Goal: Task Accomplishment & Management: Manage account settings

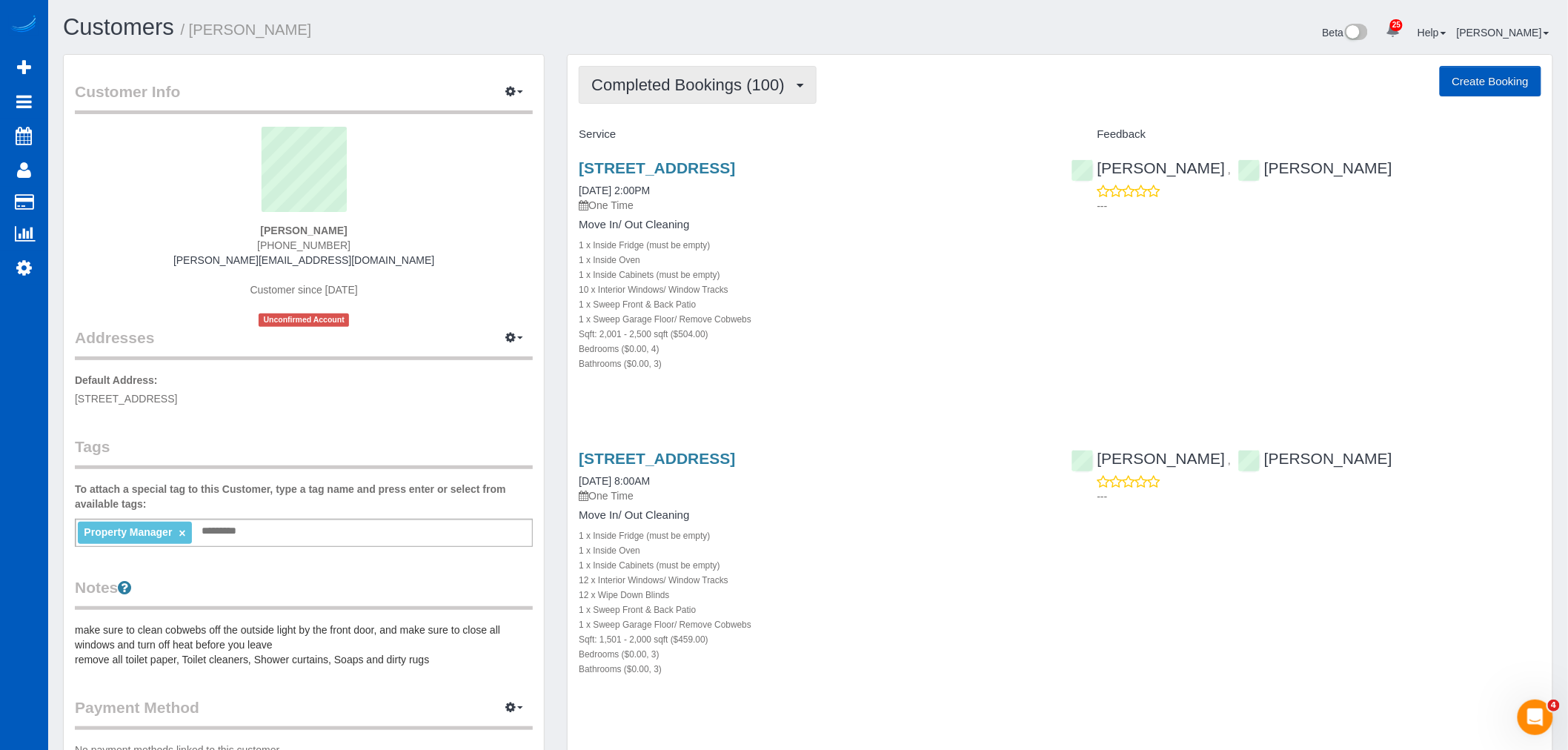
click at [705, 91] on span "Completed Bookings (100)" at bounding box center [691, 84] width 200 height 18
click at [889, 308] on div "1 x Sweep Front & Back Patio" at bounding box center [814, 304] width 469 height 15
click at [736, 83] on span "Completed Bookings (100)" at bounding box center [691, 84] width 200 height 18
click at [837, 591] on div "12 x Wipe Down Blinds" at bounding box center [814, 594] width 469 height 15
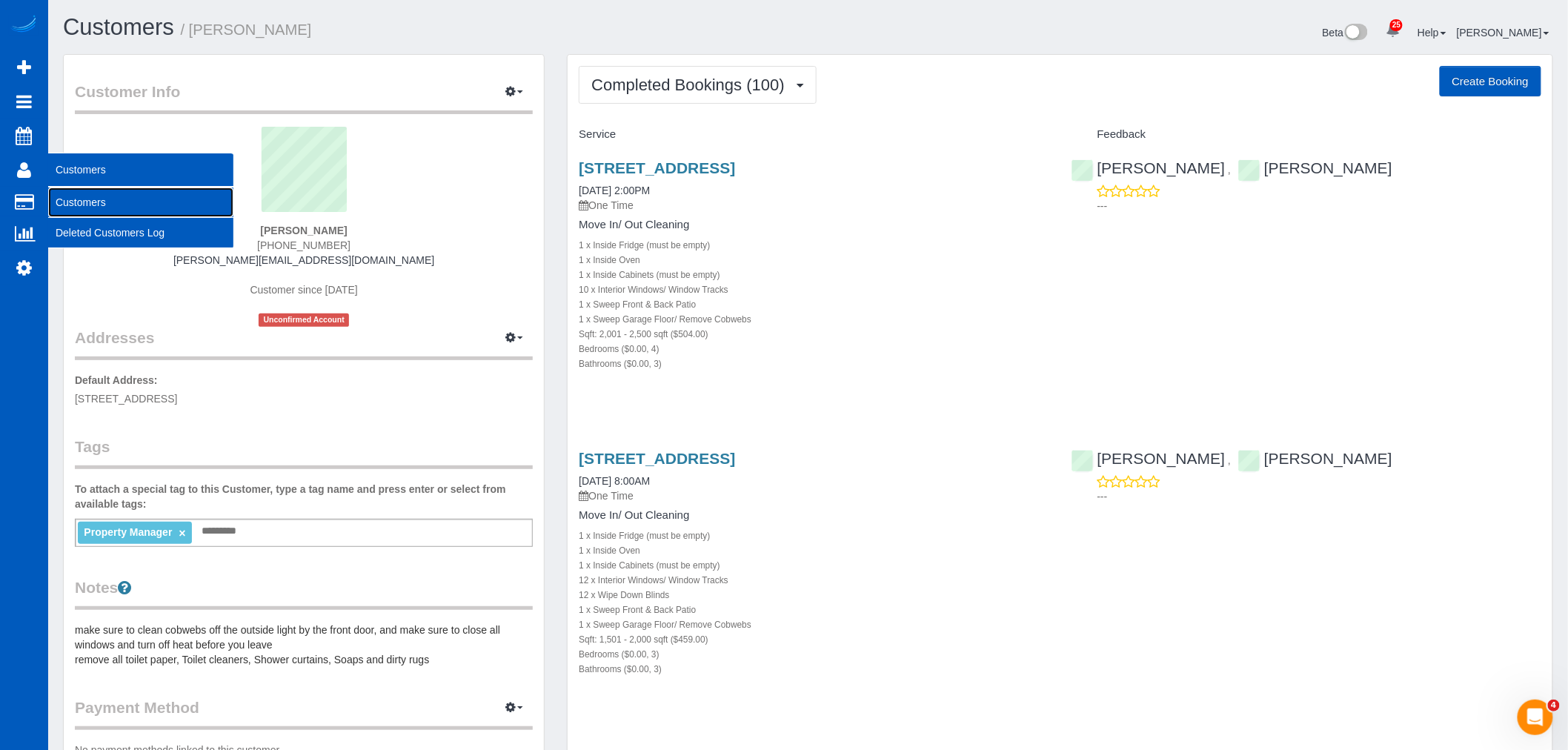
click at [80, 199] on link "Customers" at bounding box center [141, 202] width 185 height 30
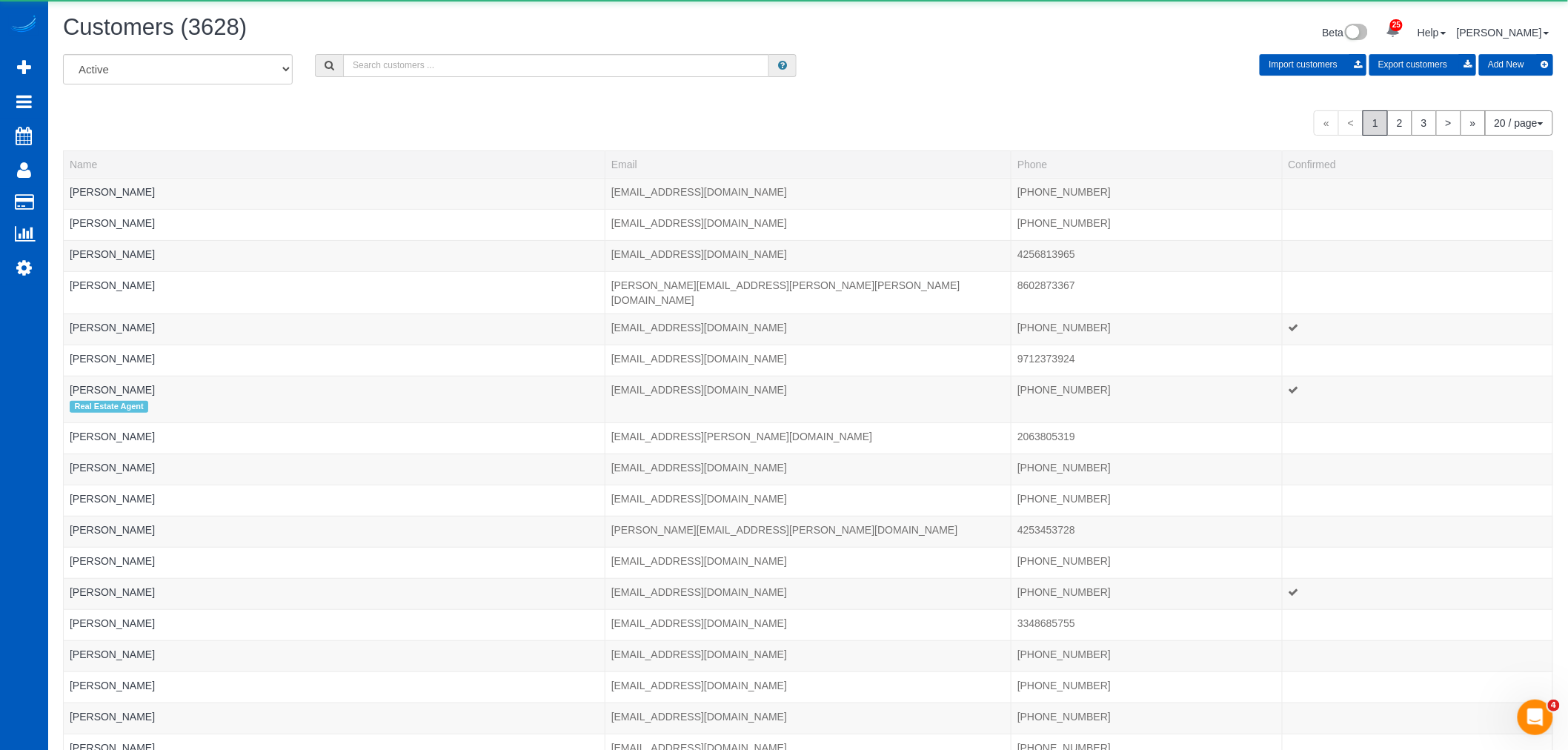
click at [372, 49] on div "Customers (3628) Beta 25 Your Notifications You have 0 alerts × You have 1 to c…" at bounding box center [807, 34] width 1512 height 39
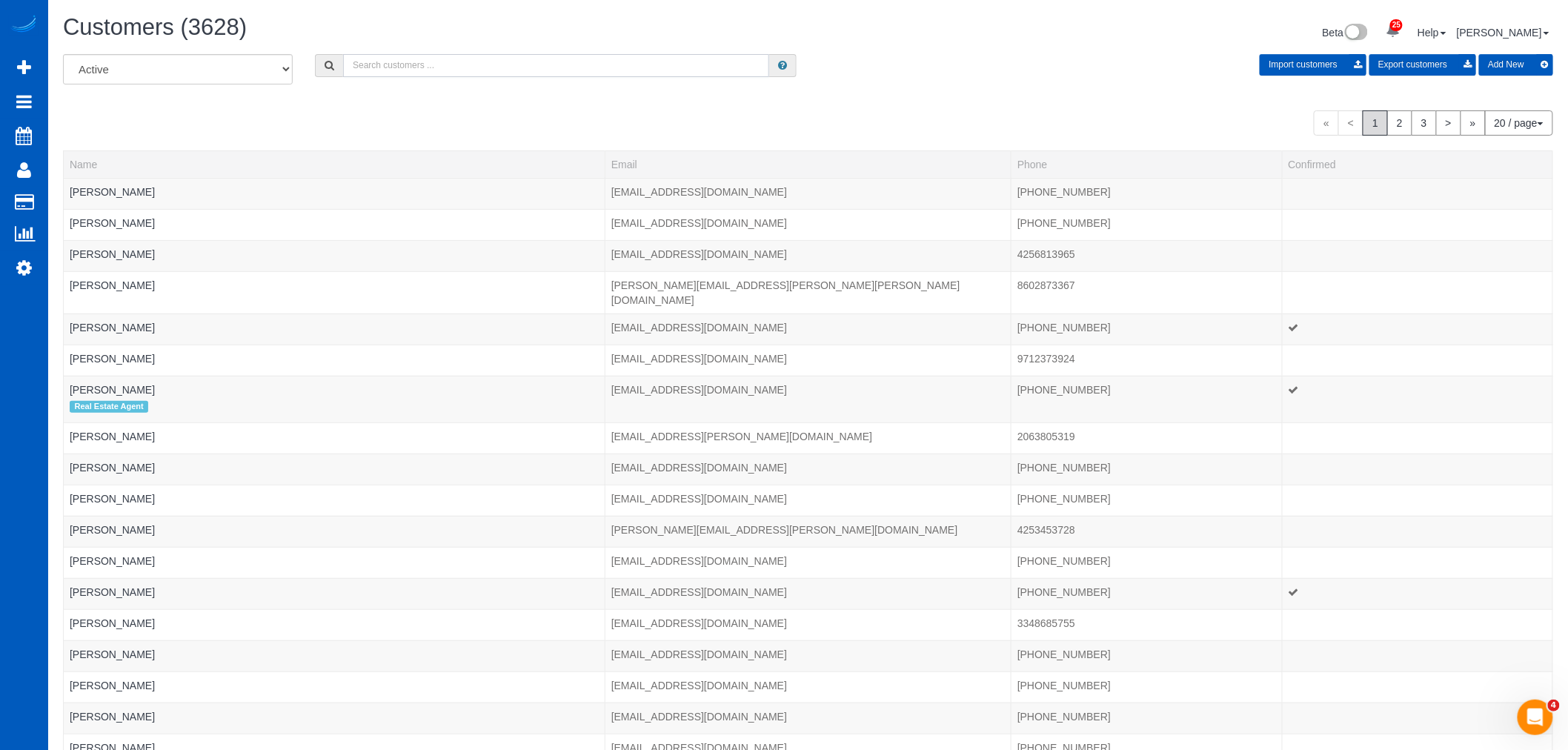
drag, startPoint x: 372, startPoint y: 60, endPoint x: 373, endPoint y: 71, distance: 11.0
click at [372, 60] on input "text" at bounding box center [556, 66] width 426 height 23
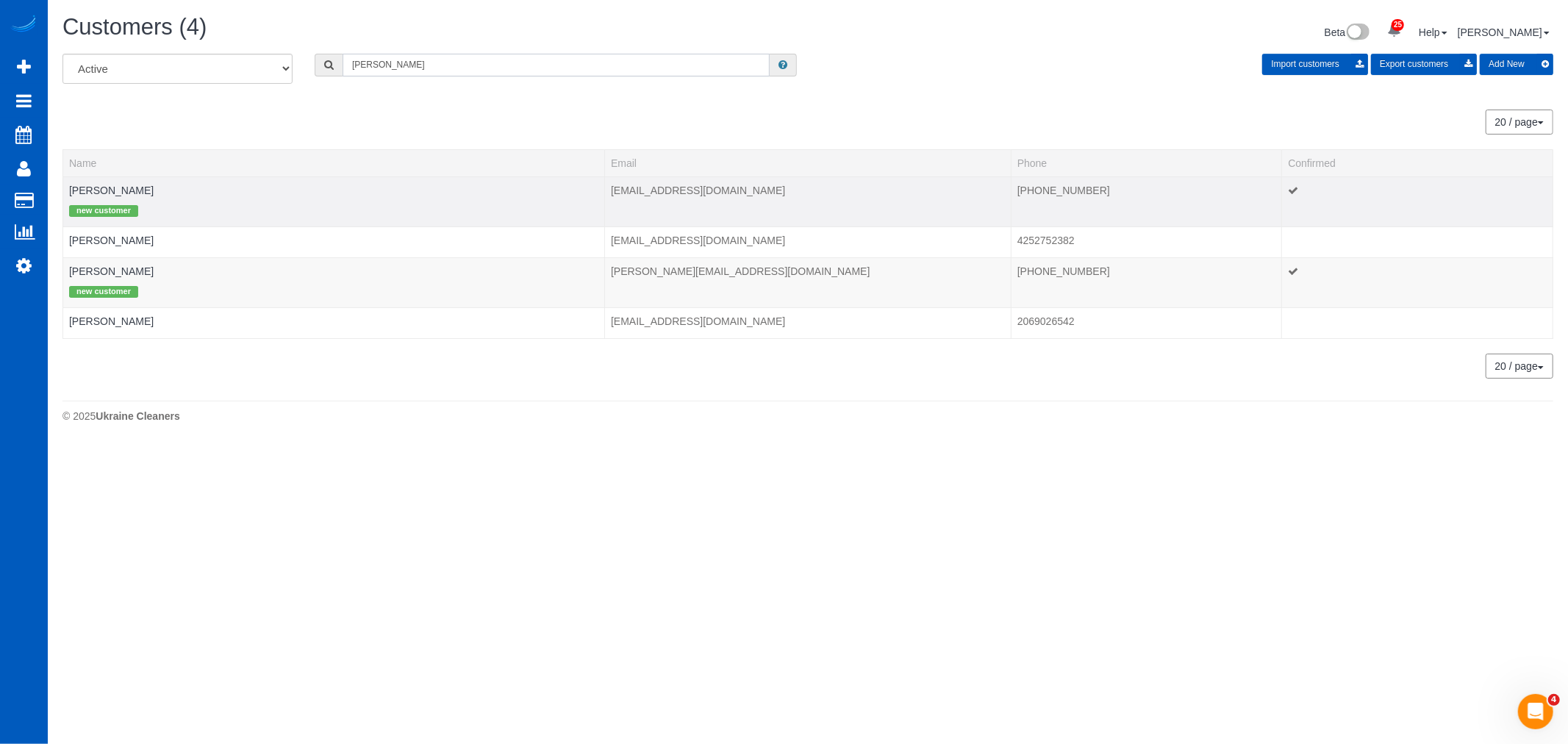
type input "joel"
click at [101, 197] on td "Joel Carlson new customer" at bounding box center [334, 201] width 542 height 50
click at [101, 196] on td "Joel Carlson new customer" at bounding box center [334, 201] width 542 height 50
click at [101, 186] on link "Joel Carlson" at bounding box center [112, 191] width 85 height 12
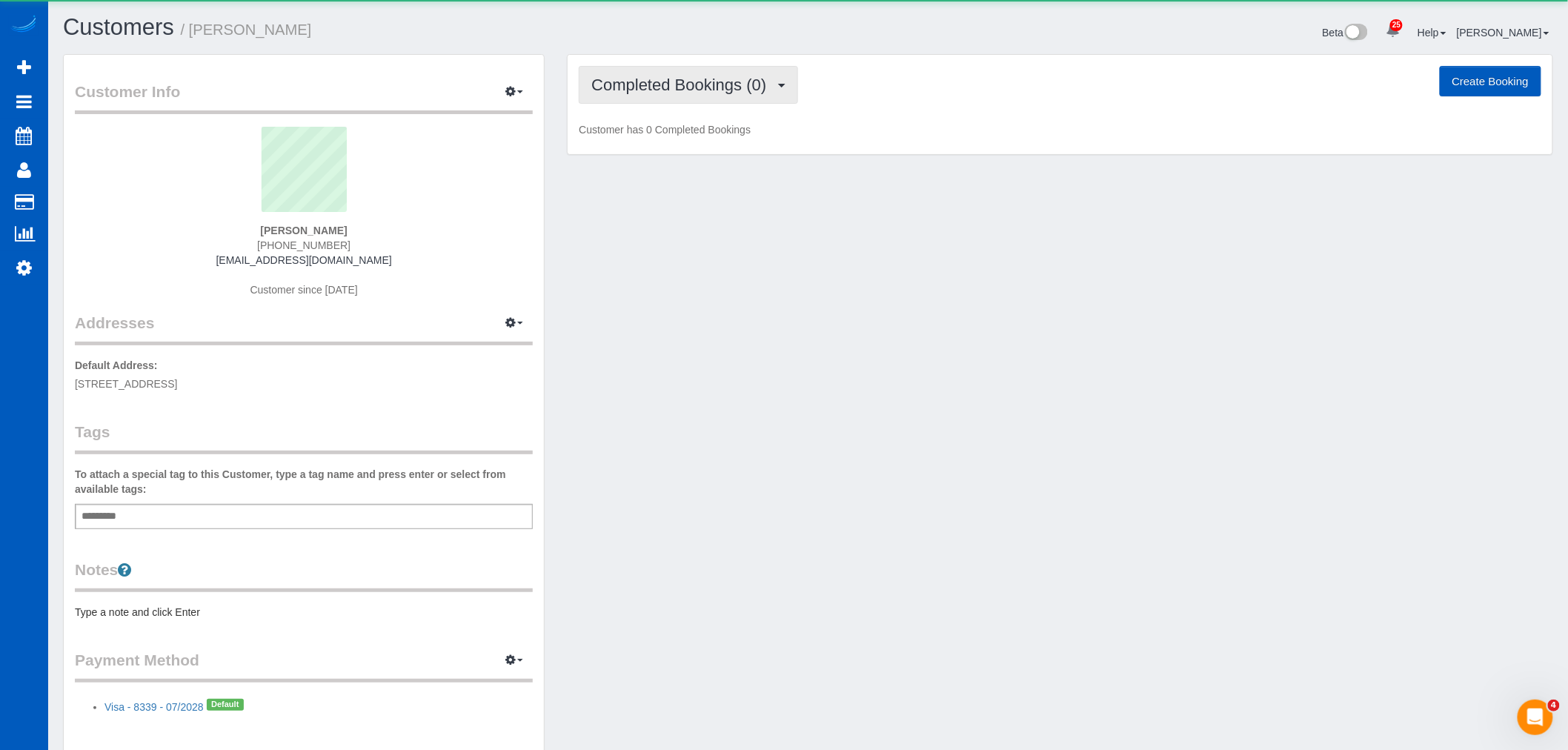
click at [752, 75] on button "Completed Bookings (0)" at bounding box center [688, 84] width 219 height 38
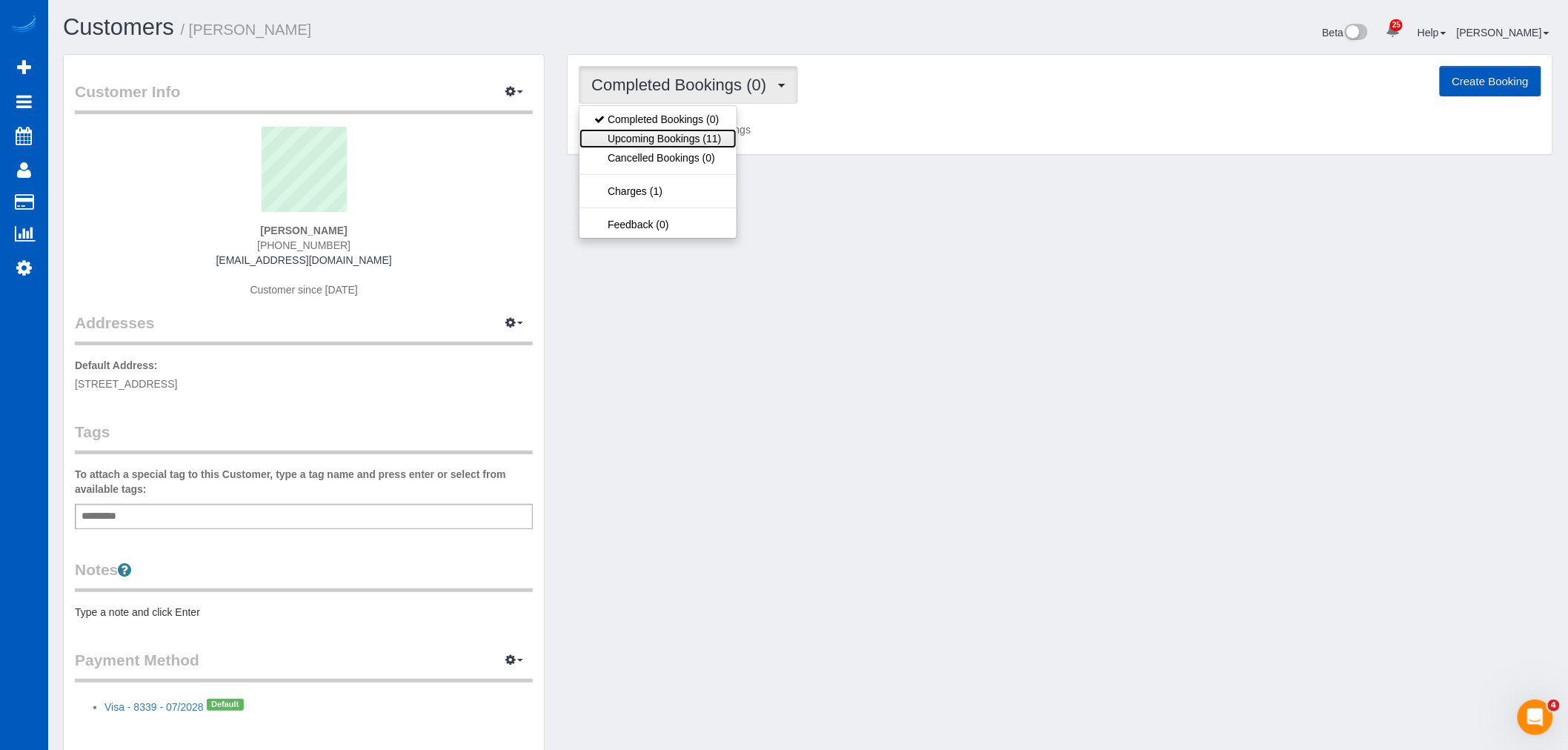
click at [660, 139] on link "Upcoming Bookings (11)" at bounding box center [656, 139] width 156 height 19
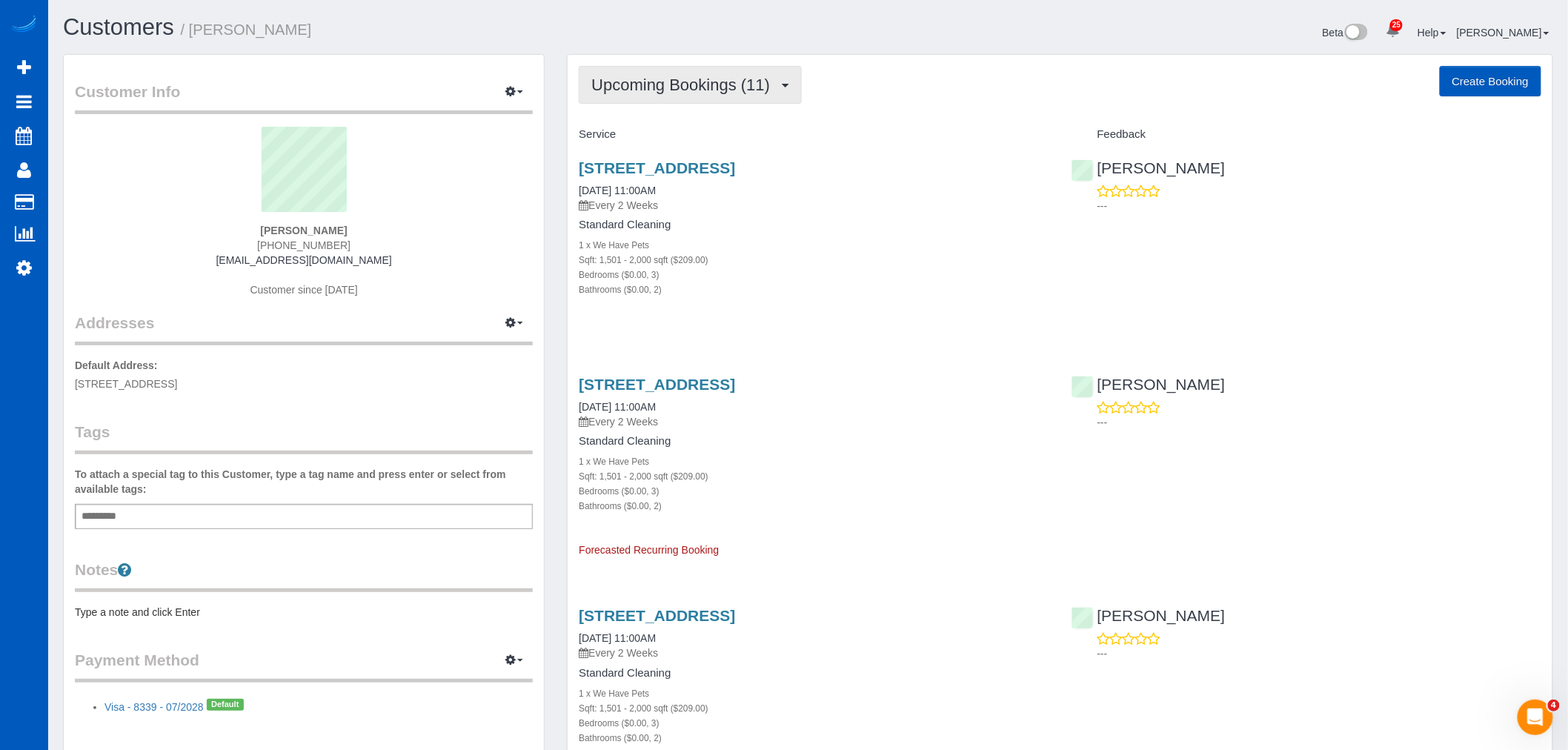
click at [642, 89] on span "Upcoming Bookings (11)" at bounding box center [685, 84] width 186 height 18
click at [841, 277] on div "Bedrooms ($0.00, 3)" at bounding box center [814, 274] width 469 height 15
click at [652, 83] on span "Upcoming Bookings (11)" at bounding box center [685, 84] width 186 height 18
click at [856, 262] on div "Sqft: 1,501 - 2,000 sqft ($209.00)" at bounding box center [814, 259] width 469 height 15
click at [735, 175] on link "5640 38th Ave Sw, Seattle, WA 98126" at bounding box center [656, 168] width 156 height 17
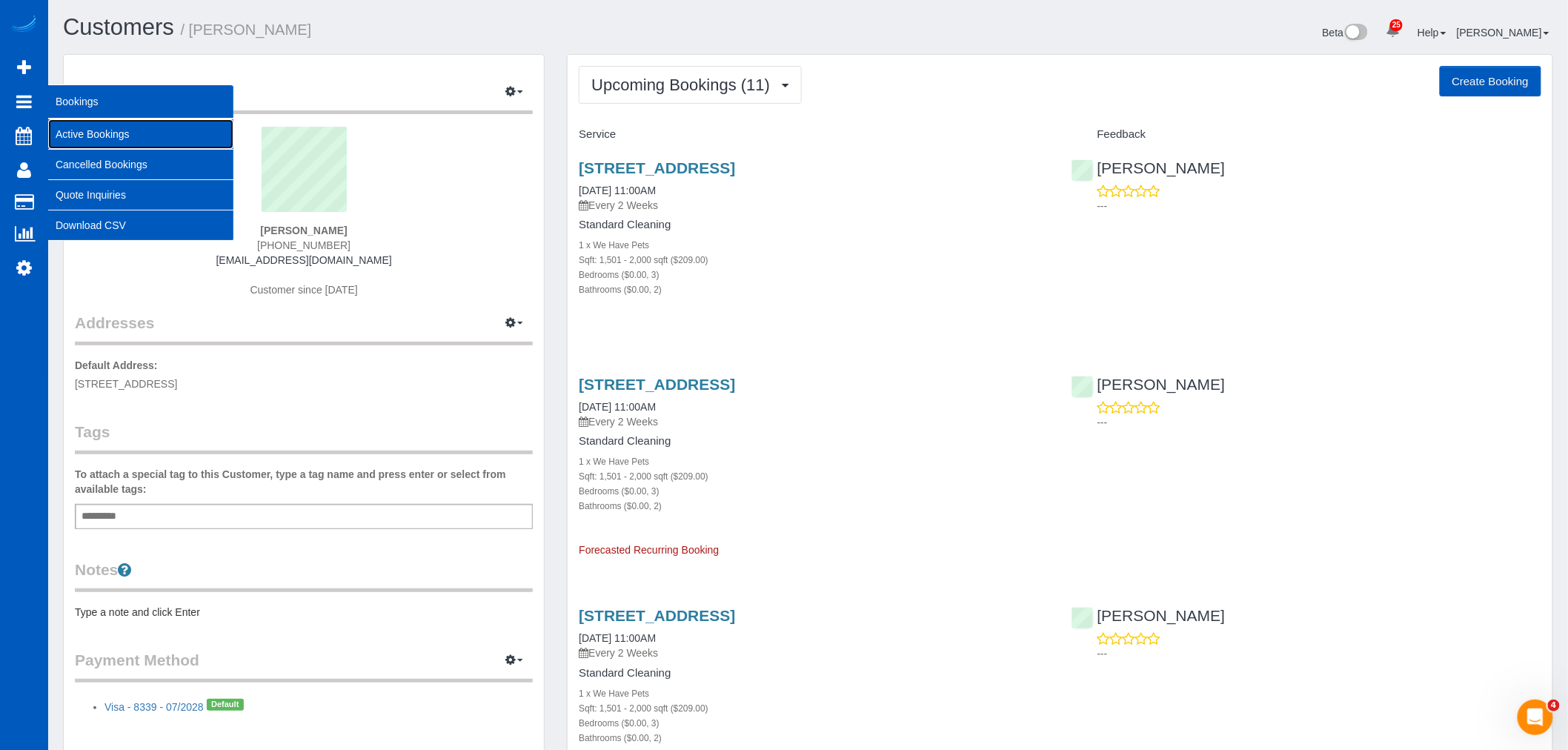
click at [67, 122] on link "Active Bookings" at bounding box center [141, 134] width 185 height 30
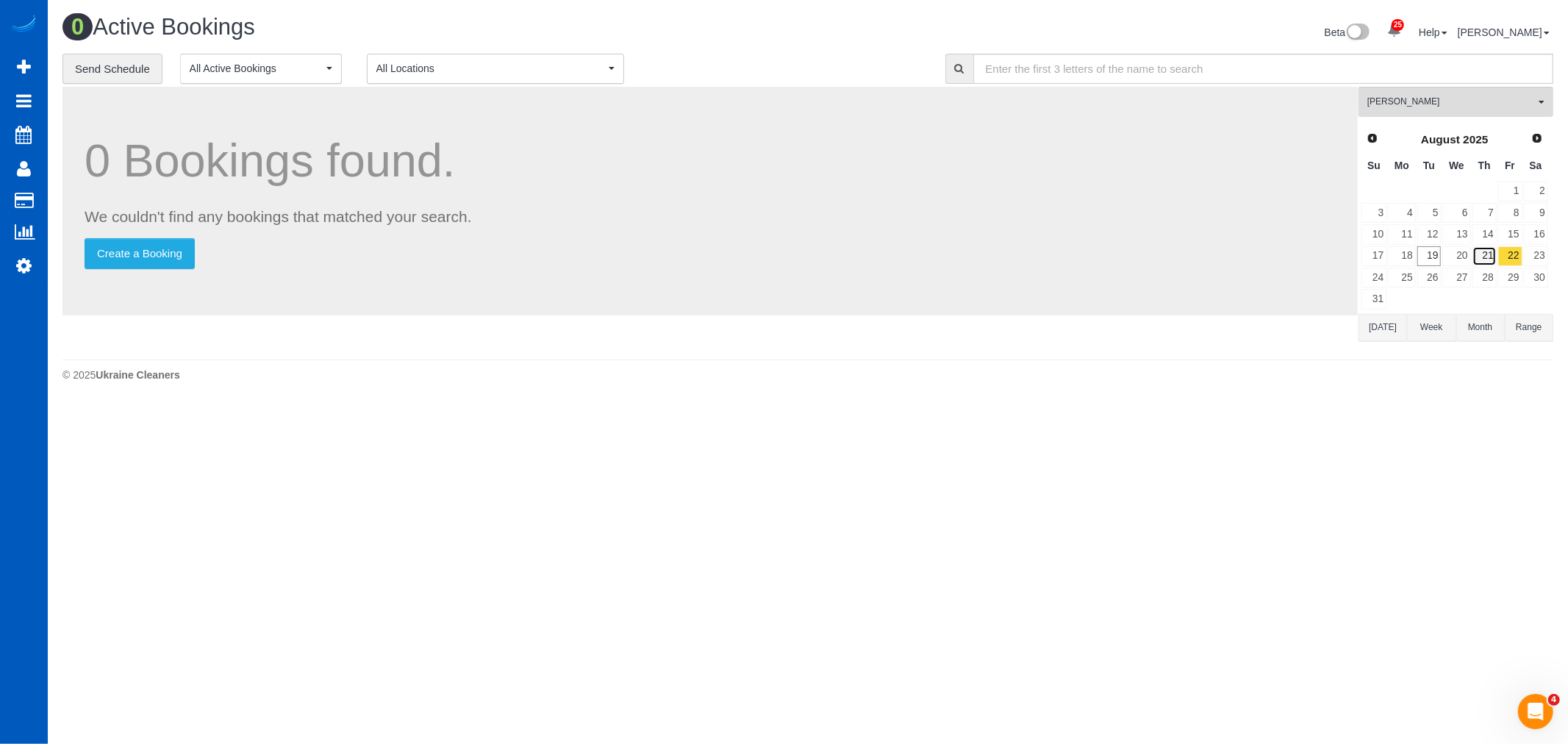
click at [1477, 252] on link "21" at bounding box center [1484, 256] width 24 height 20
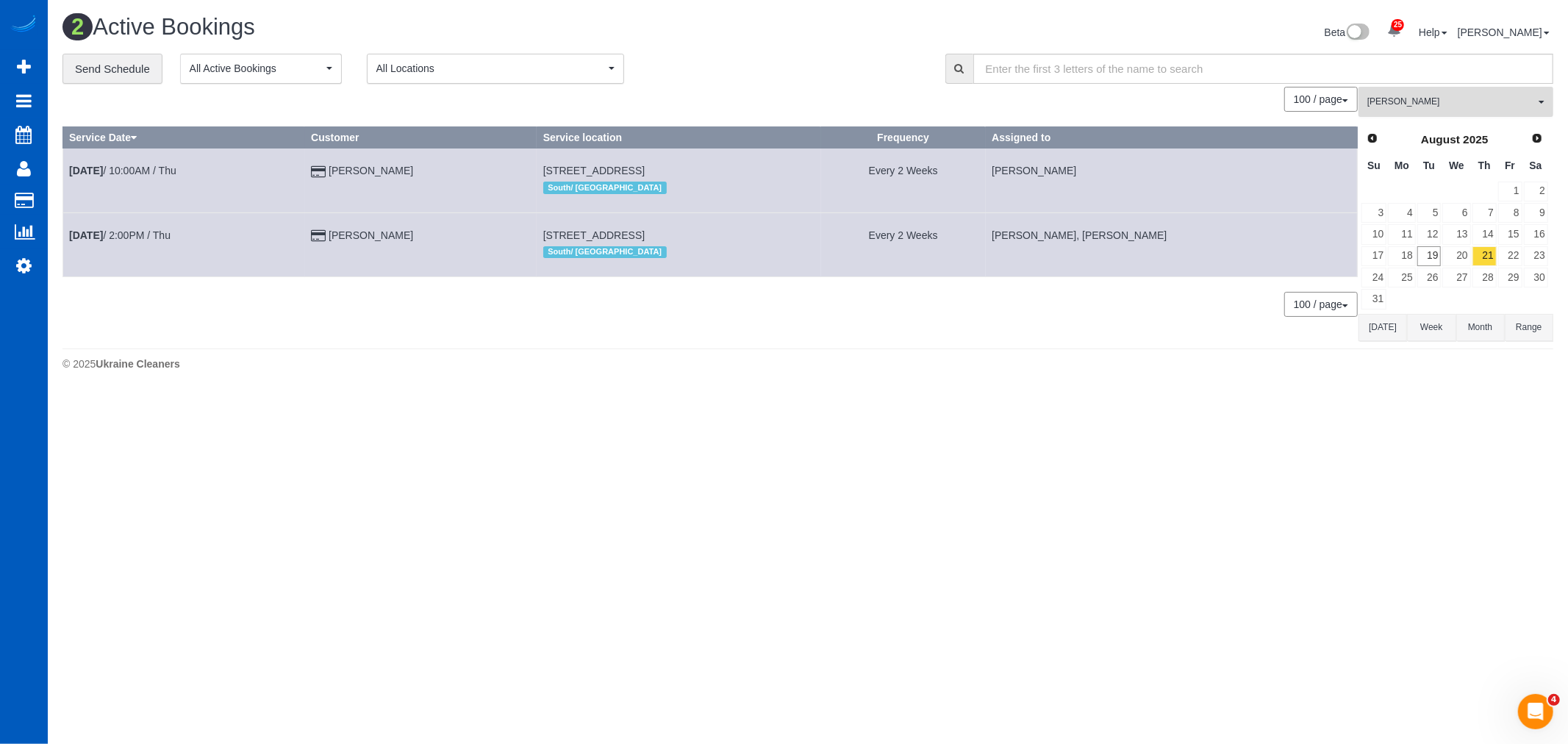
click at [1444, 106] on span "[PERSON_NAME]" at bounding box center [1452, 101] width 167 height 13
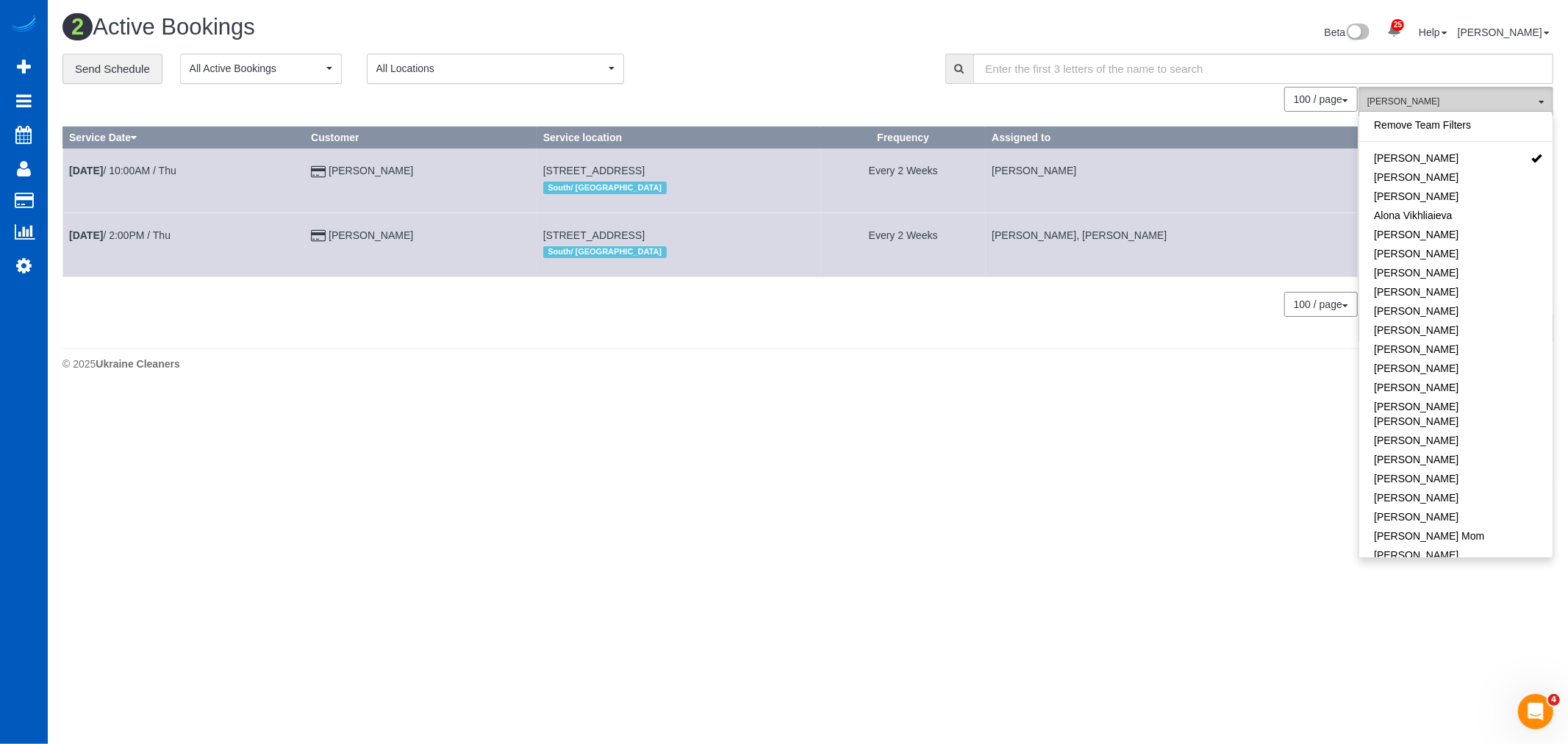
click at [1444, 106] on span "[PERSON_NAME]" at bounding box center [1452, 101] width 167 height 13
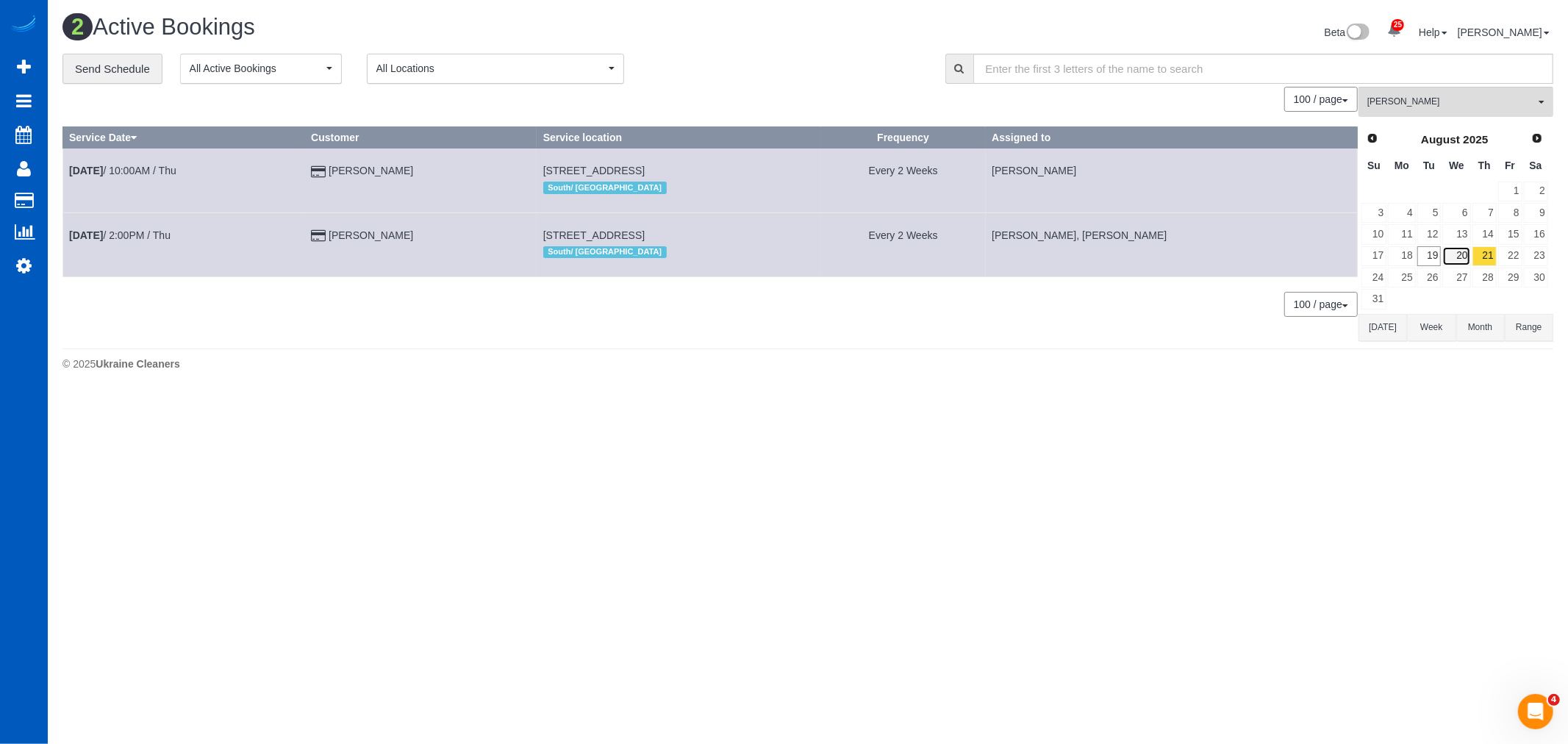
click at [1465, 254] on link "20" at bounding box center [1456, 256] width 28 height 20
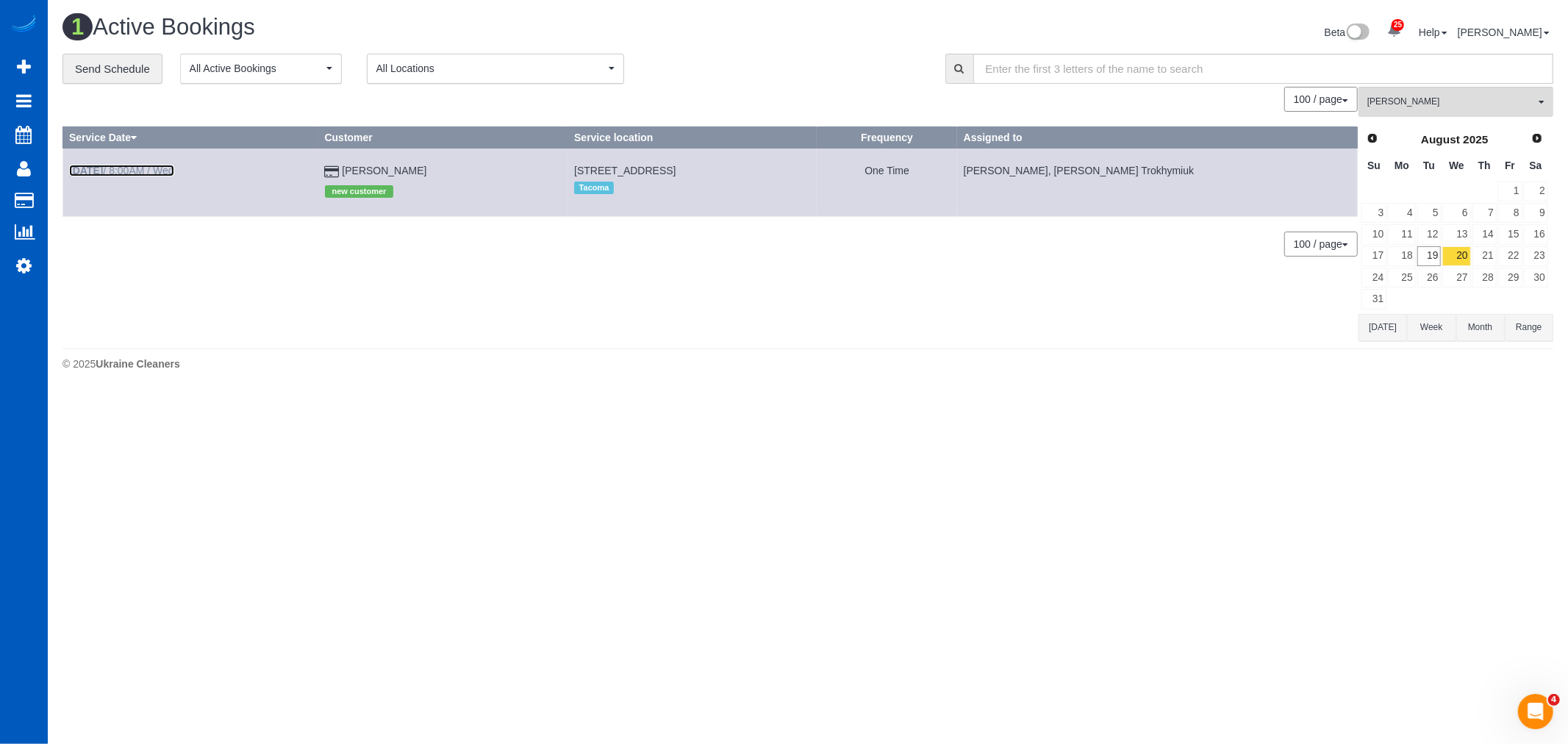
click at [147, 170] on link "Aug 20th / 8:00AM / Wed" at bounding box center [121, 170] width 105 height 12
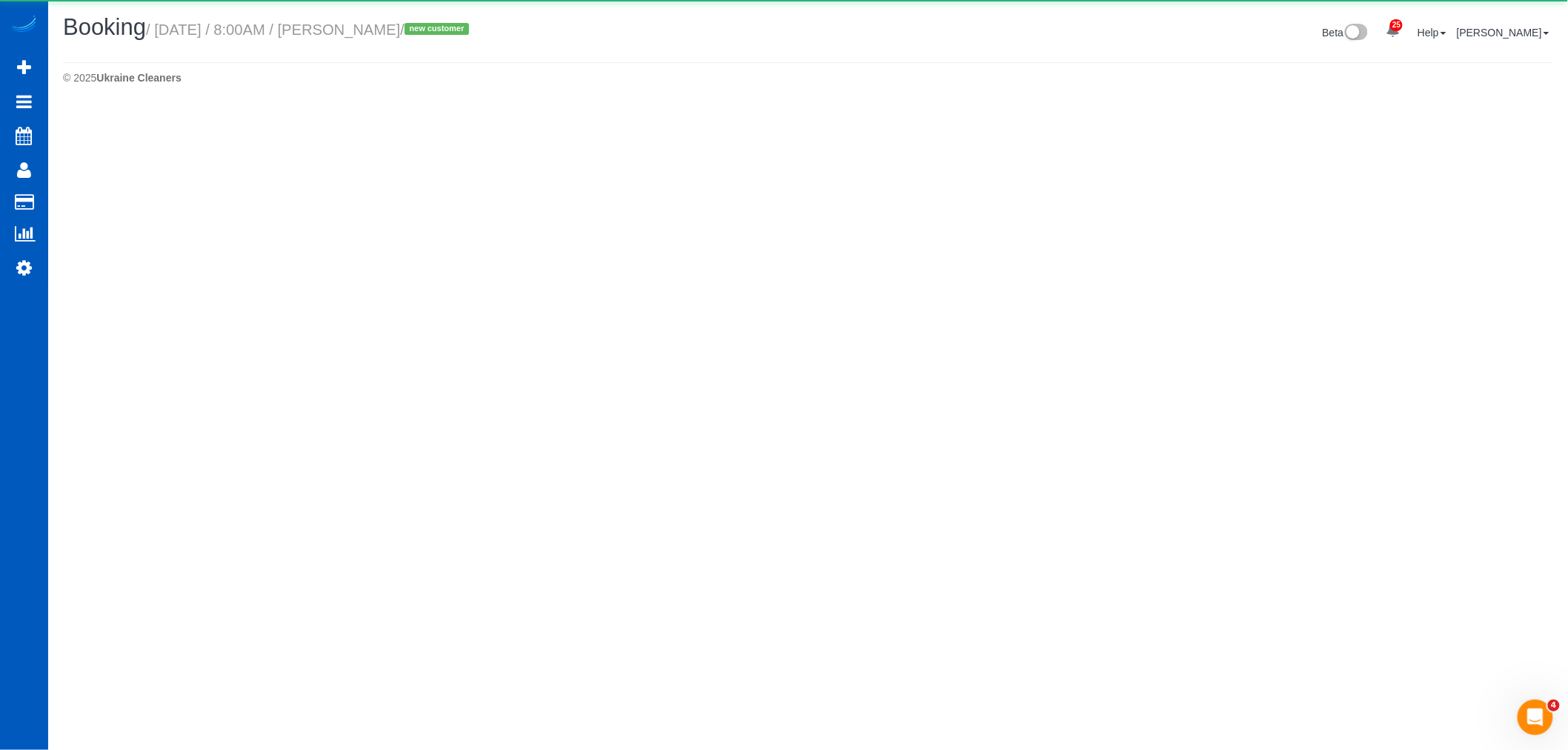
select select "WA"
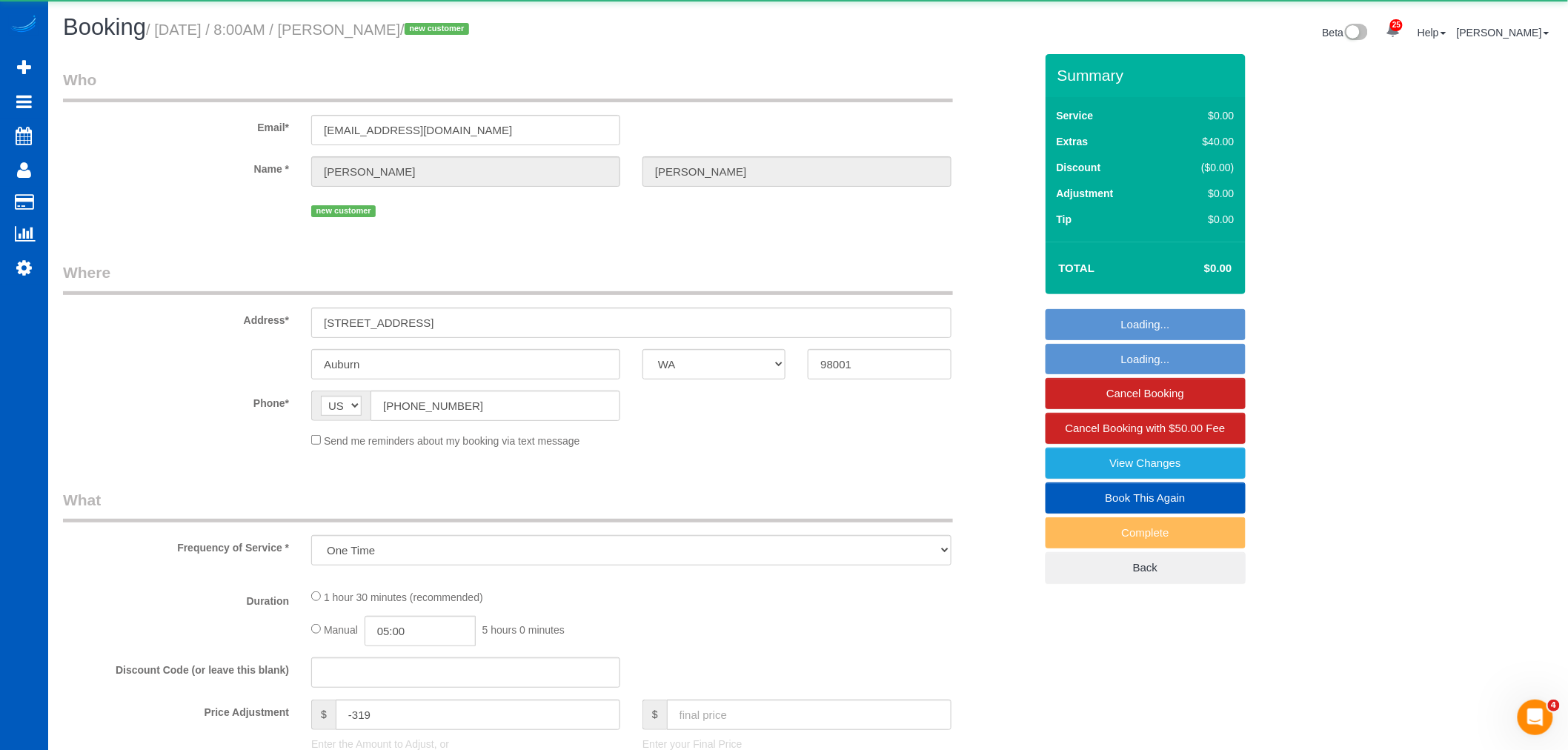
select select "object:9187"
select select "199"
select select "1001"
select select "2"
select select "spot22"
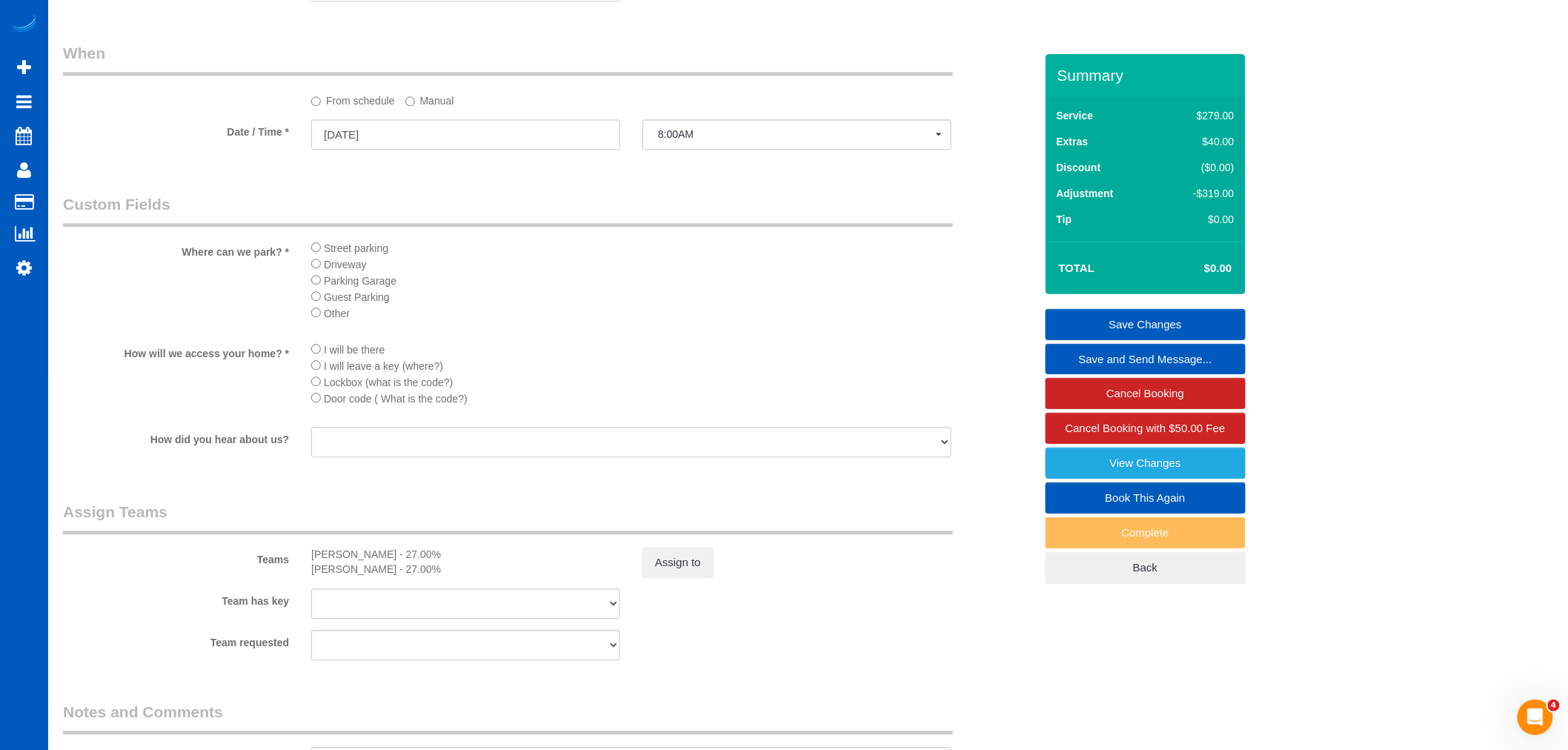
scroll to position [1647, 0]
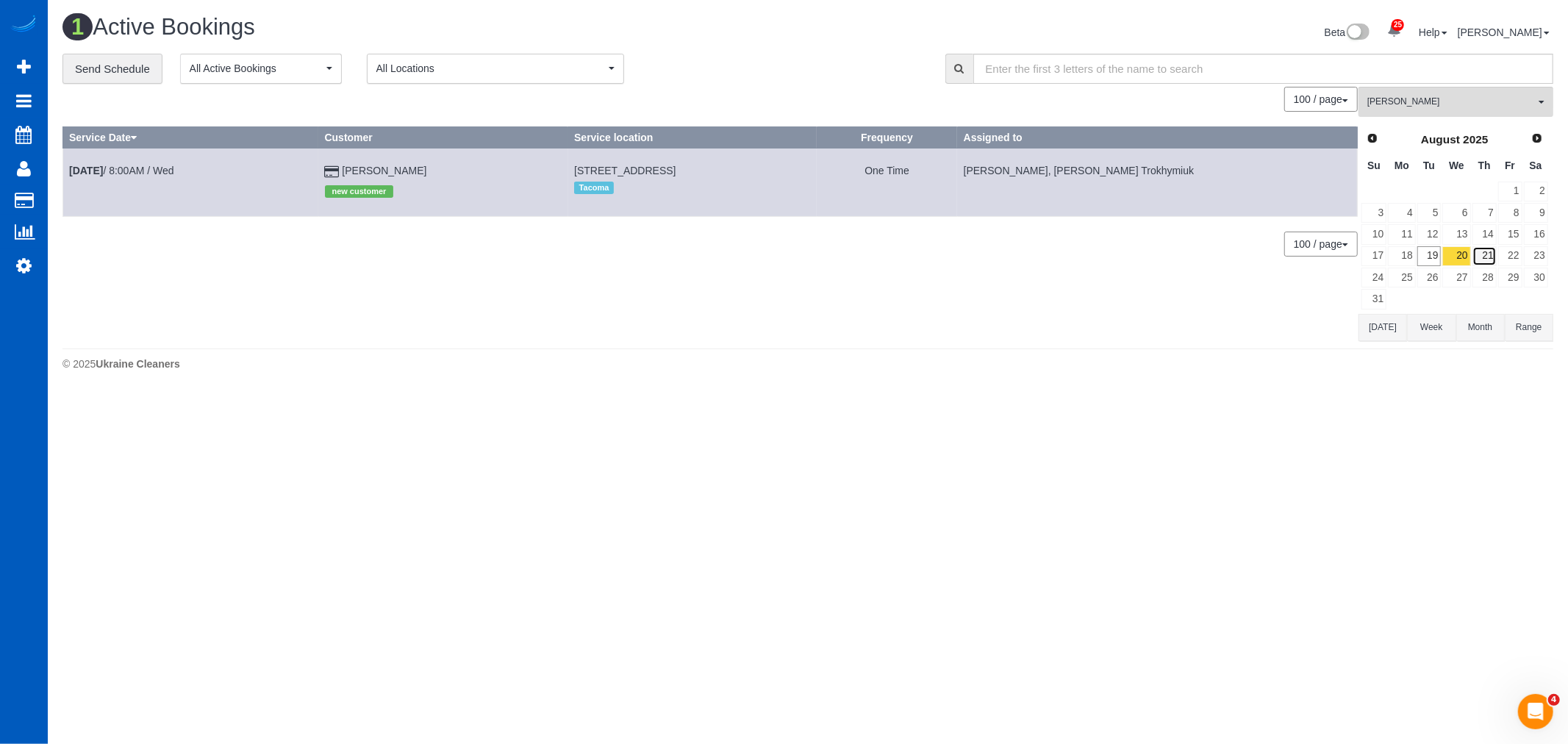
click at [1488, 263] on link "21" at bounding box center [1484, 256] width 24 height 20
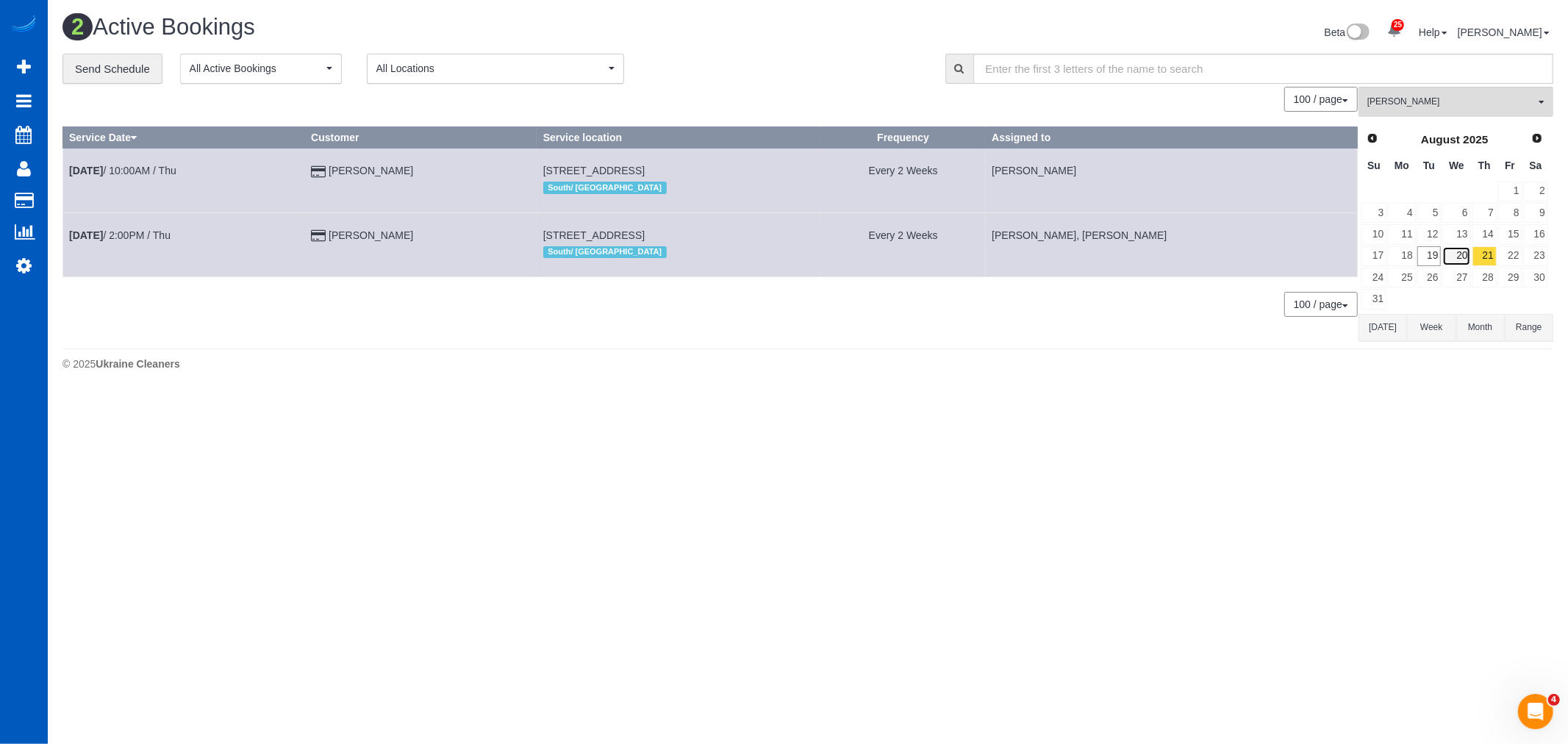
click at [1464, 252] on link "20" at bounding box center [1456, 256] width 28 height 20
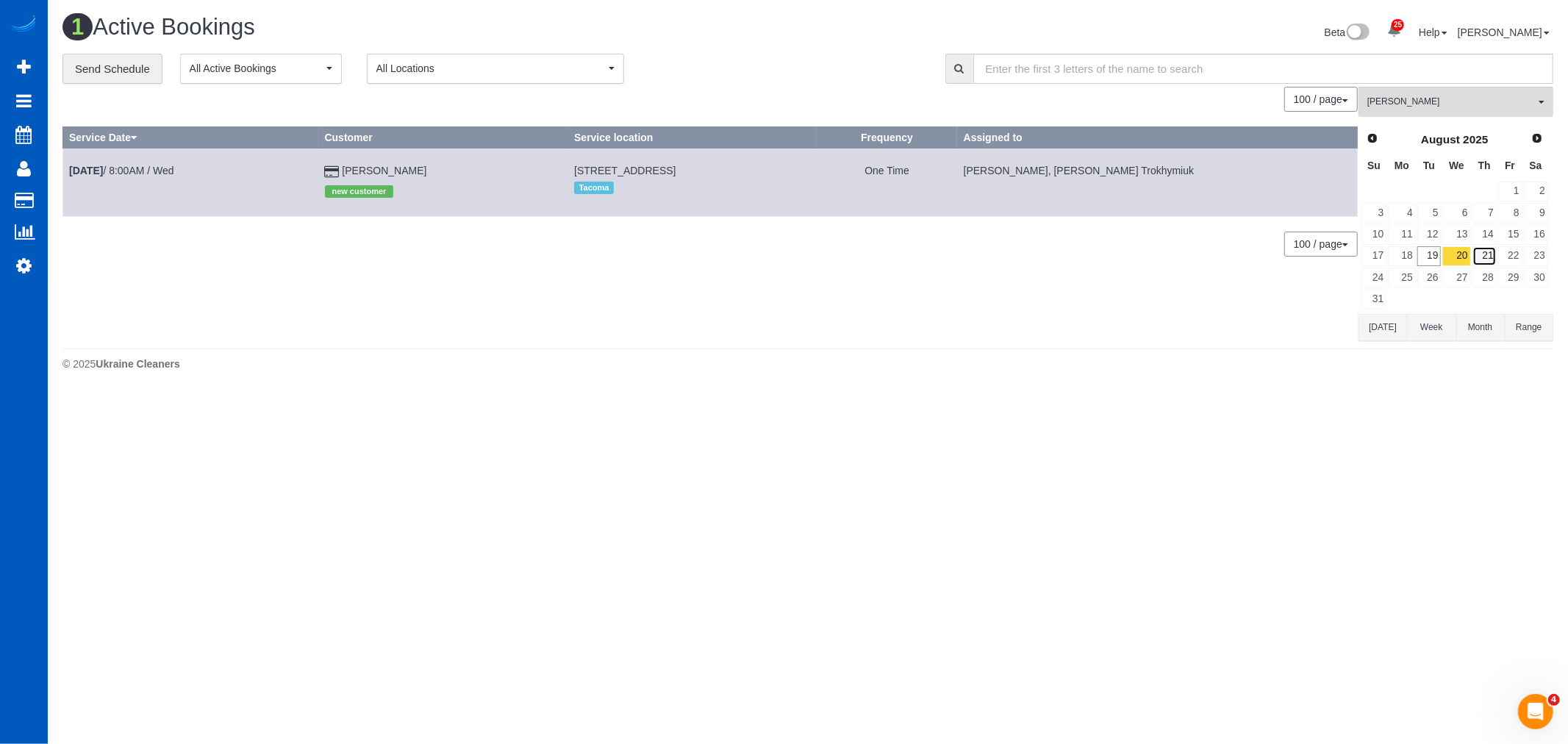
click at [1484, 254] on link "21" at bounding box center [1484, 256] width 24 height 20
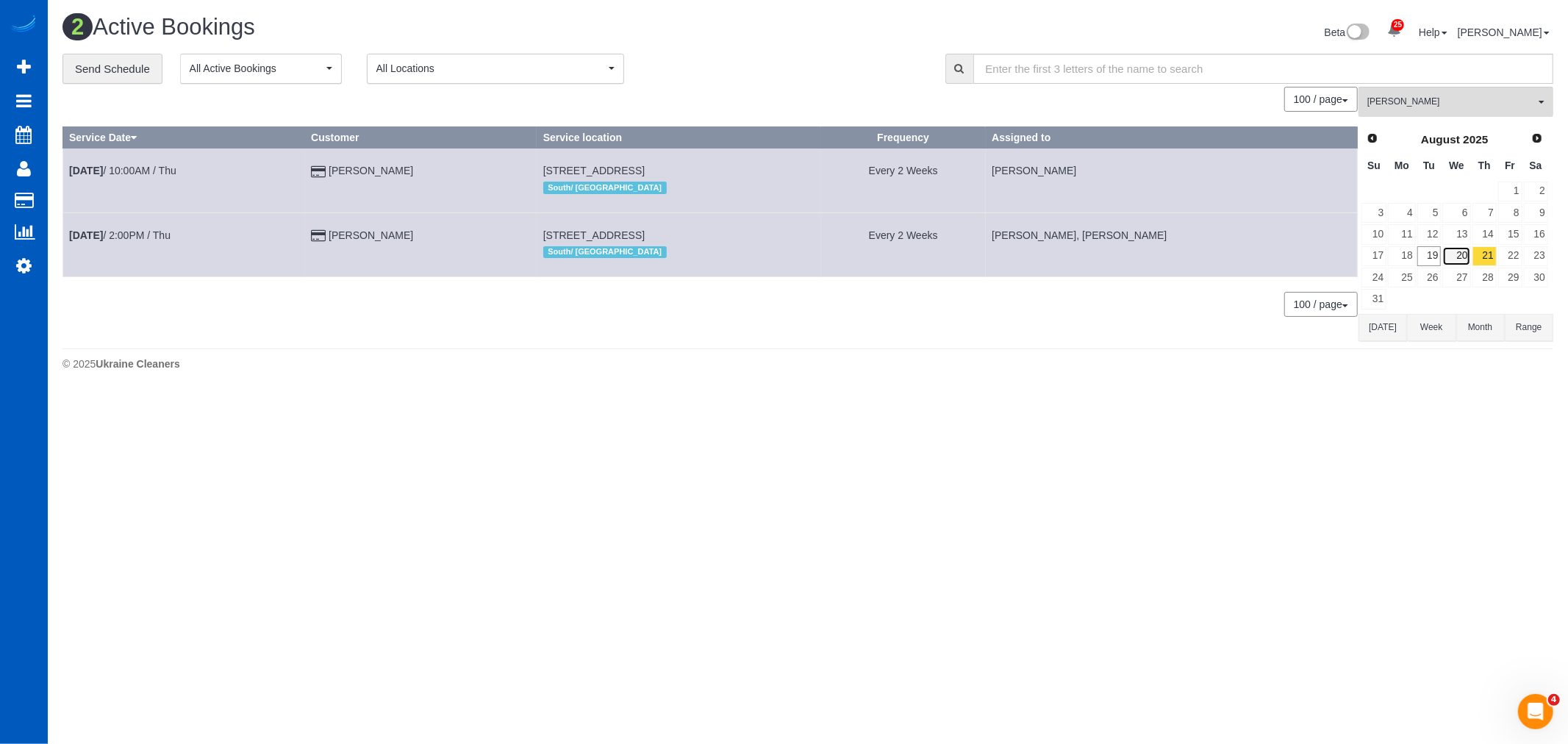
click at [1462, 256] on link "20" at bounding box center [1456, 256] width 28 height 20
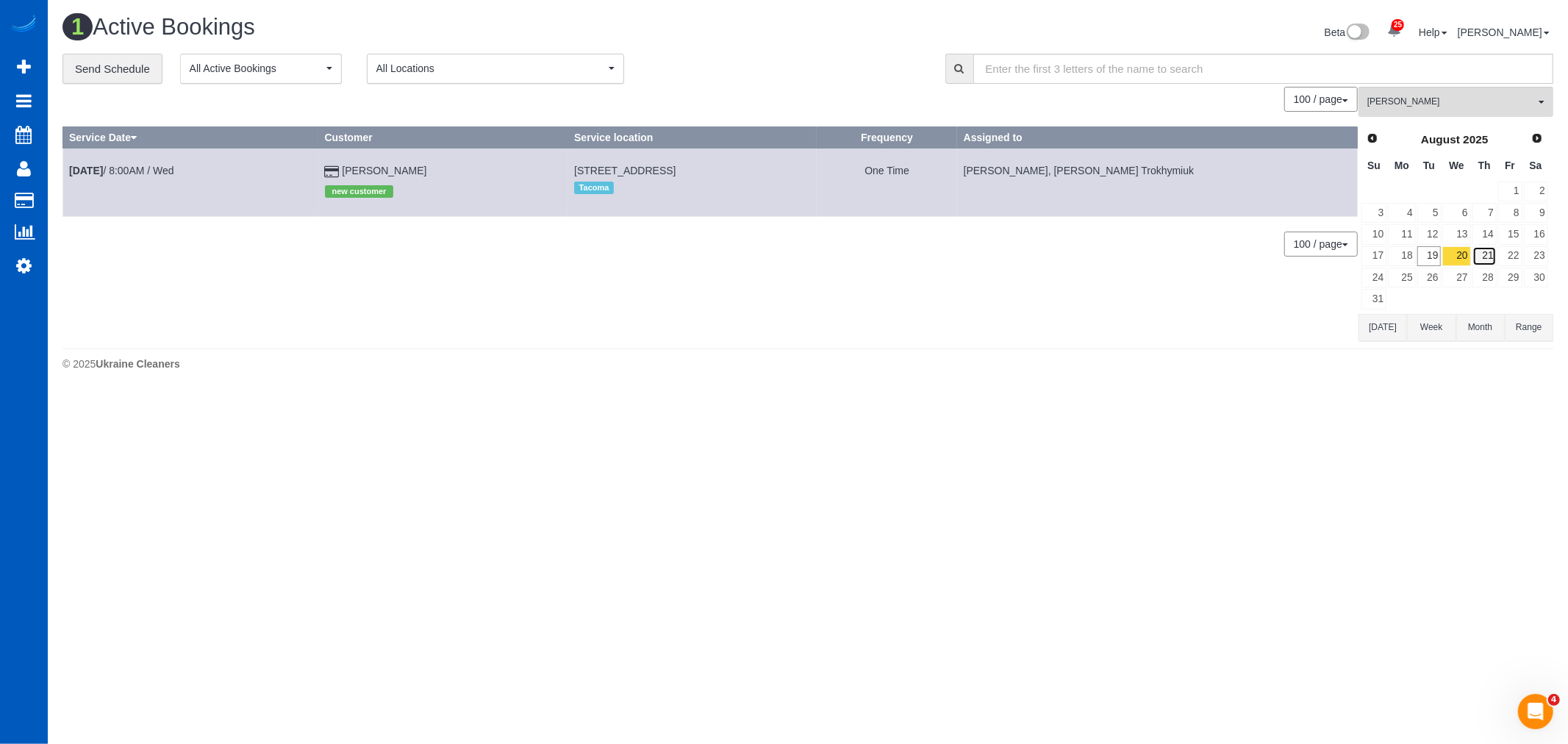
click at [1479, 256] on link "21" at bounding box center [1484, 256] width 24 height 20
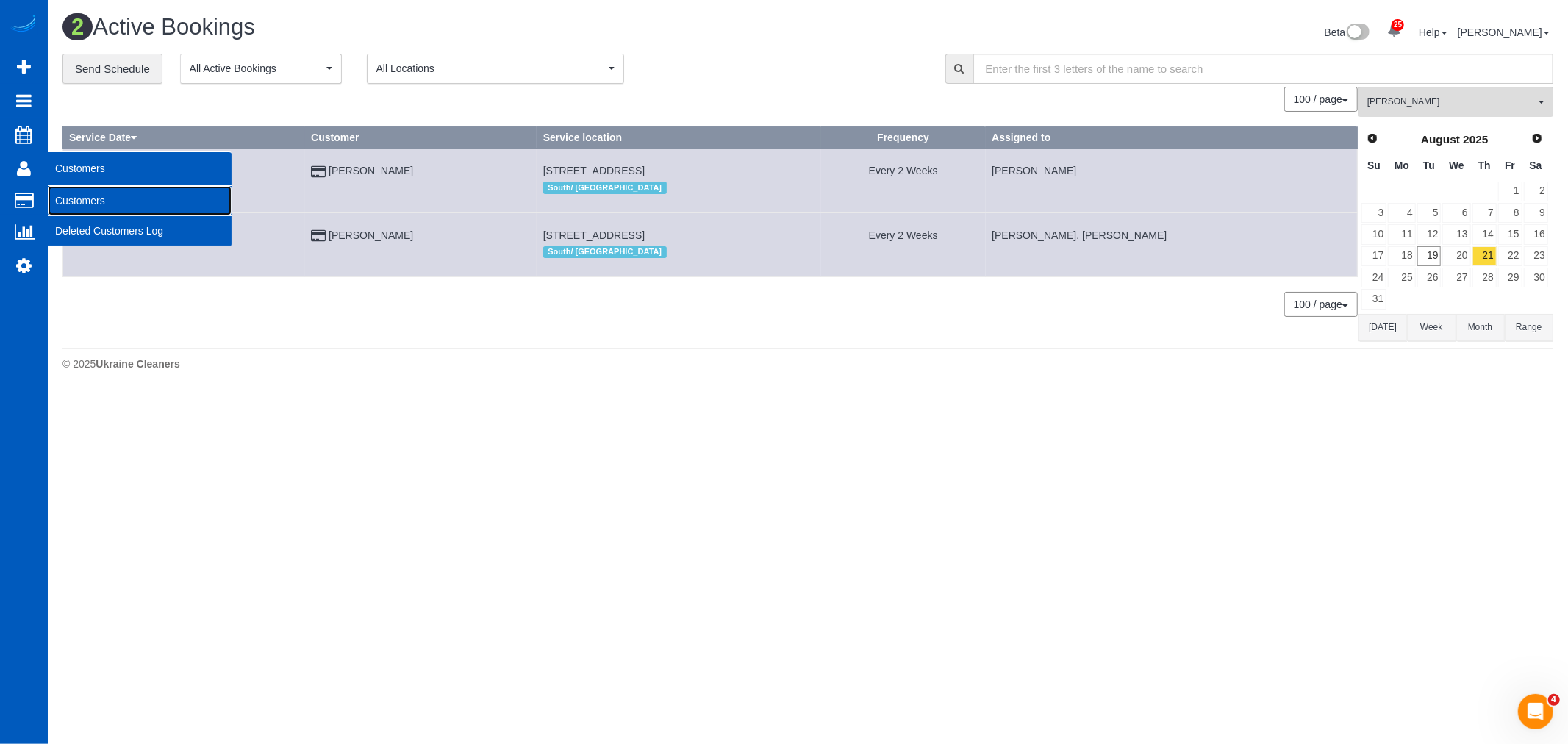
click at [160, 211] on link "Customers" at bounding box center [140, 200] width 184 height 30
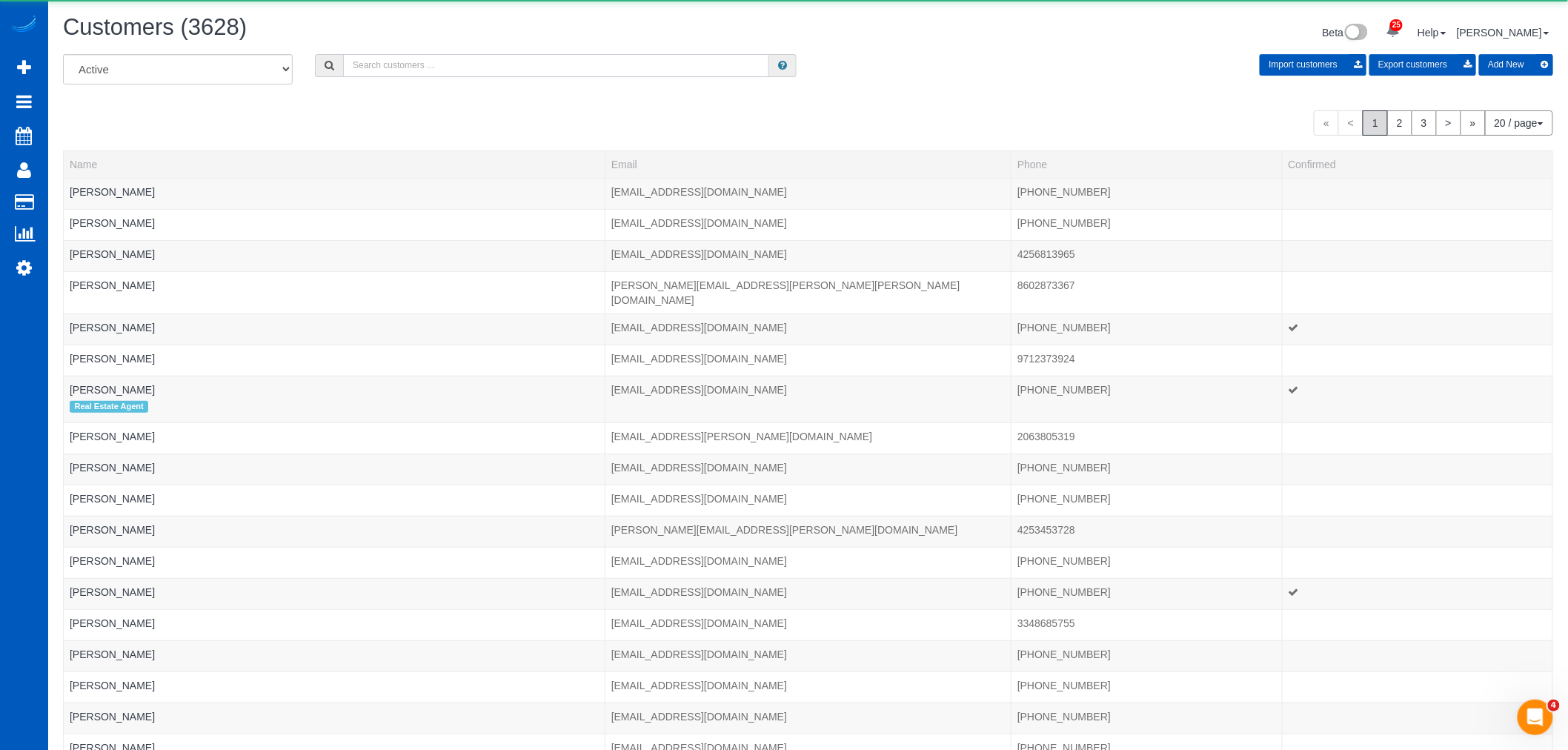
click at [509, 77] on input "text" at bounding box center [556, 66] width 426 height 23
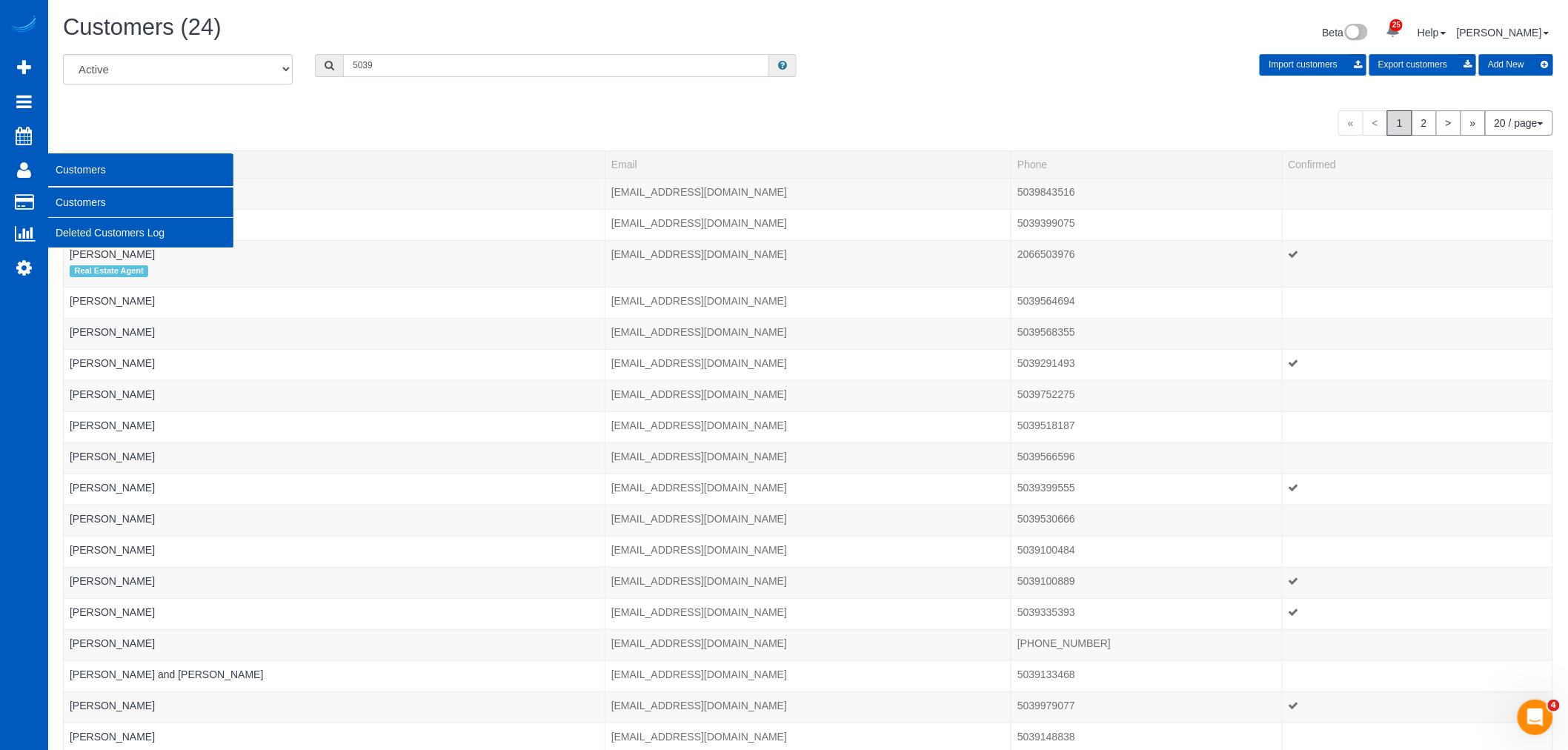
type input "5039"
click at [86, 203] on link "Customers" at bounding box center [141, 202] width 185 height 30
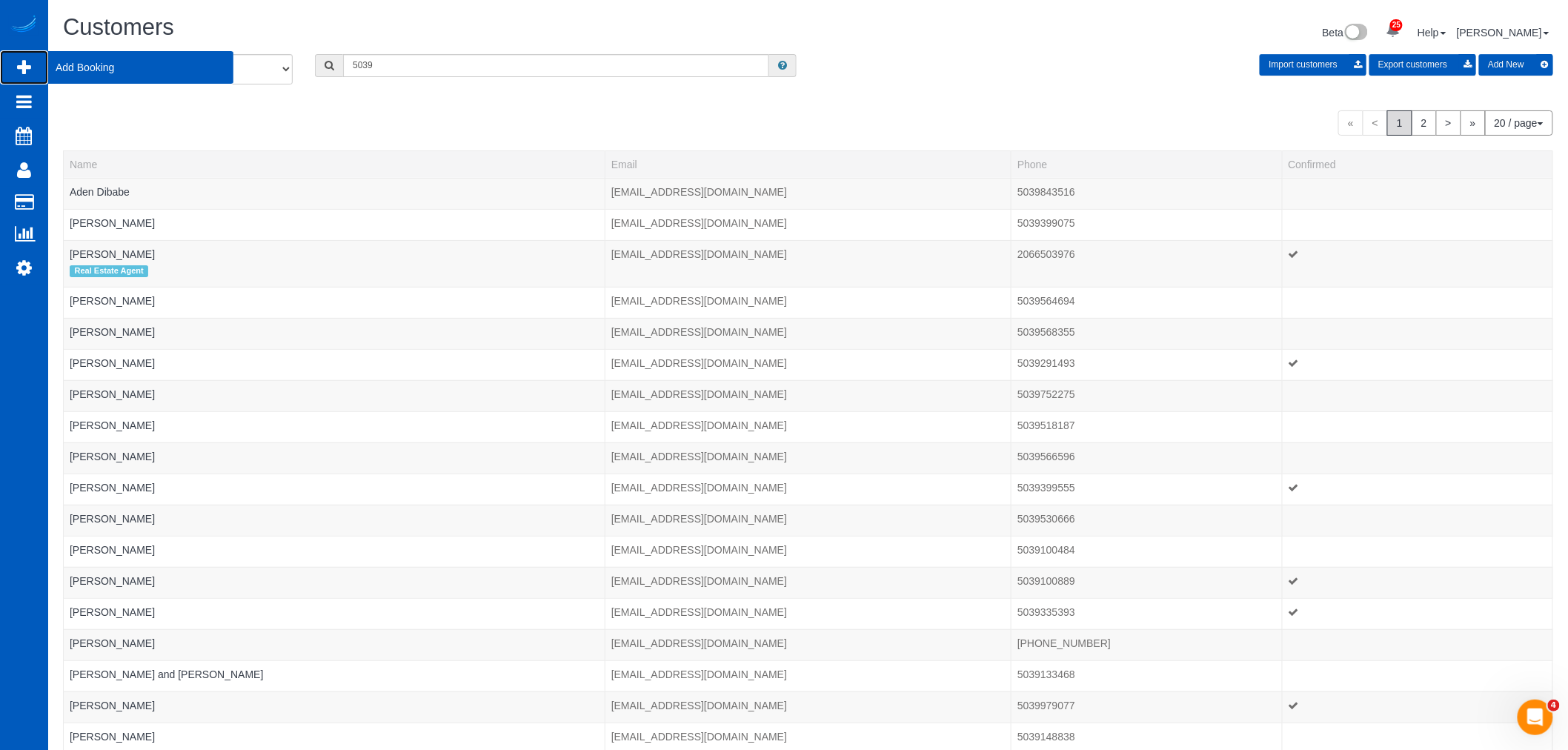
click at [134, 70] on span "Add Booking" at bounding box center [141, 67] width 185 height 34
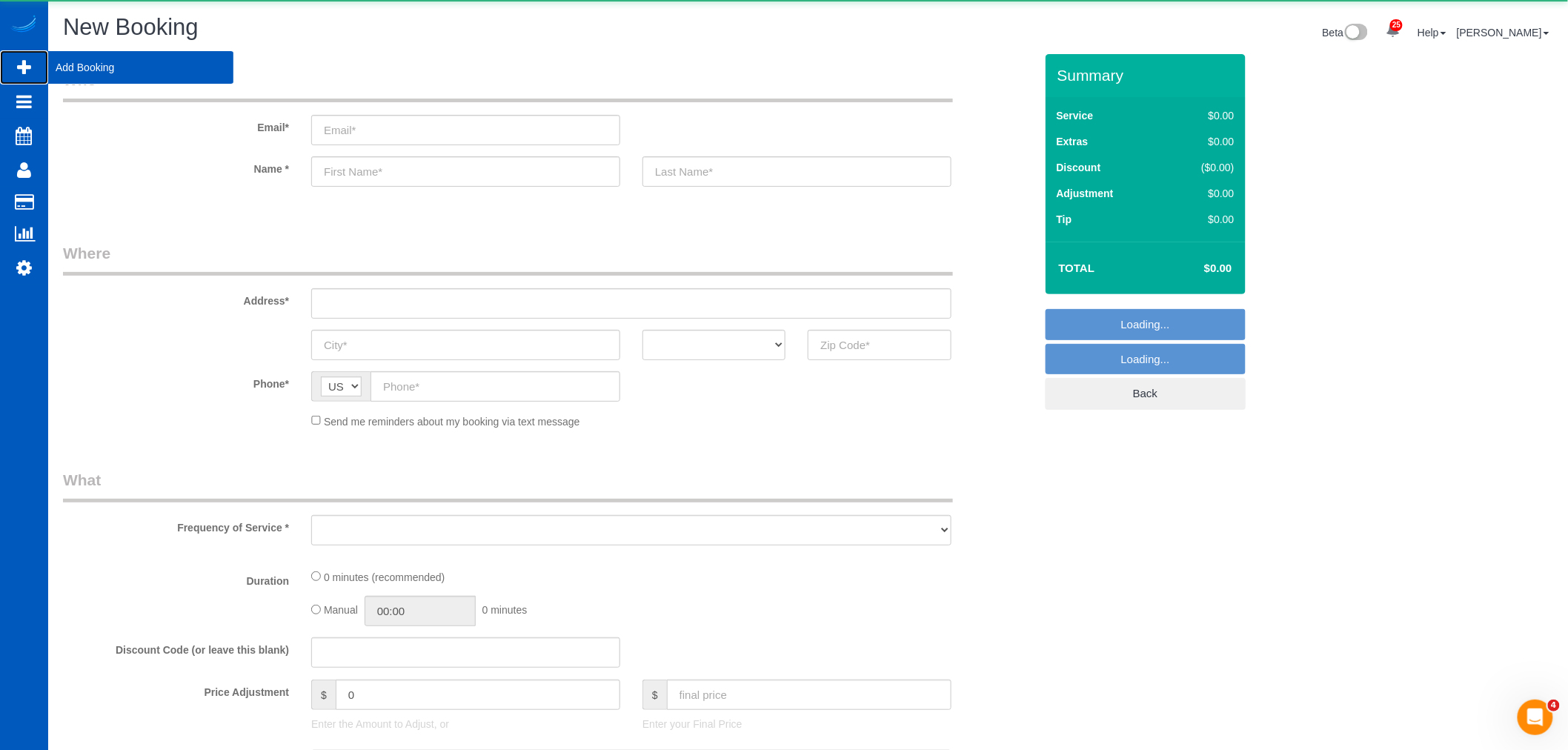
select select "object:10247"
select select "199"
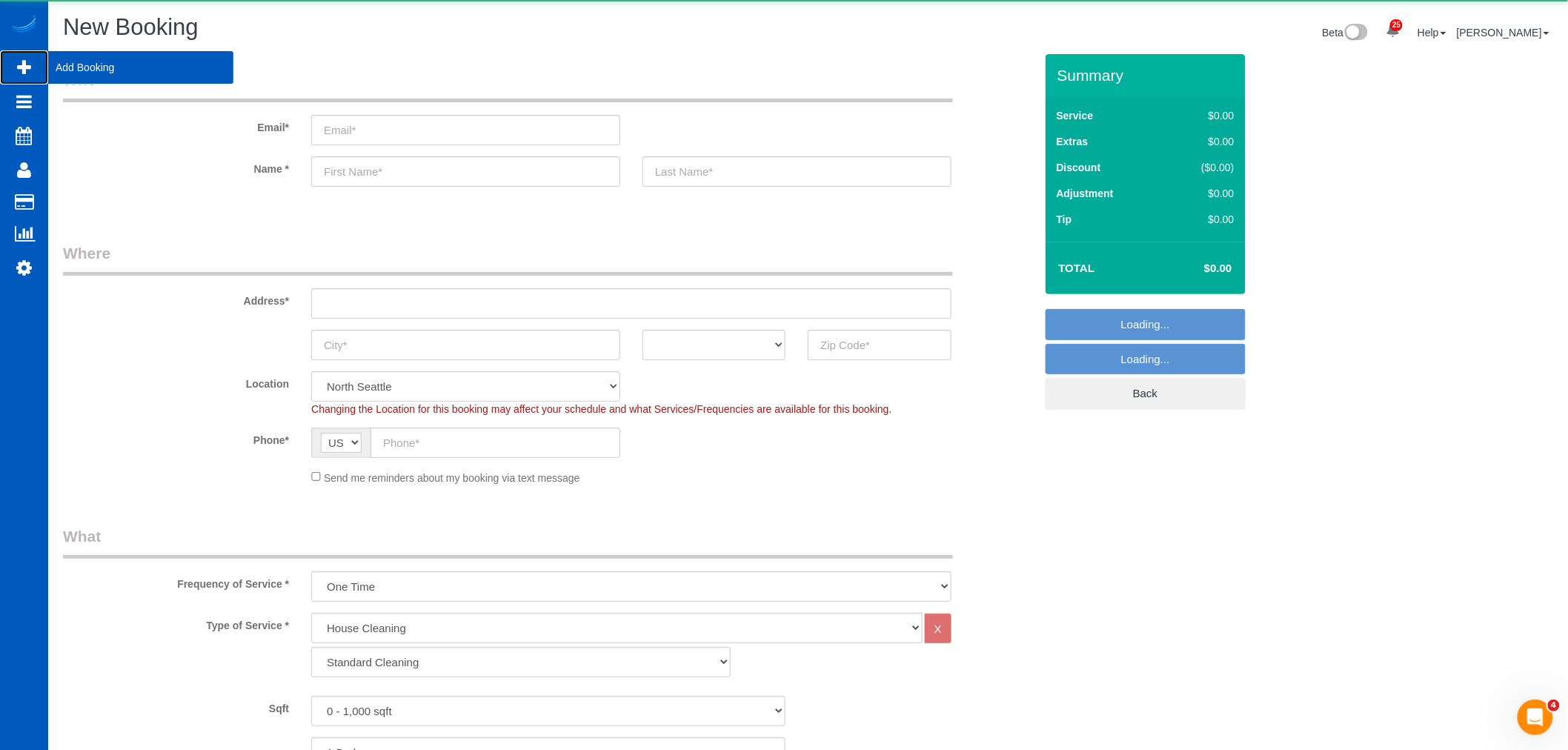
select select "object:10507"
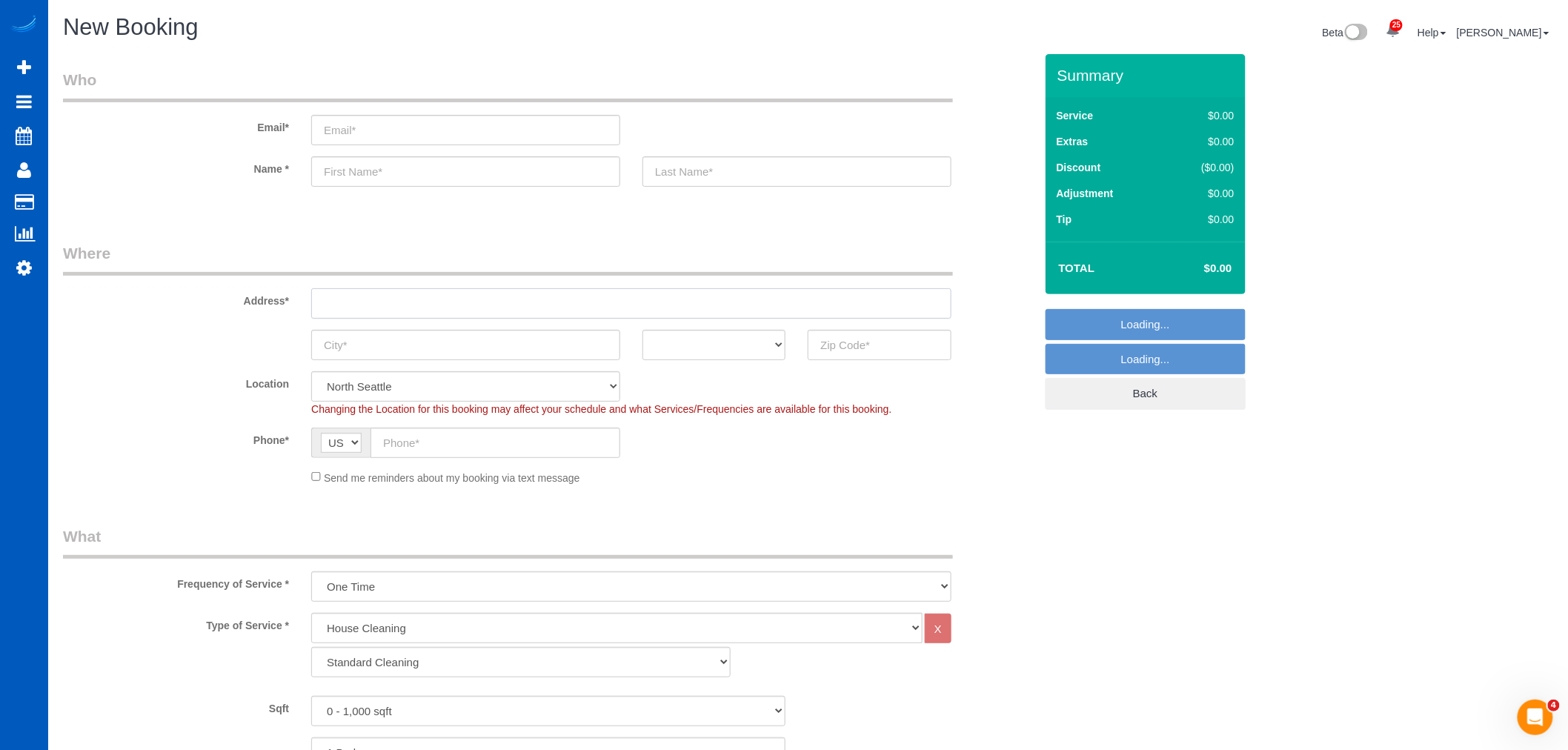
click at [460, 312] on input "text" at bounding box center [631, 303] width 640 height 30
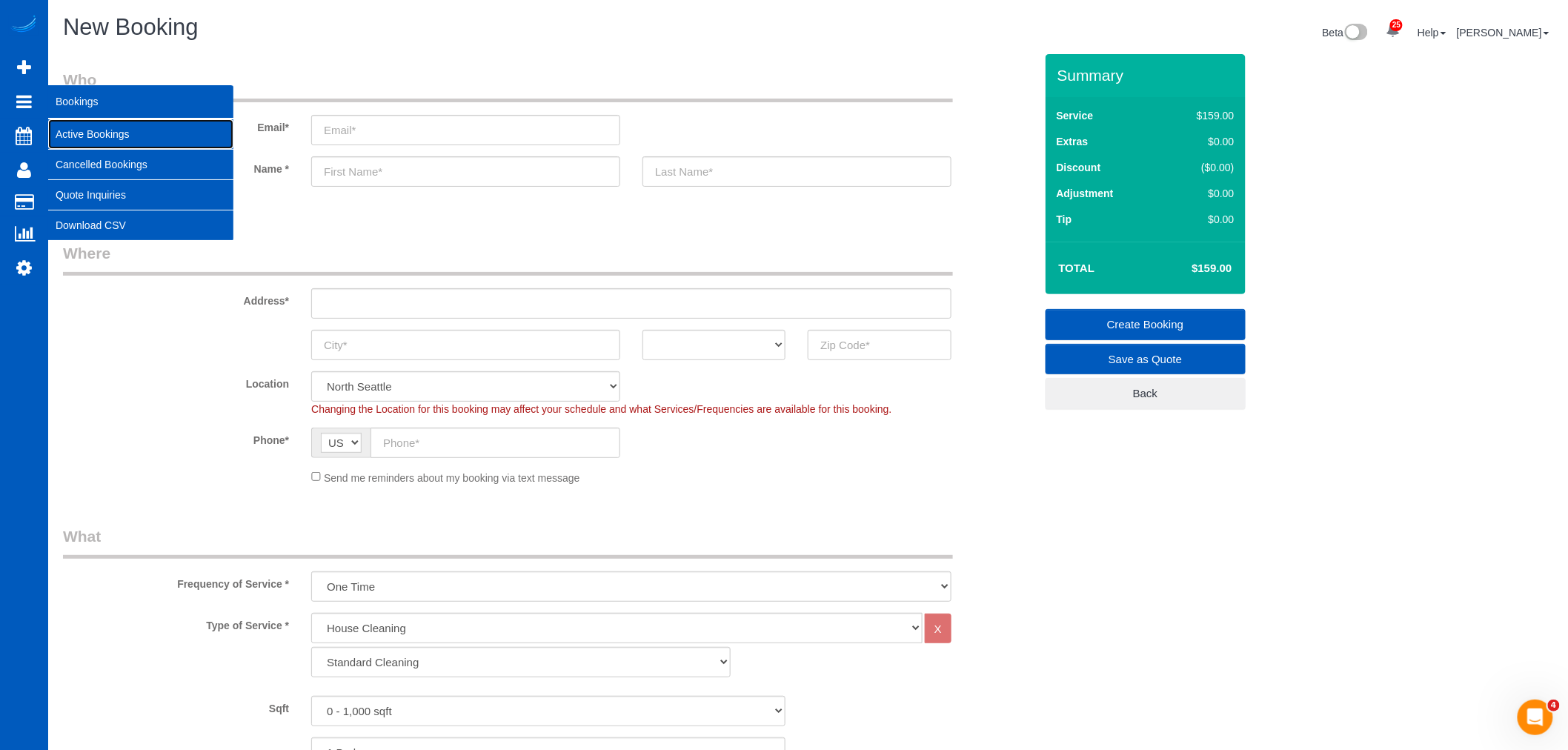
click at [90, 122] on link "Active Bookings" at bounding box center [141, 134] width 185 height 30
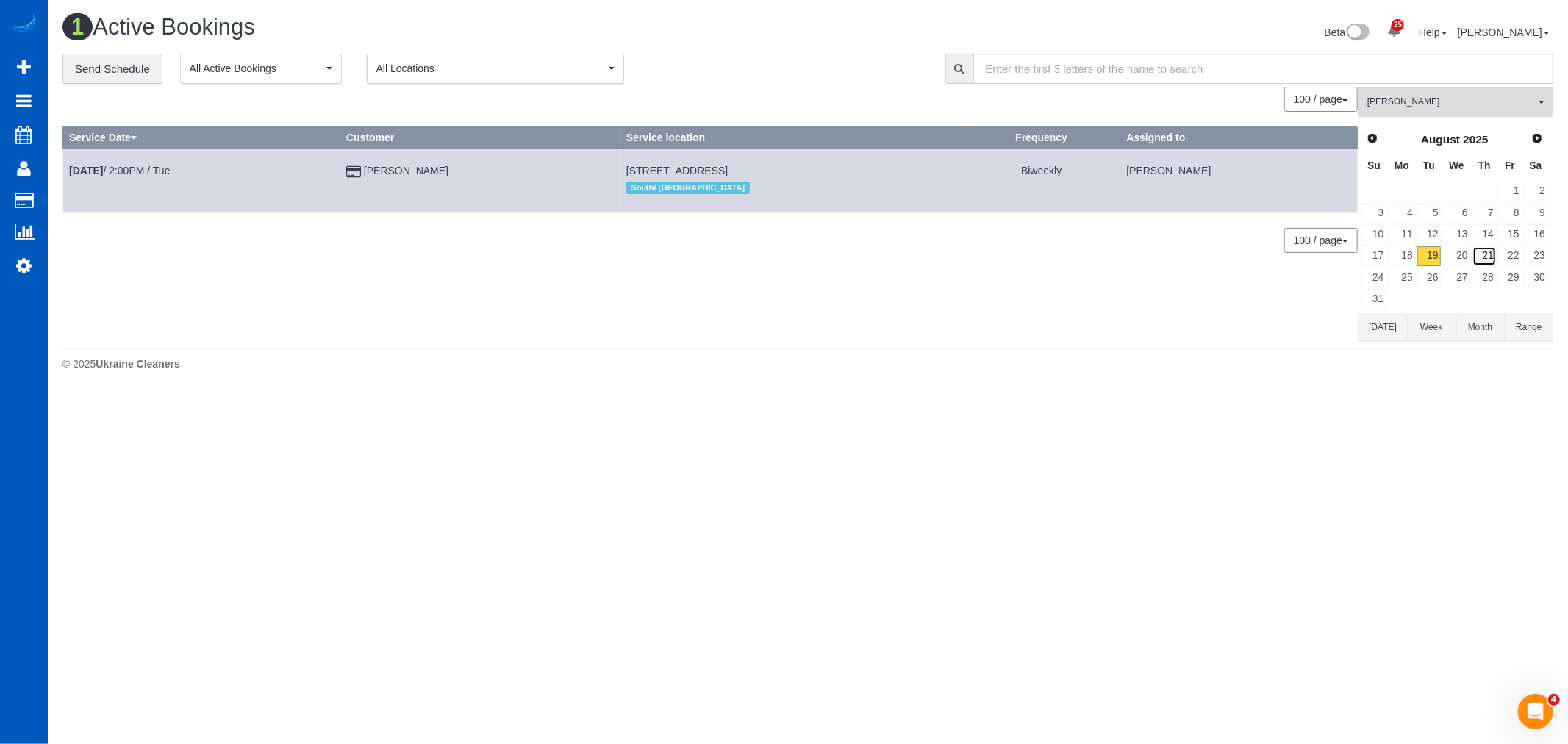
click at [1491, 254] on link "21" at bounding box center [1484, 256] width 24 height 20
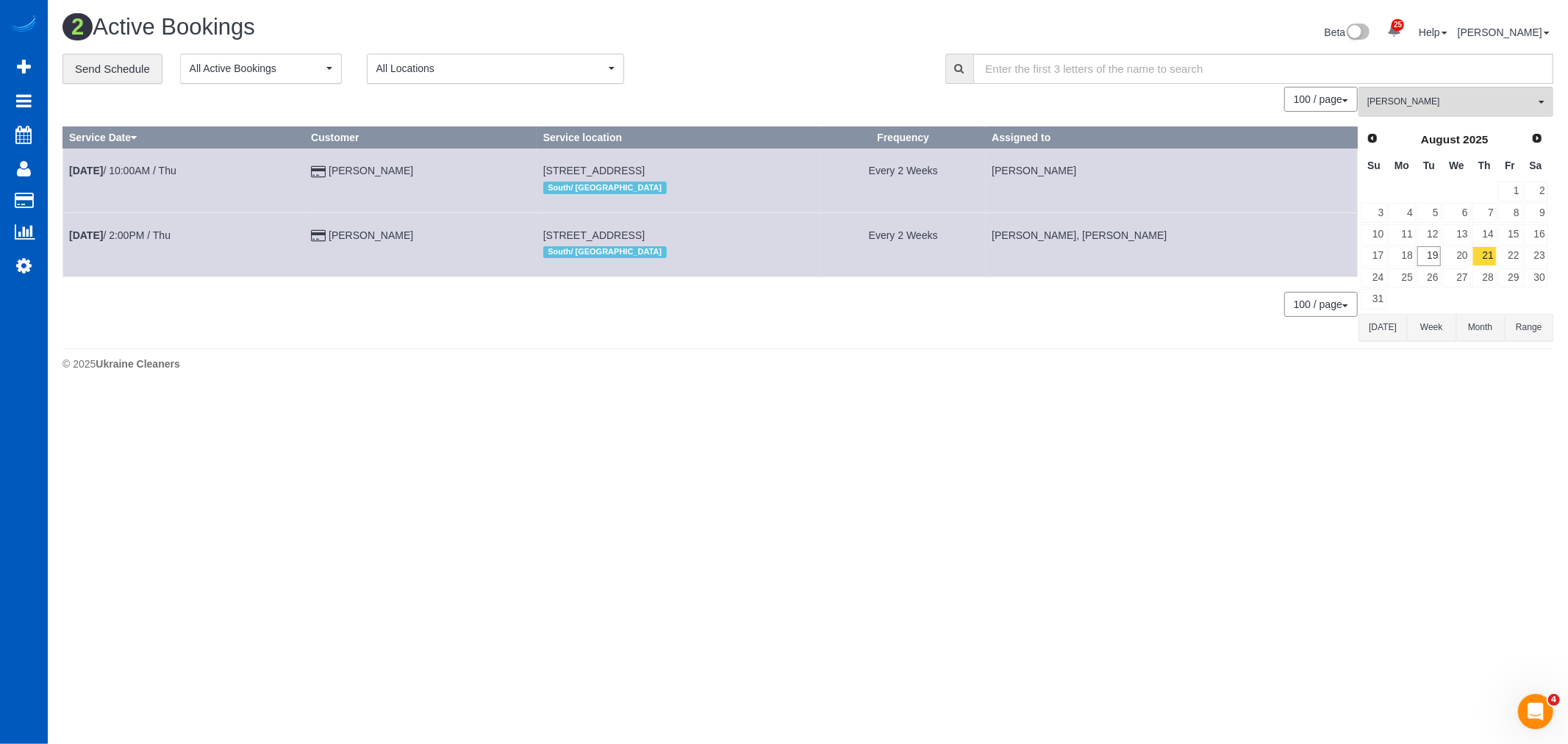
click at [129, 164] on td "Aug 21st / 10:00AM / Thu" at bounding box center [184, 180] width 242 height 64
click at [127, 169] on link "Aug 21st / 10:00AM / Thu" at bounding box center [123, 170] width 108 height 12
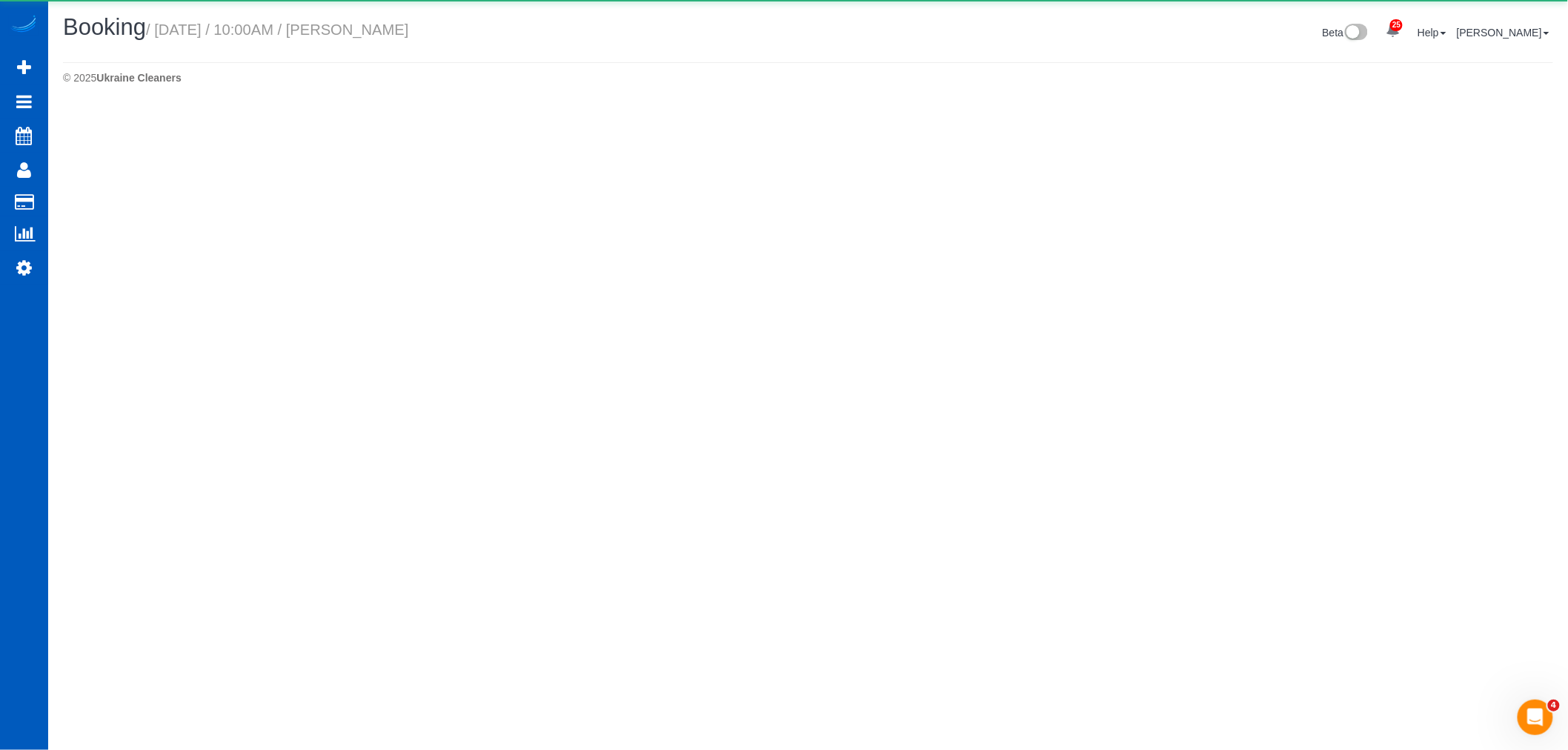
select select "WA"
select select "199"
select select "2"
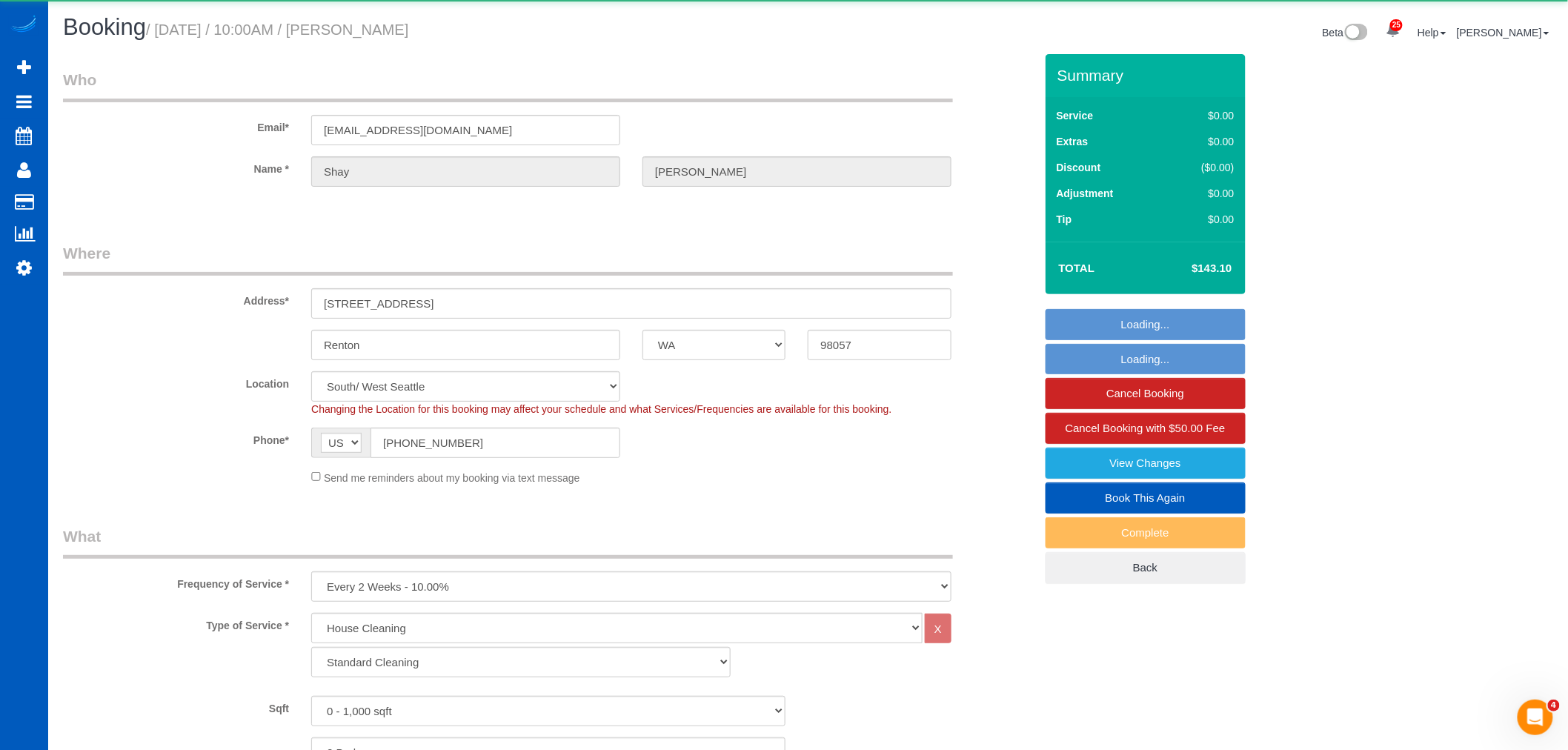
select select "object:11796"
select select "2"
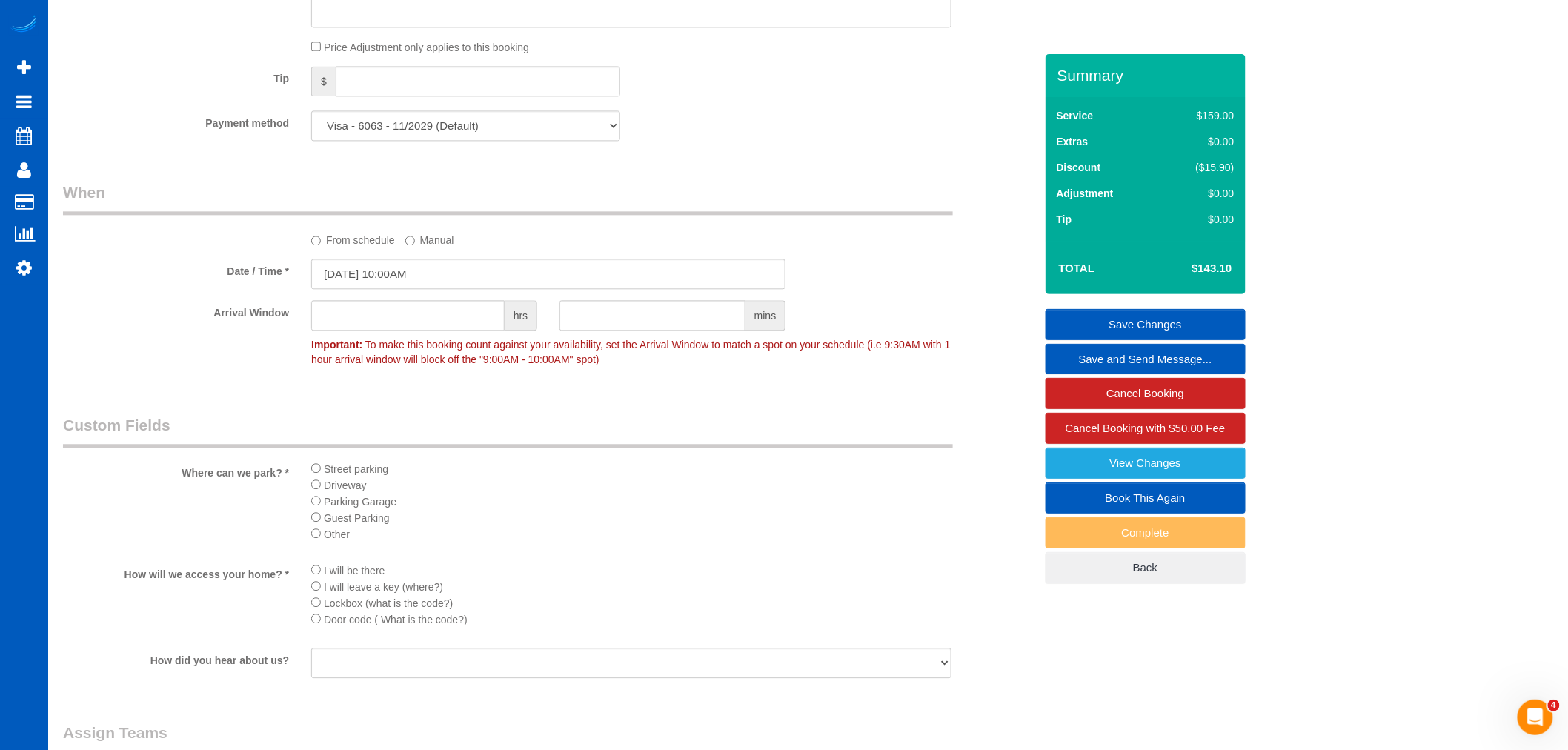
scroll to position [1318, 0]
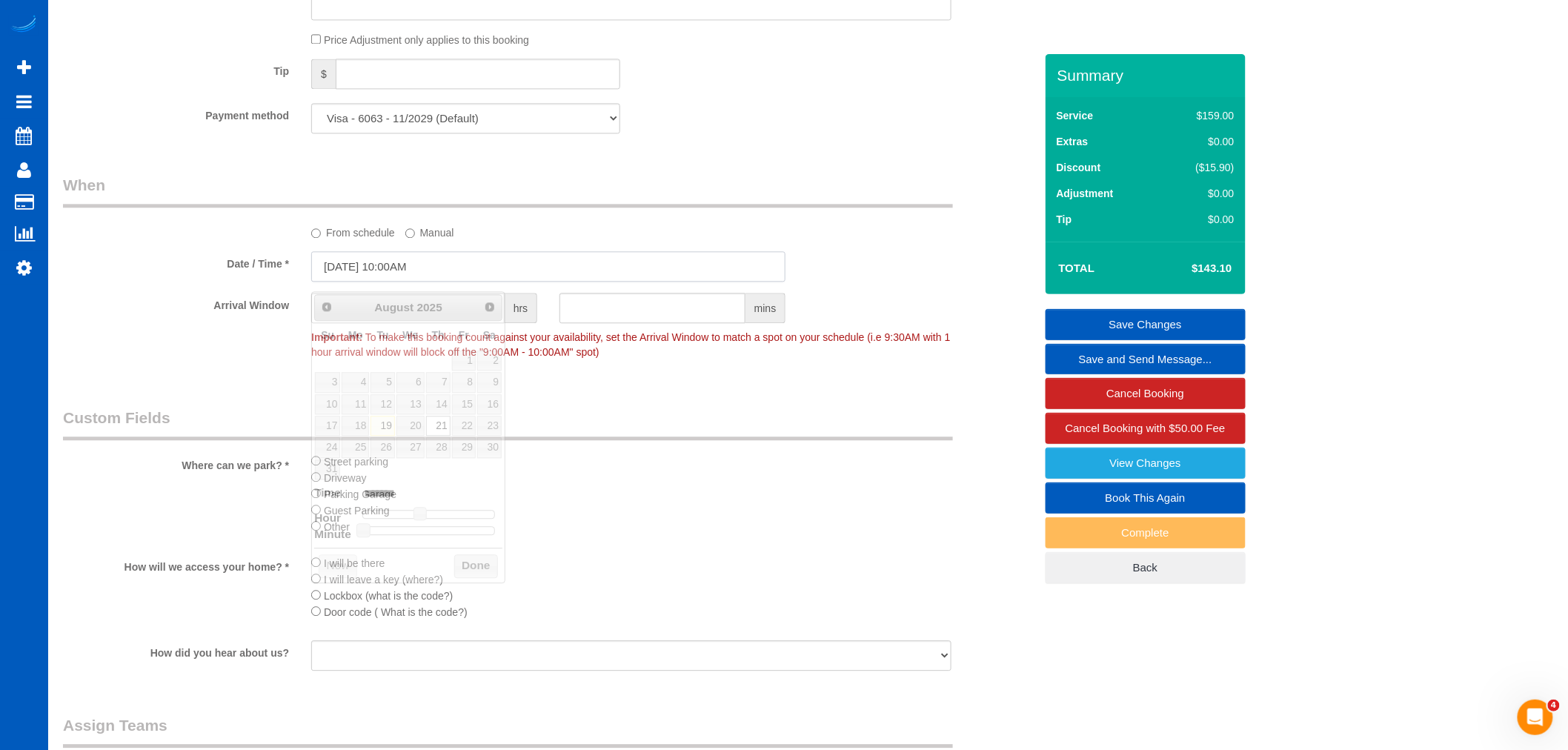
click at [381, 278] on input "08/21/2025 10:00AM" at bounding box center [548, 266] width 474 height 30
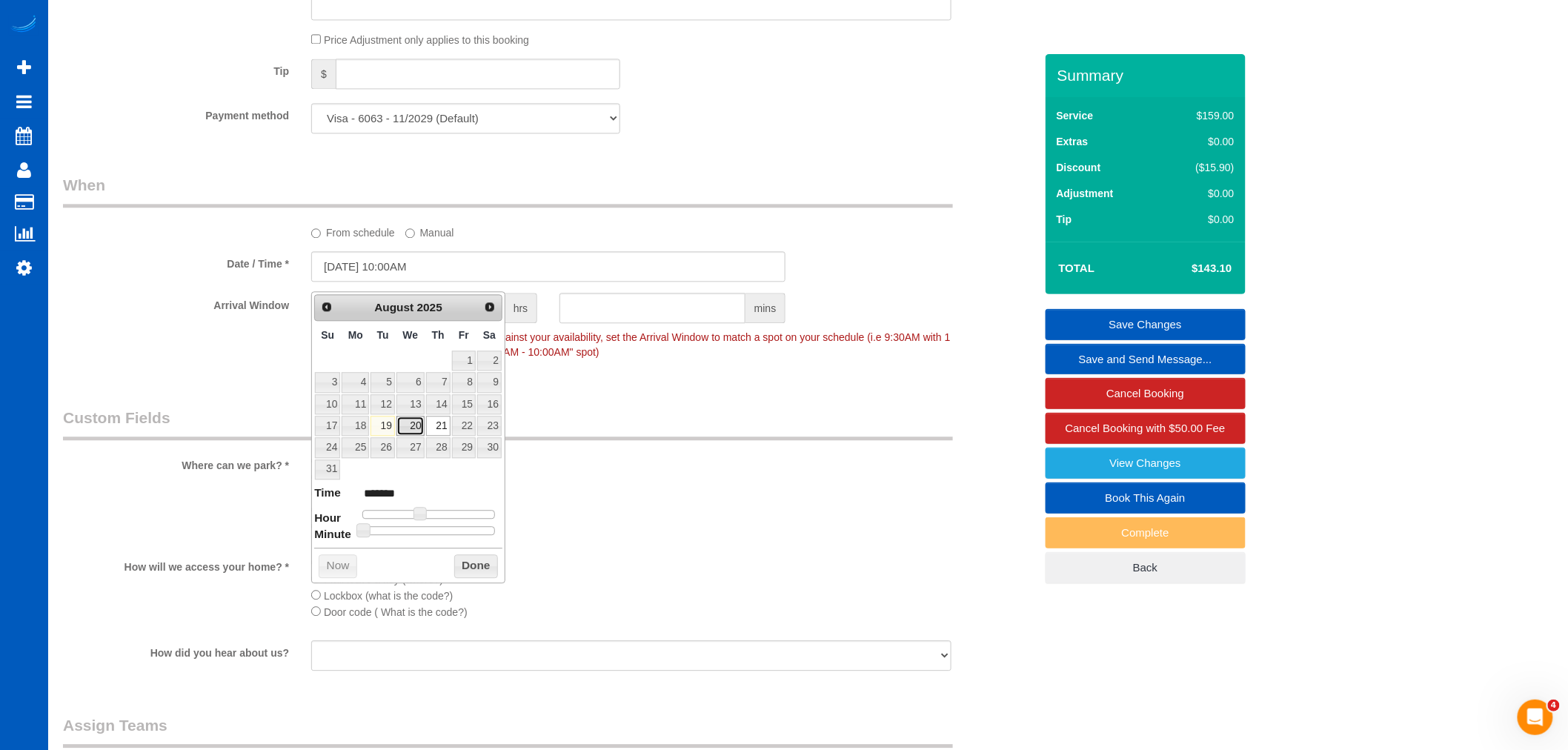
click at [420, 428] on link "20" at bounding box center [410, 426] width 28 height 20
type input "08/20/2025 11:00AM"
type input "*******"
type input "08/20/2025 12:00PM"
type input "*******"
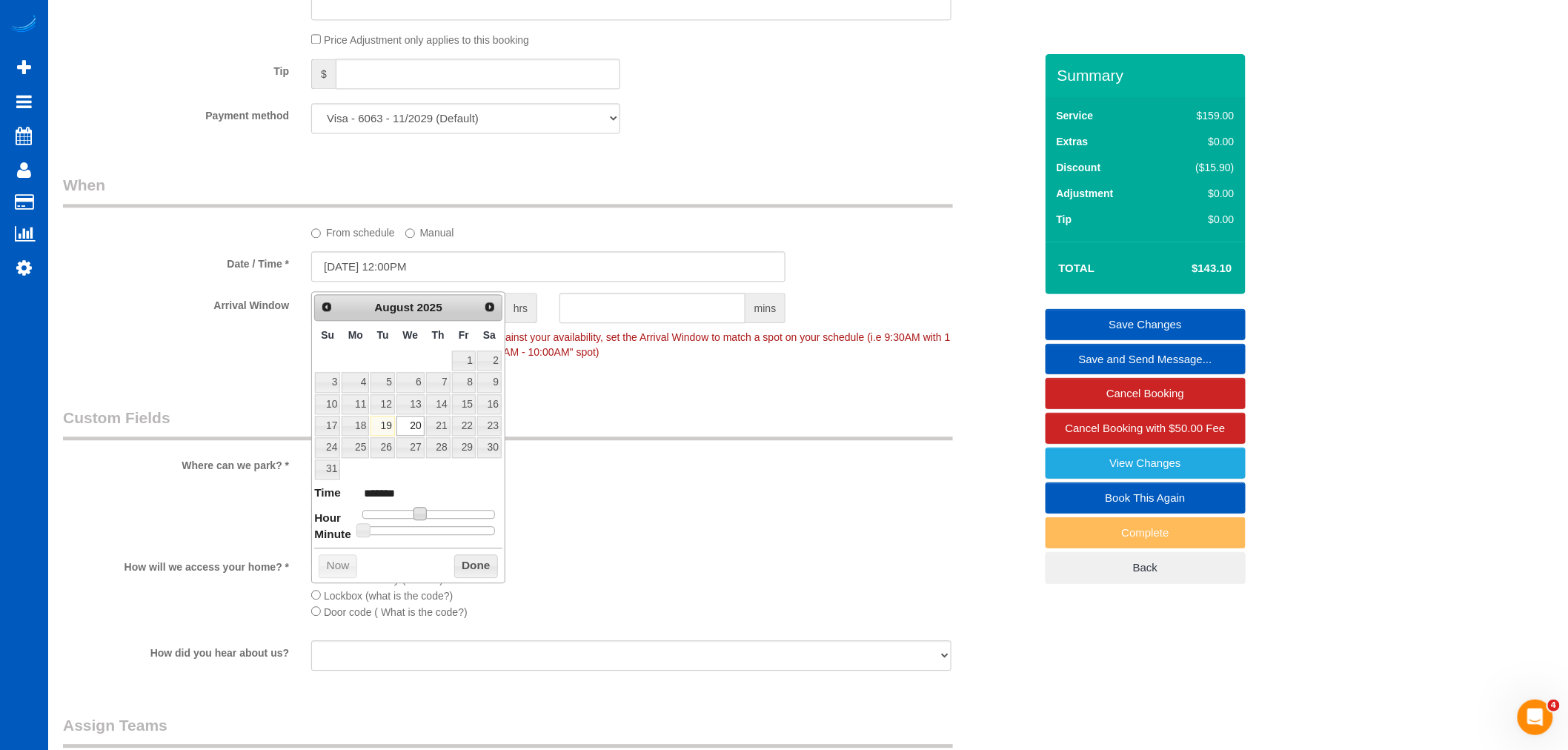
type input "08/20/2025 1:00PM"
type input "******"
type input "08/20/2025 2:00PM"
type input "******"
type input "08/20/2025 3:00PM"
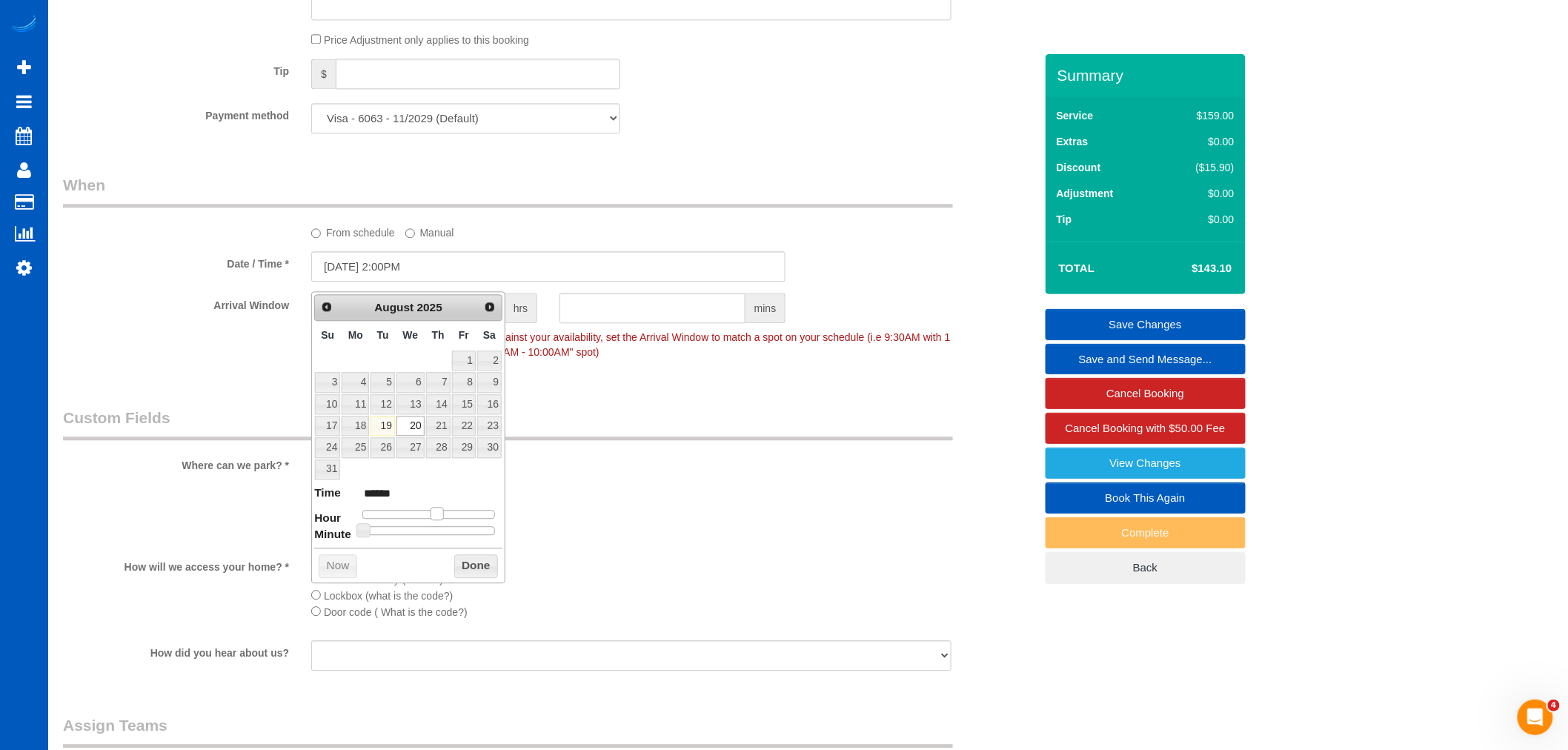
type input "******"
type input "08/20/2025 2:00PM"
type input "******"
drag, startPoint x: 423, startPoint y: 517, endPoint x: 446, endPoint y: 516, distance: 23.0
click at [446, 516] on span at bounding box center [443, 514] width 14 height 14
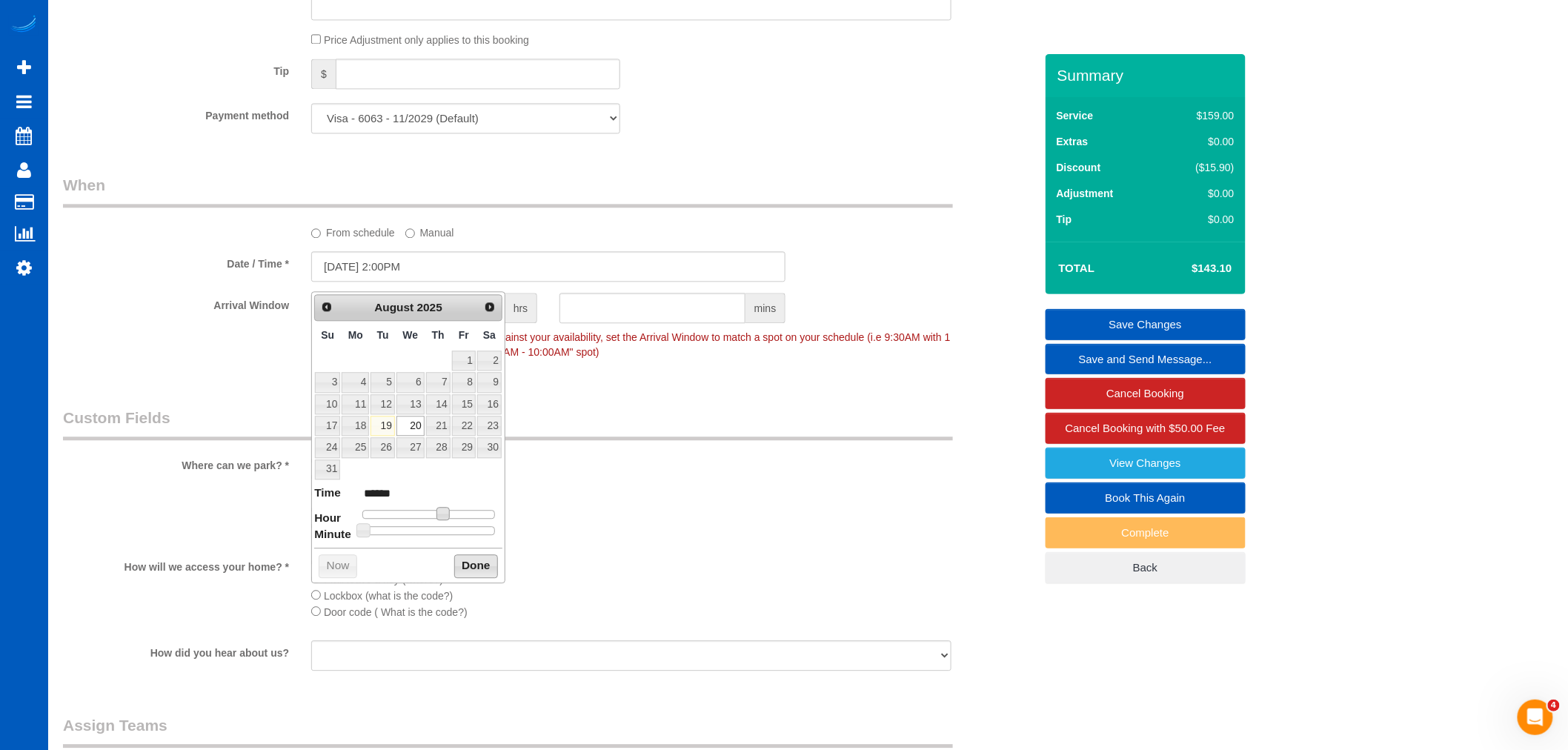
click at [476, 560] on button "Done" at bounding box center [475, 566] width 44 height 23
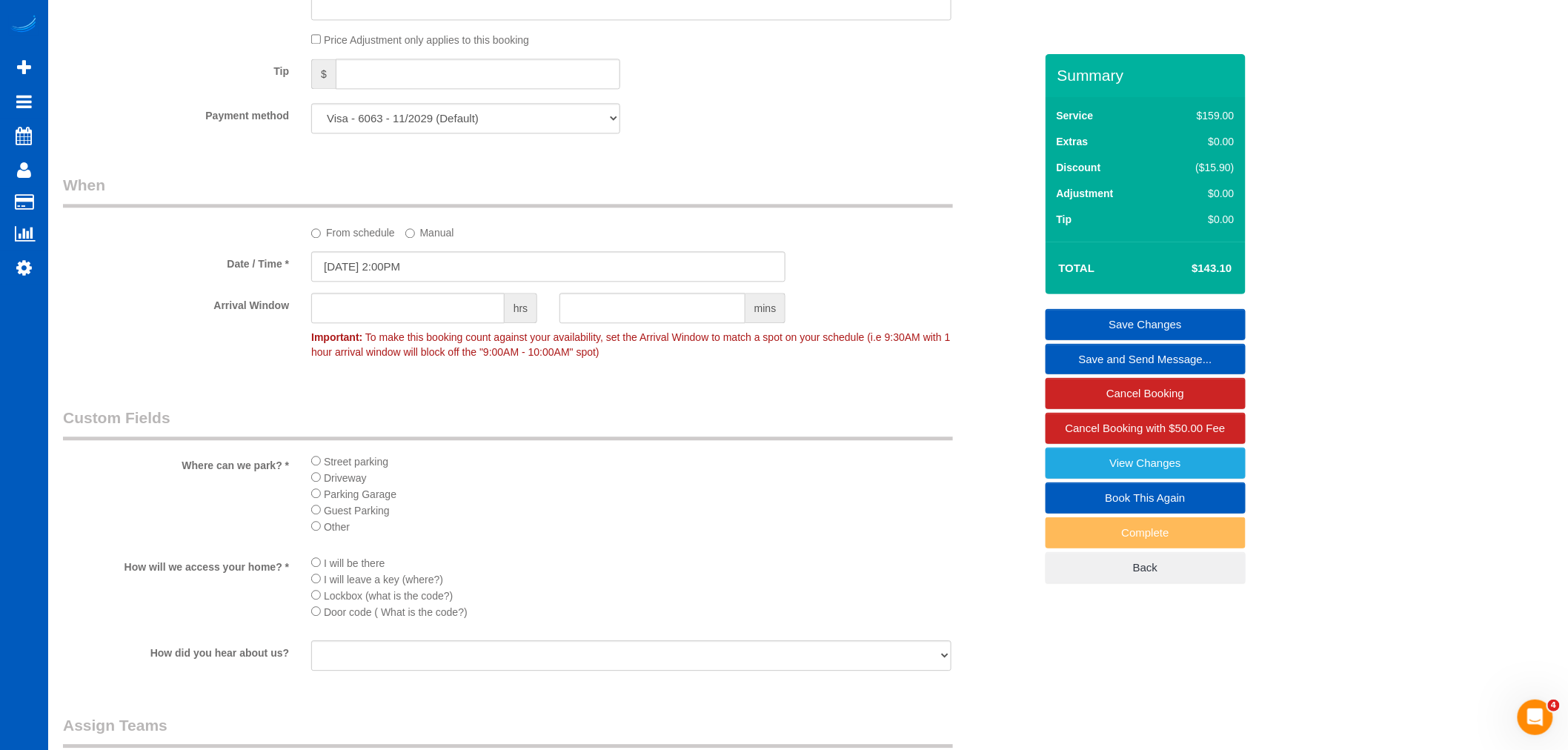
click at [1131, 322] on link "Save Changes" at bounding box center [1145, 325] width 200 height 31
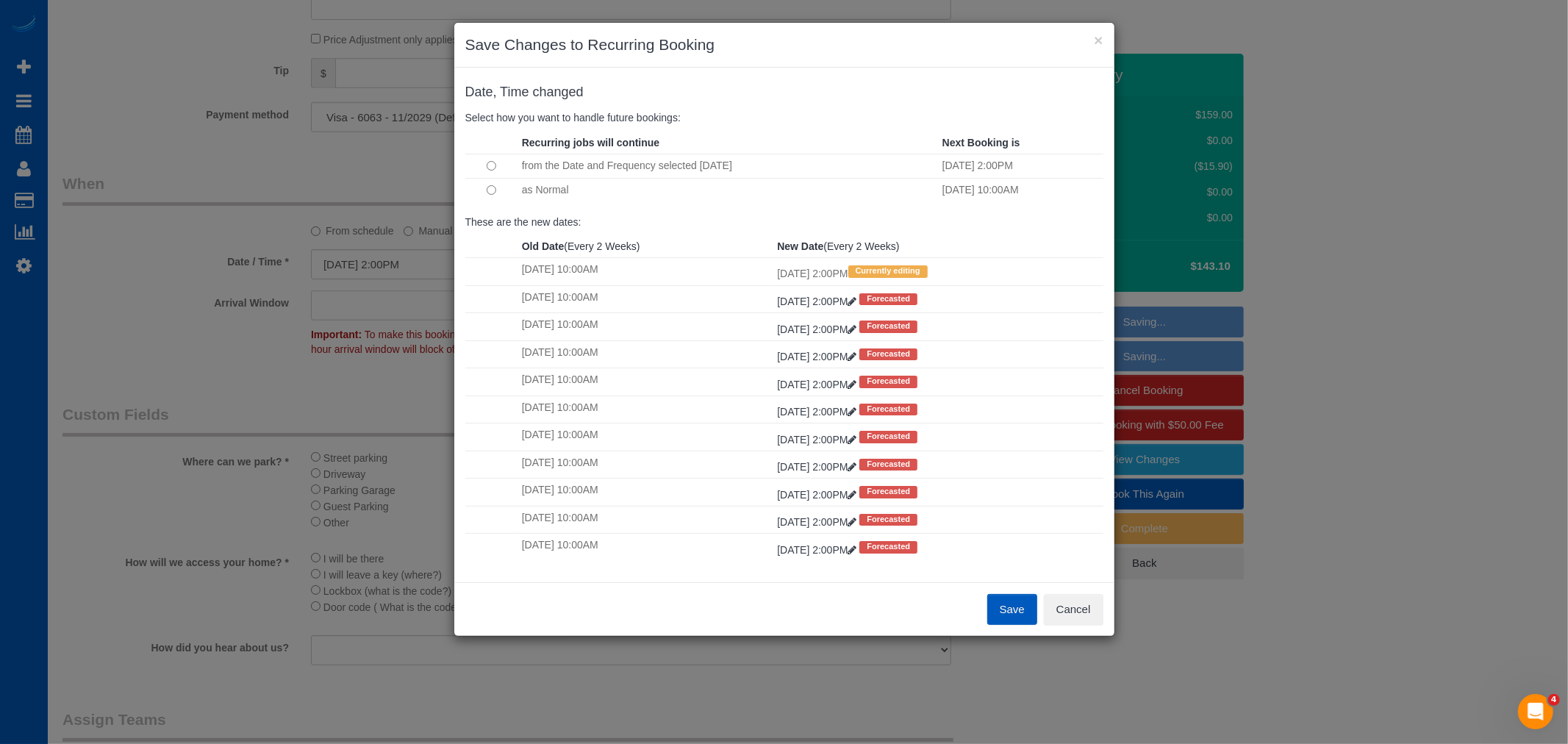
click at [497, 190] on td at bounding box center [492, 190] width 53 height 23
click at [1011, 600] on button "Save" at bounding box center [1013, 609] width 50 height 31
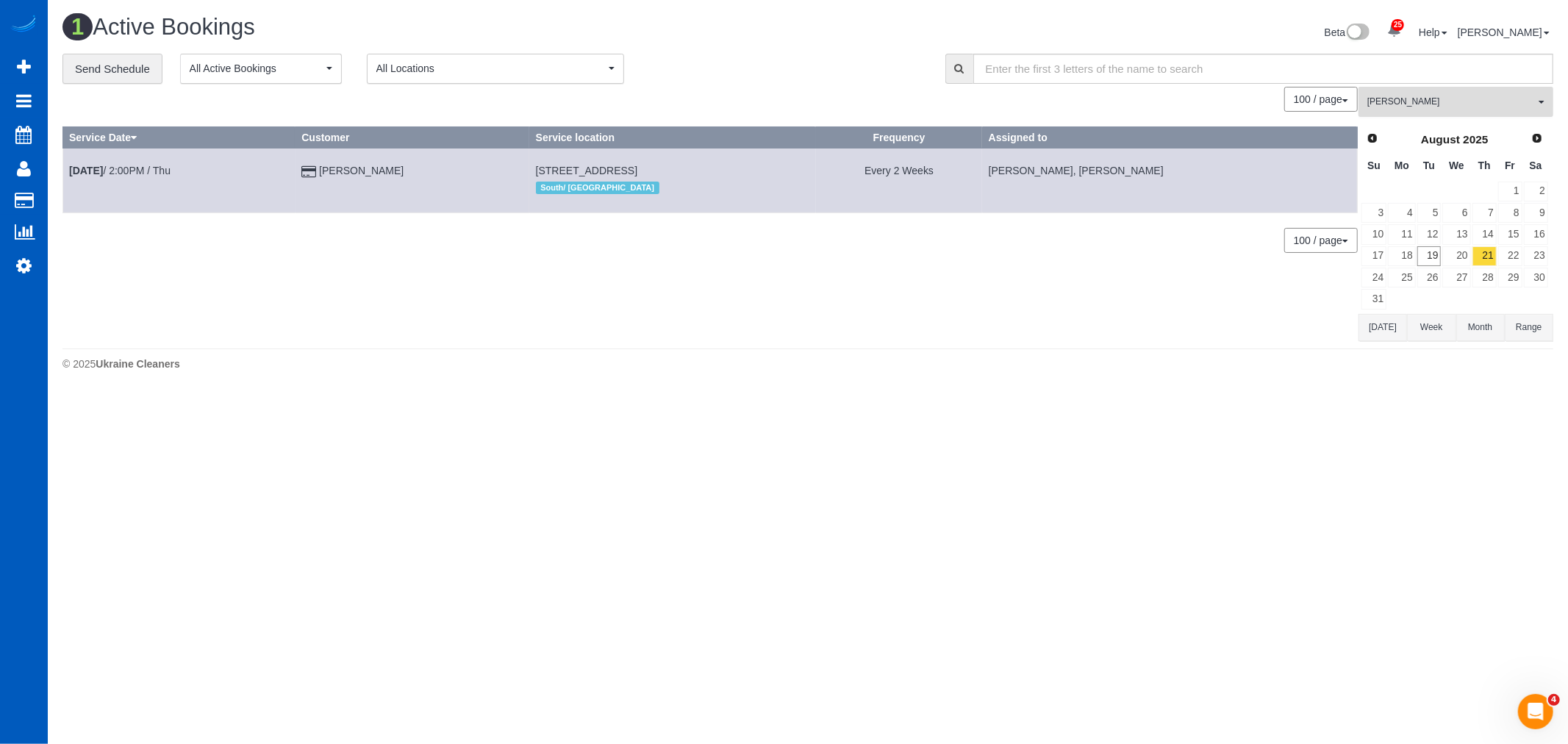
click at [1401, 104] on span "[PERSON_NAME]" at bounding box center [1452, 101] width 167 height 13
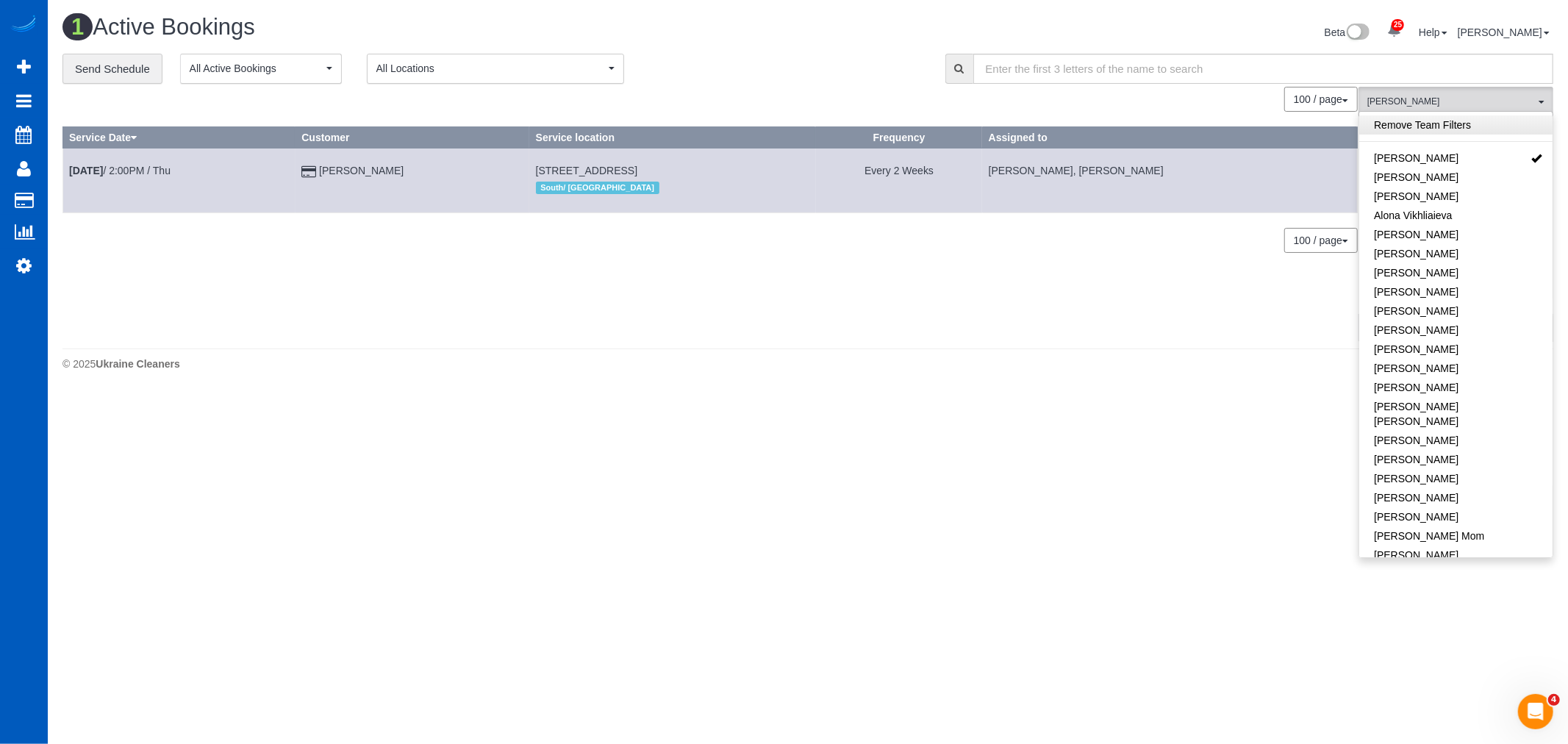
click at [1434, 130] on link "Remove Team Filters" at bounding box center [1456, 125] width 193 height 19
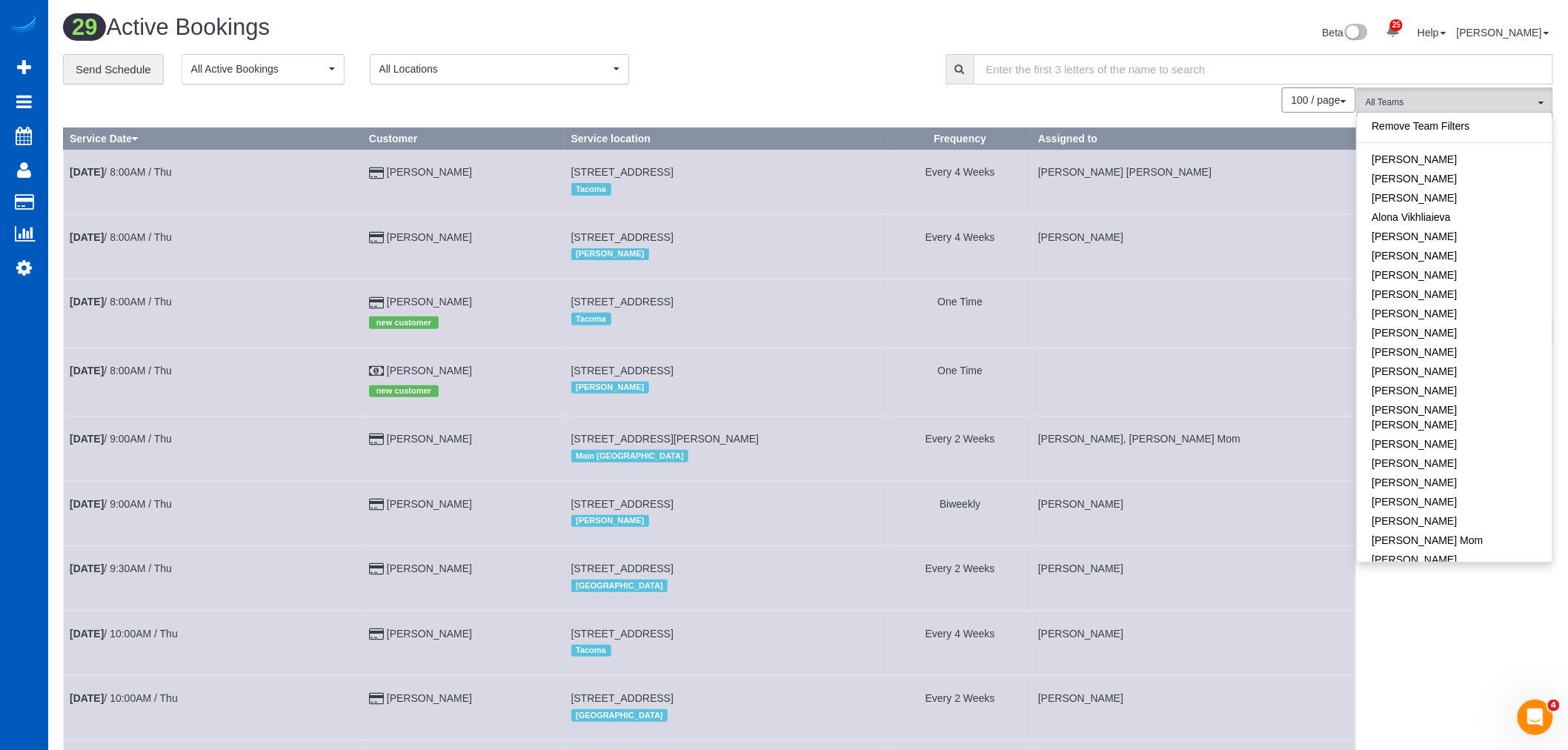
click at [796, 71] on div "**********" at bounding box center [493, 70] width 860 height 31
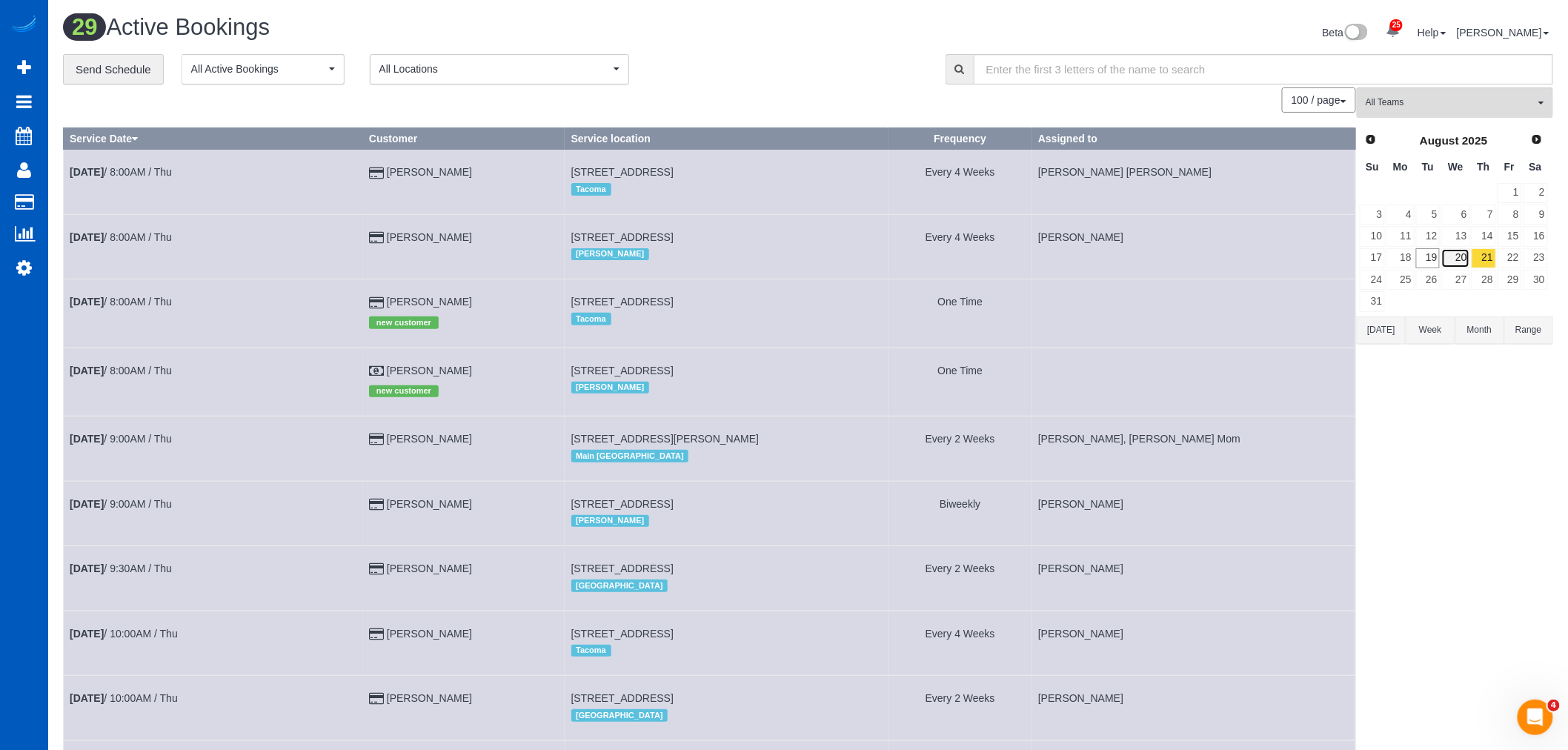
click at [1445, 260] on link "20" at bounding box center [1455, 258] width 28 height 20
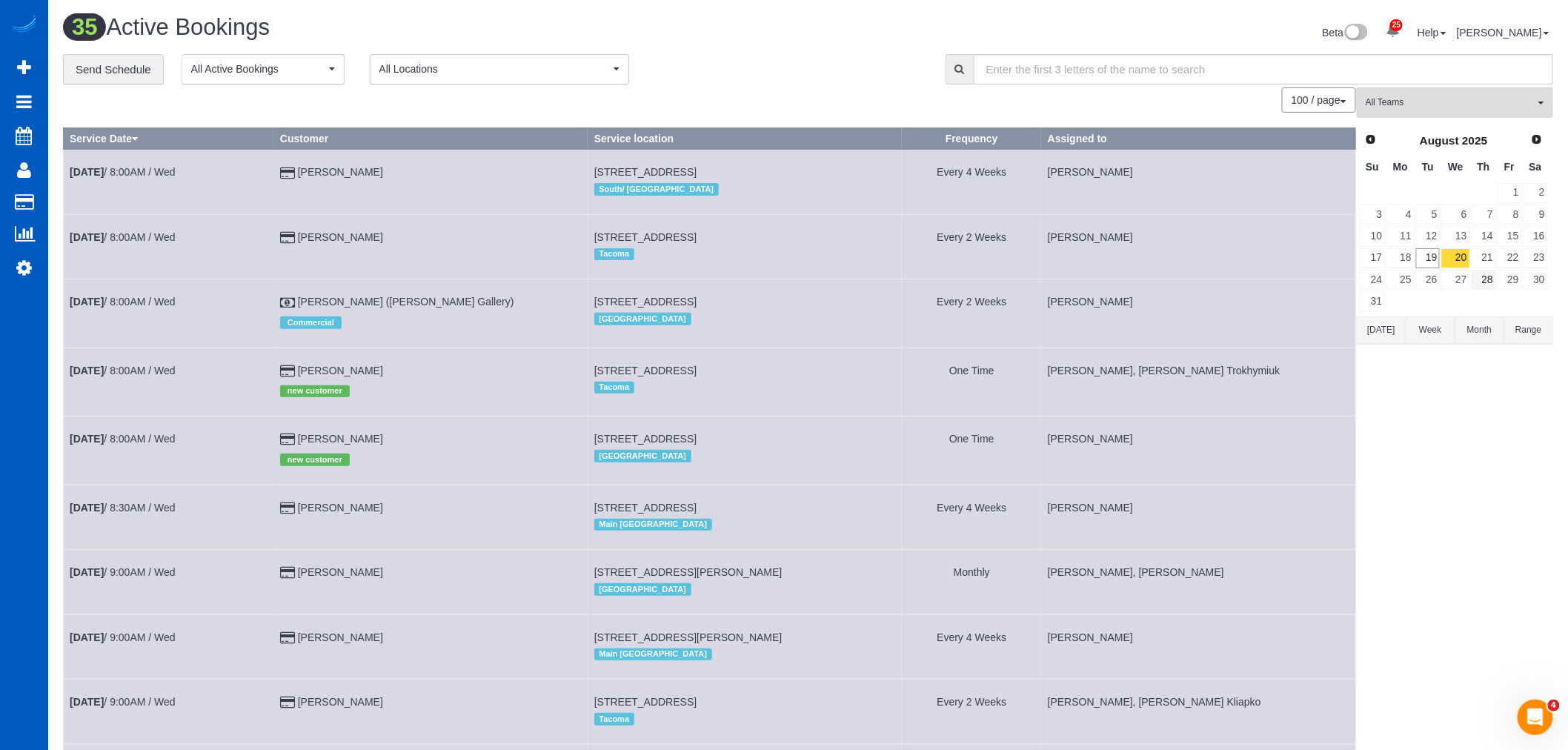
click at [1480, 271] on td "28" at bounding box center [1483, 279] width 26 height 21
click at [1482, 261] on link "21" at bounding box center [1483, 258] width 24 height 20
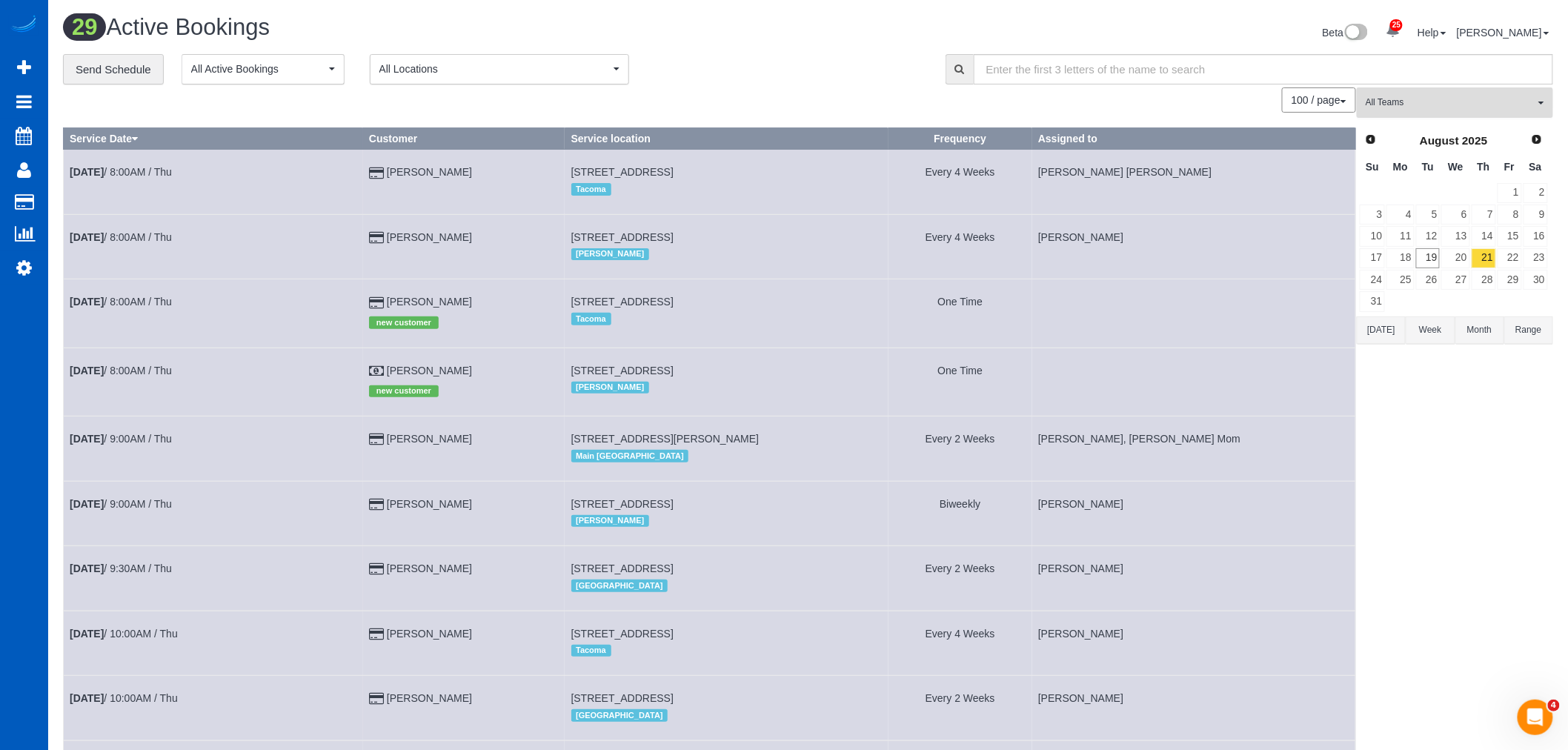
click at [1421, 109] on span "All Teams" at bounding box center [1450, 102] width 169 height 13
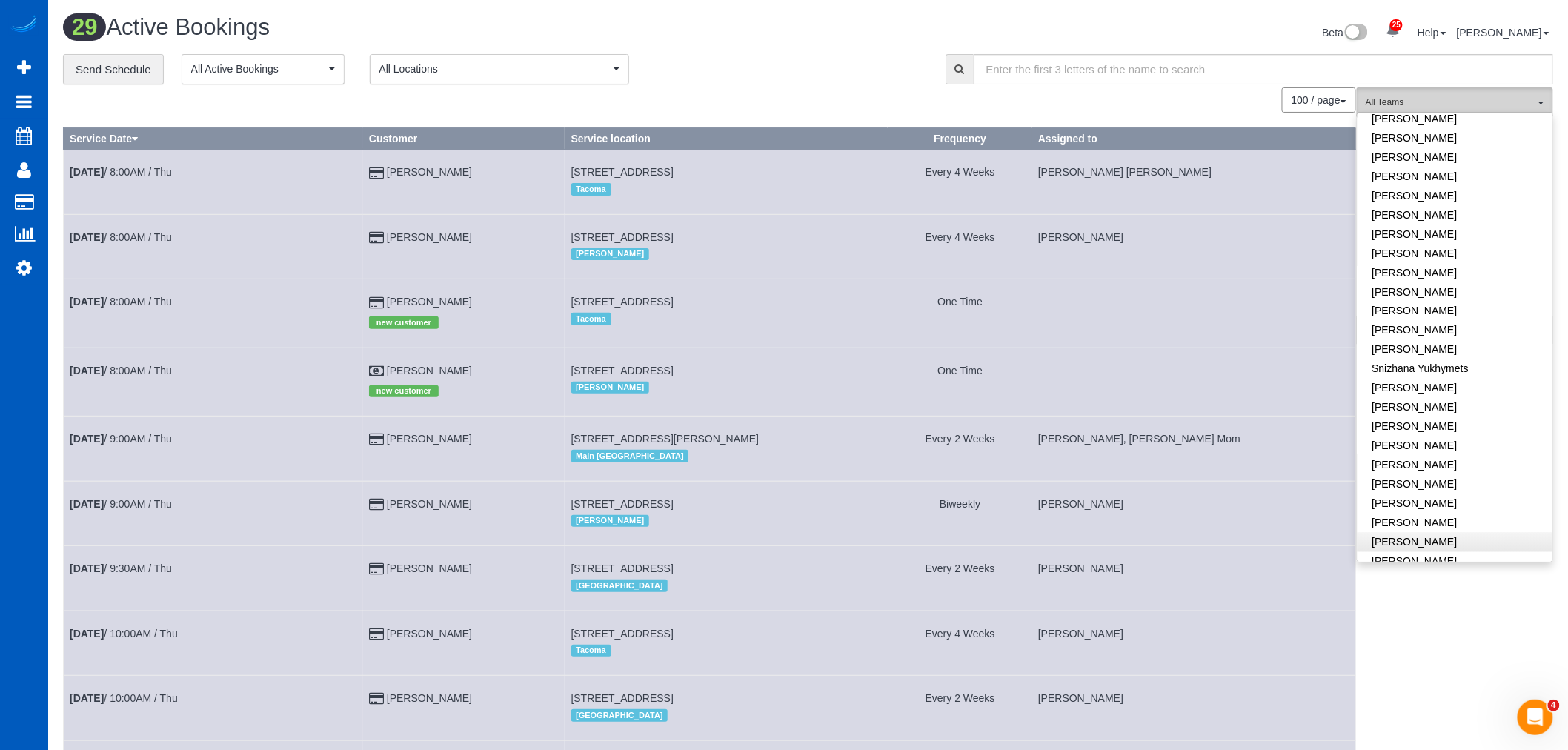
scroll to position [82, 0]
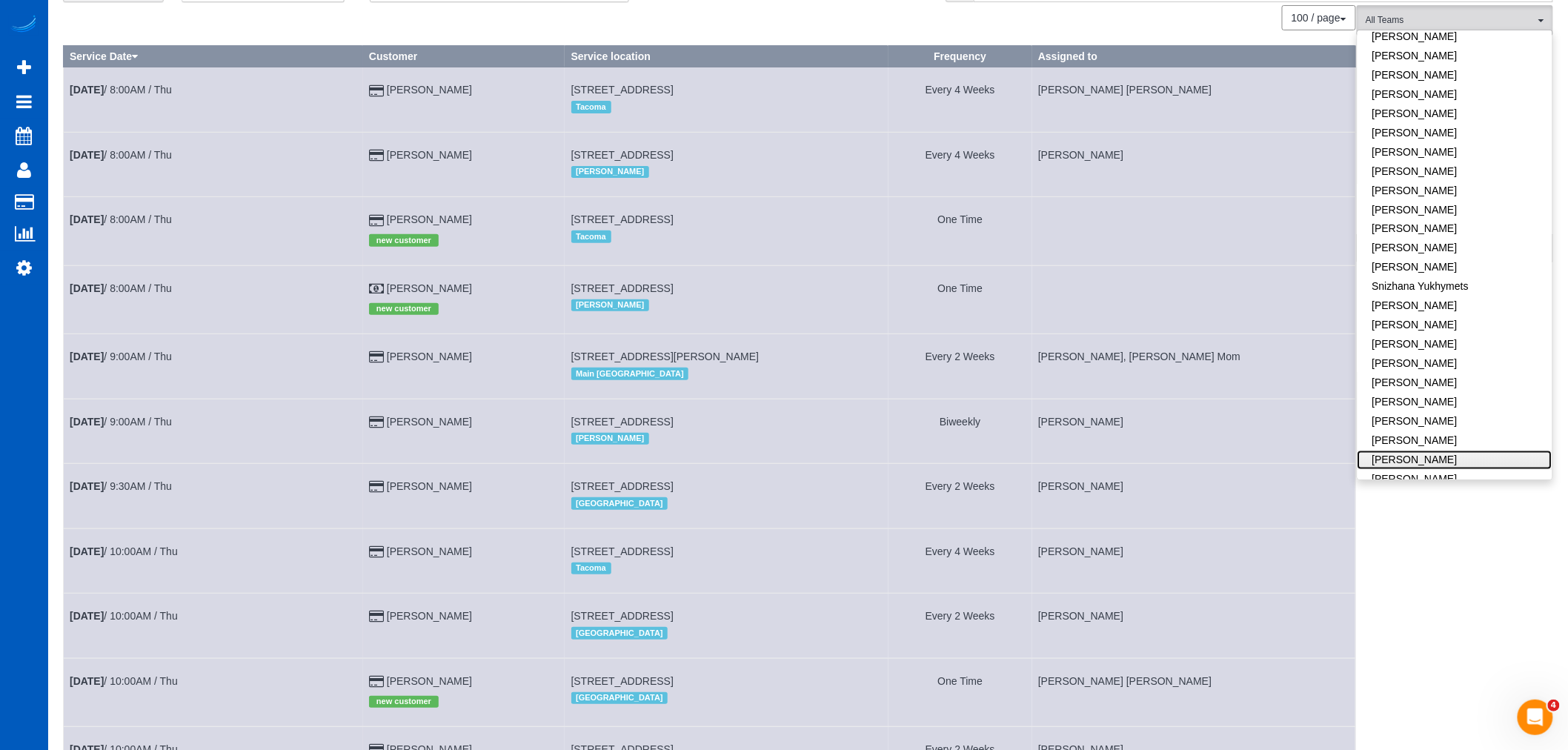
click at [1410, 450] on link "[PERSON_NAME]" at bounding box center [1455, 460] width 195 height 19
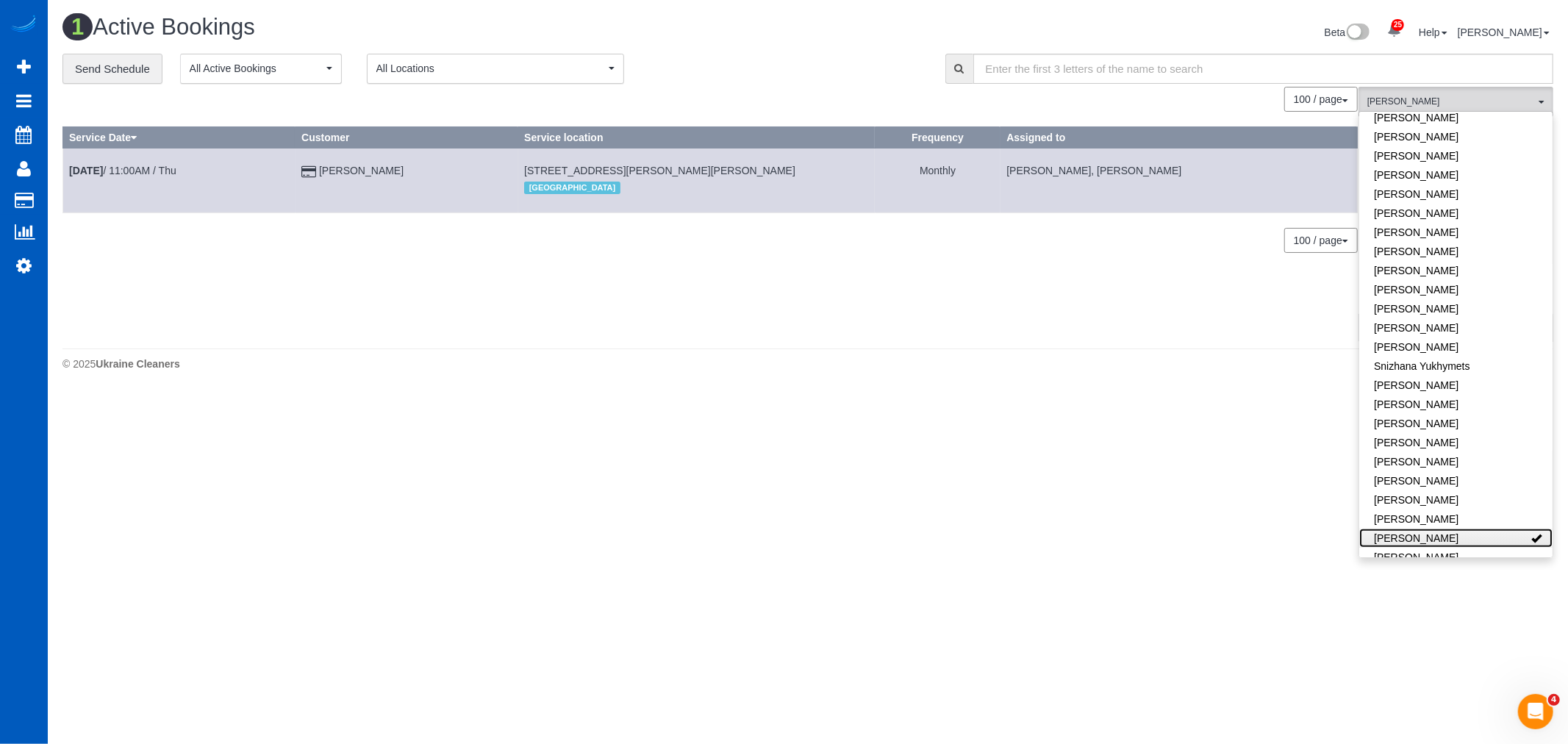
click at [1423, 528] on link "[PERSON_NAME]" at bounding box center [1456, 538] width 193 height 19
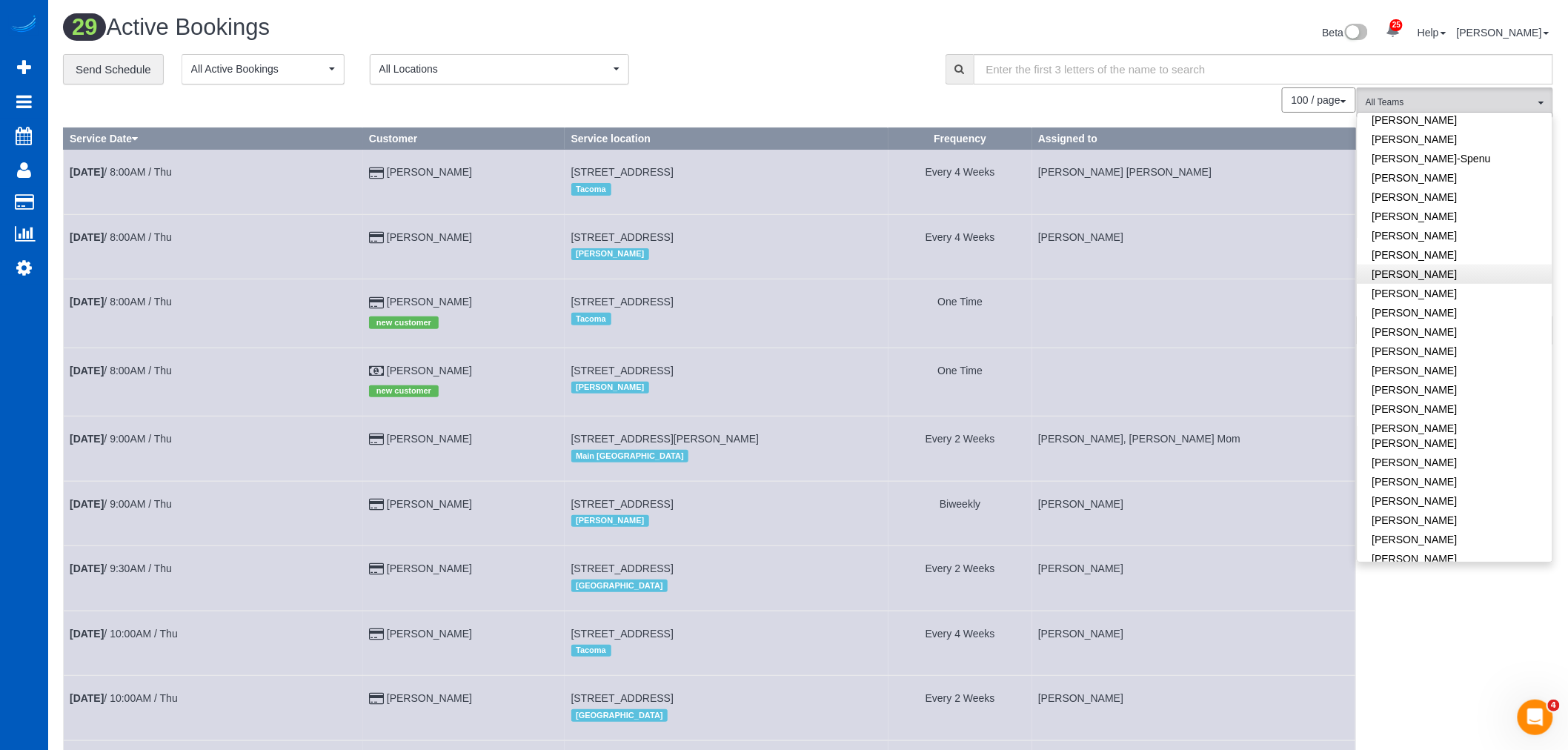
scroll to position [317, 0]
click at [1442, 368] on link "[PERSON_NAME]" at bounding box center [1455, 377] width 195 height 19
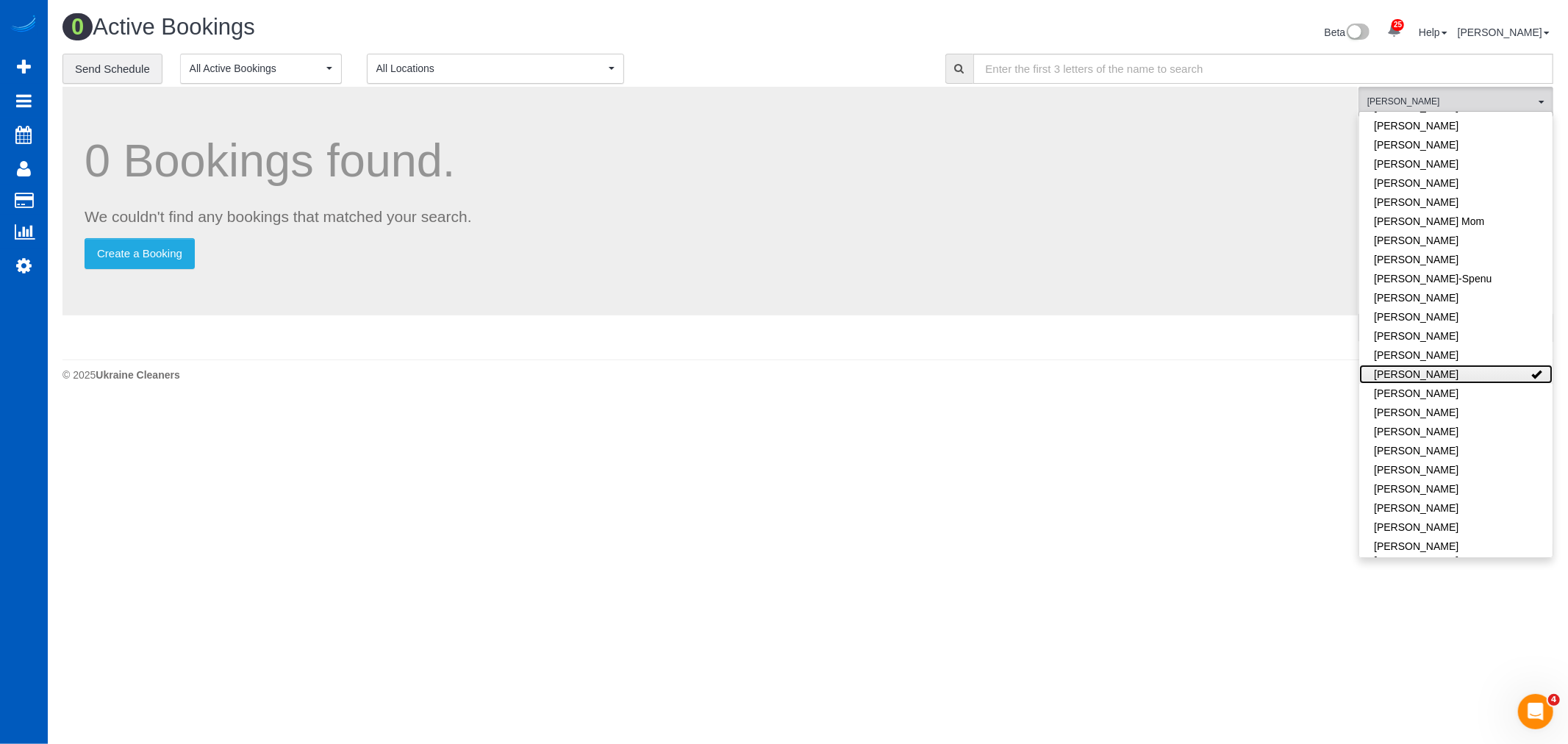
click at [1431, 365] on link "[PERSON_NAME]" at bounding box center [1456, 374] width 193 height 19
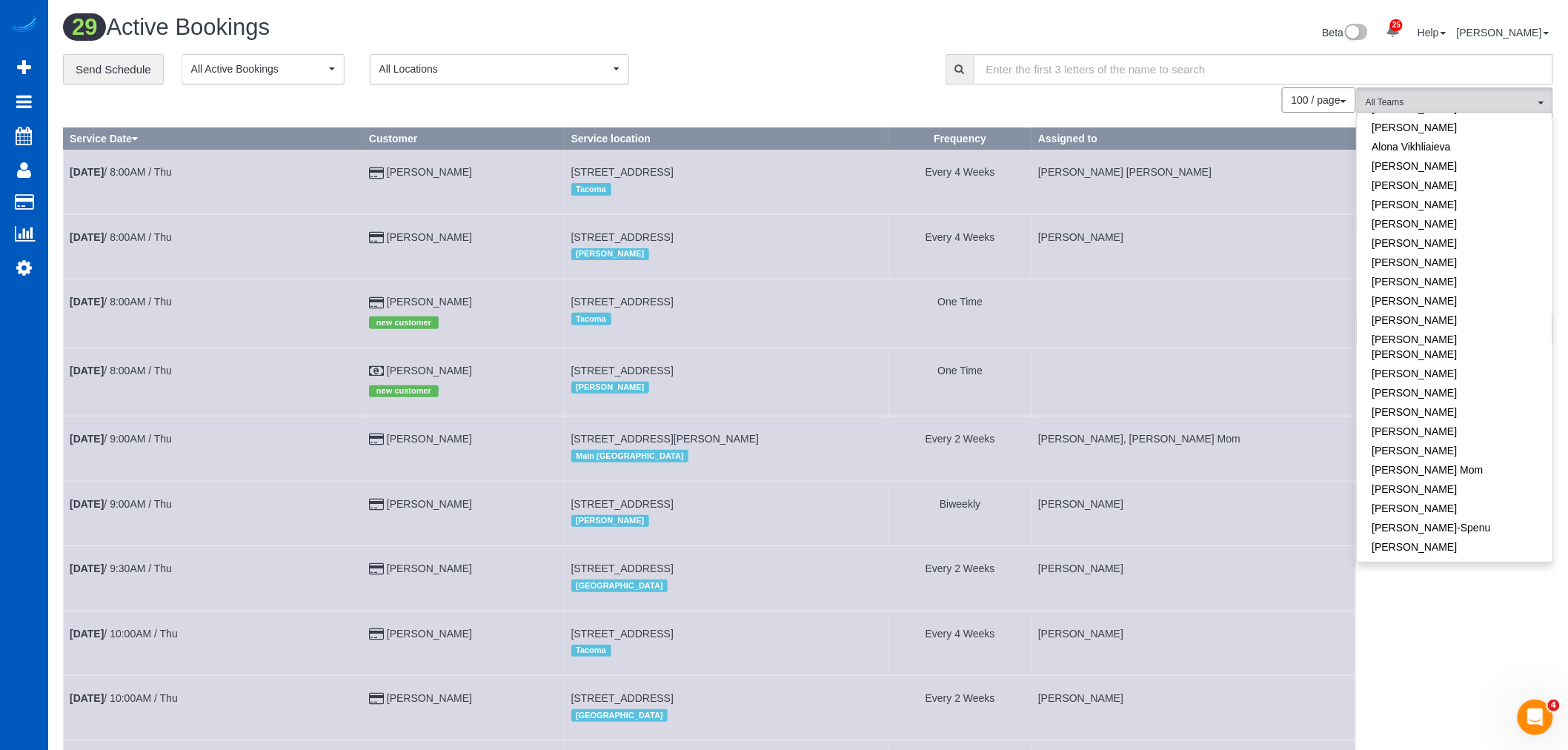
scroll to position [0, 0]
click at [1426, 196] on link "[PERSON_NAME]" at bounding box center [1455, 198] width 195 height 19
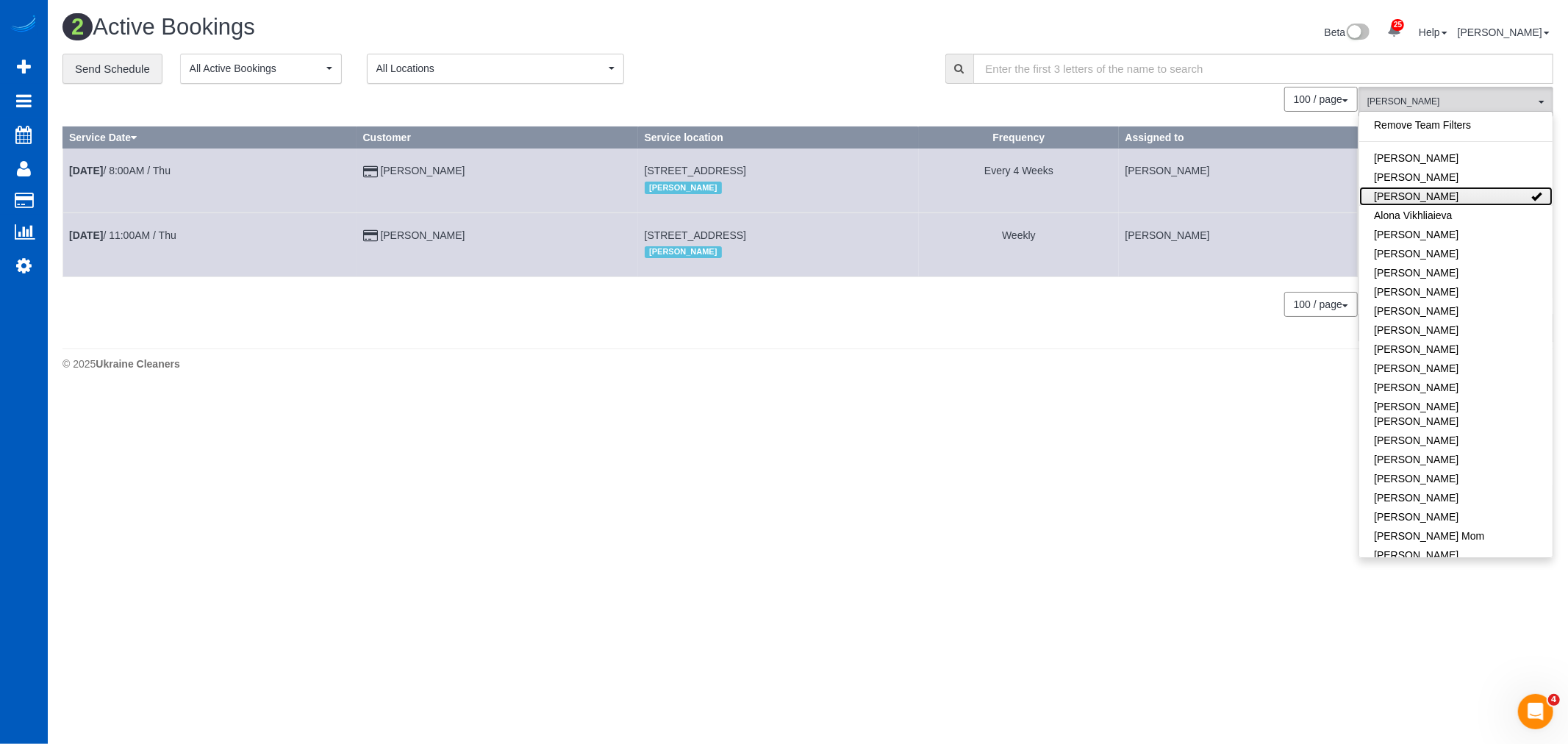
click at [1416, 194] on link "[PERSON_NAME]" at bounding box center [1456, 196] width 193 height 19
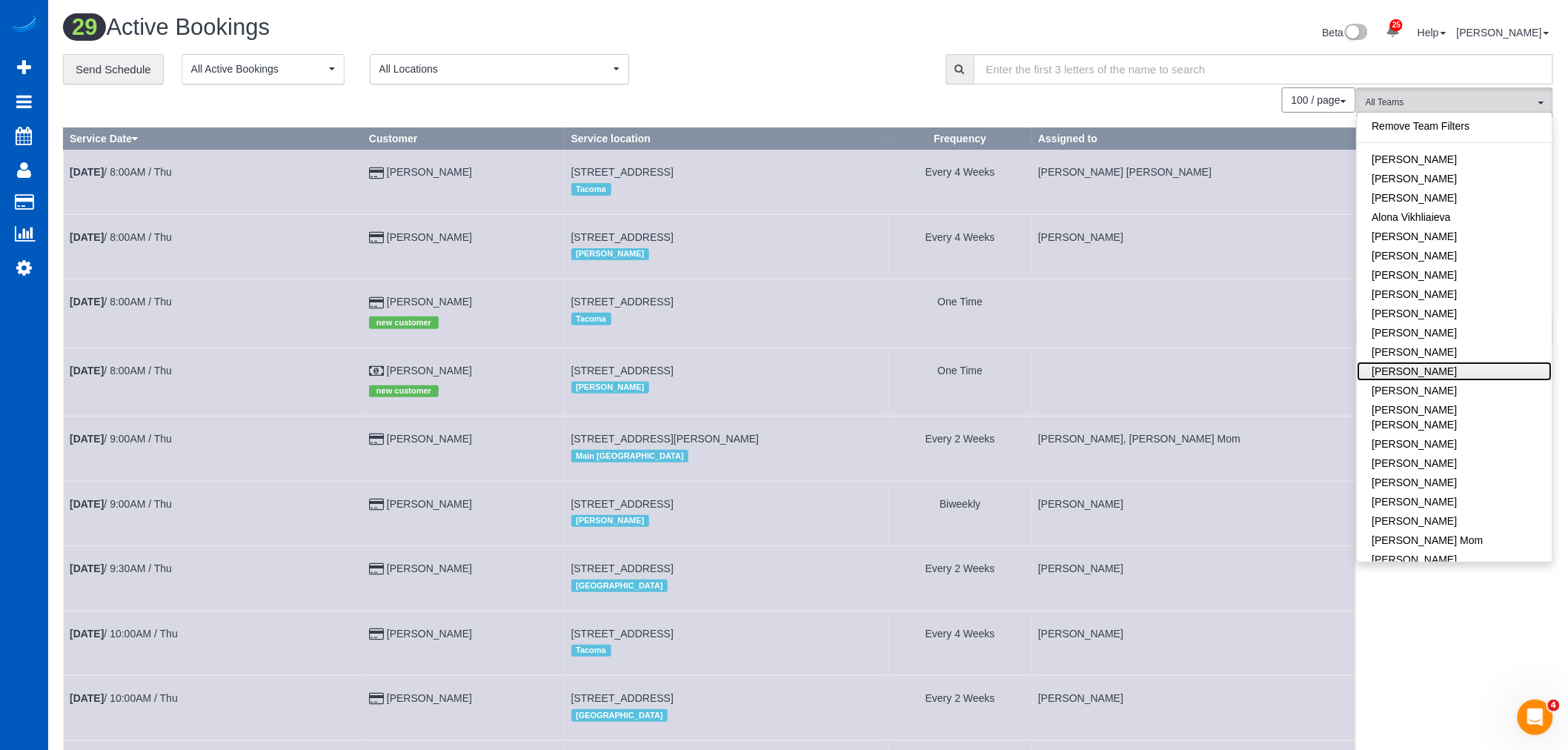
click at [1461, 369] on link "[PERSON_NAME]" at bounding box center [1455, 372] width 195 height 19
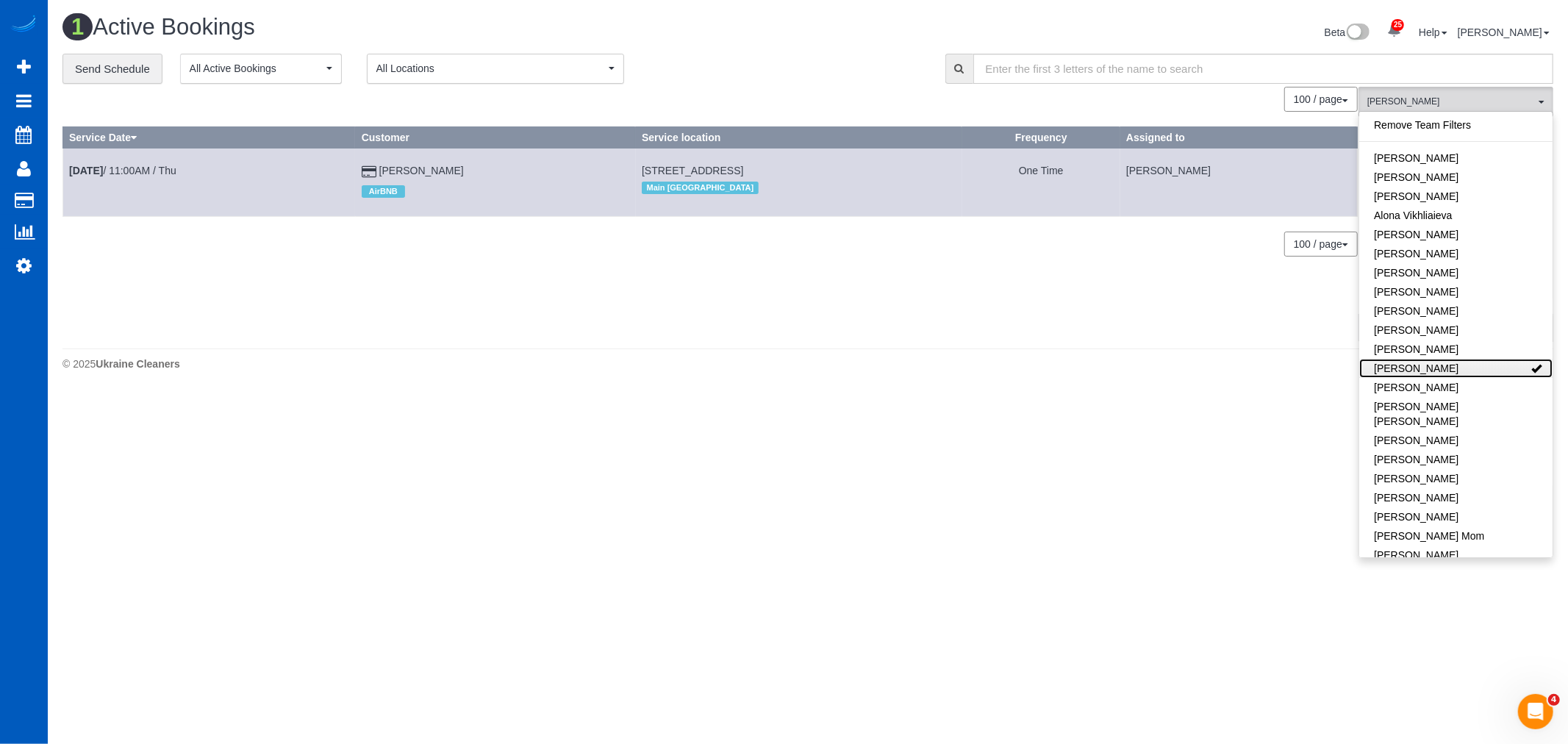
click at [1451, 366] on link "[PERSON_NAME]" at bounding box center [1456, 369] width 193 height 19
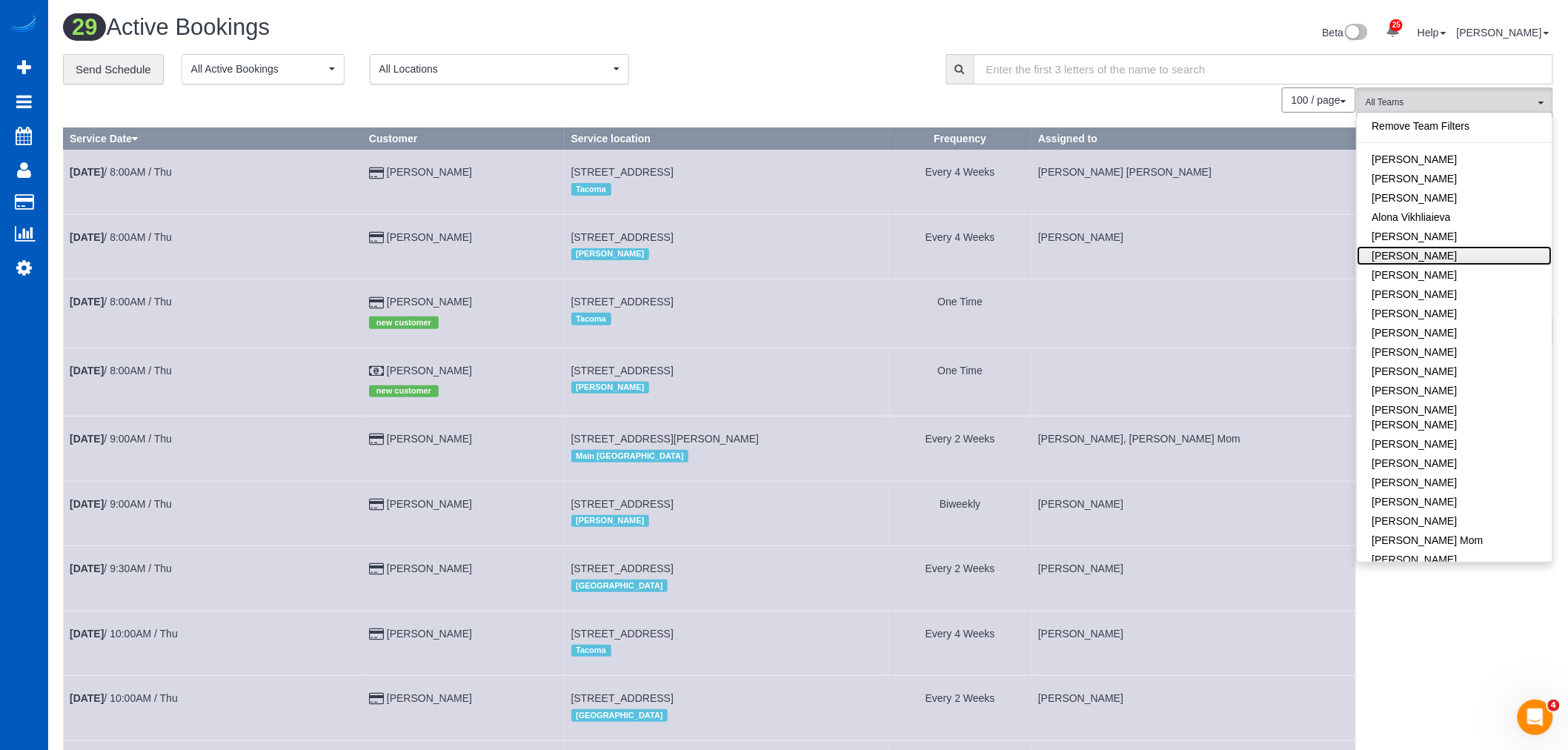
click at [1445, 257] on link "[PERSON_NAME]" at bounding box center [1455, 256] width 195 height 19
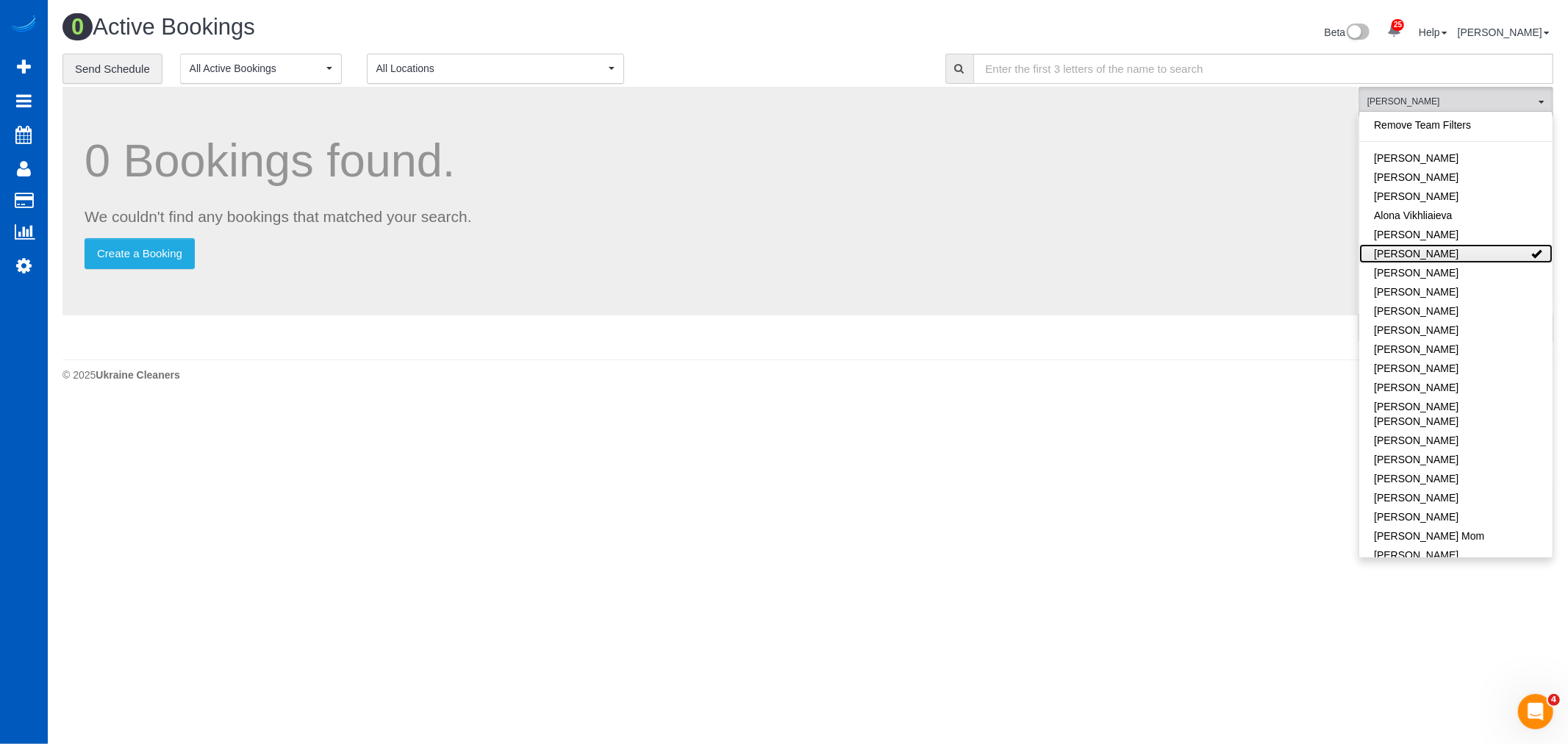
click at [1434, 255] on link "[PERSON_NAME]" at bounding box center [1456, 254] width 193 height 19
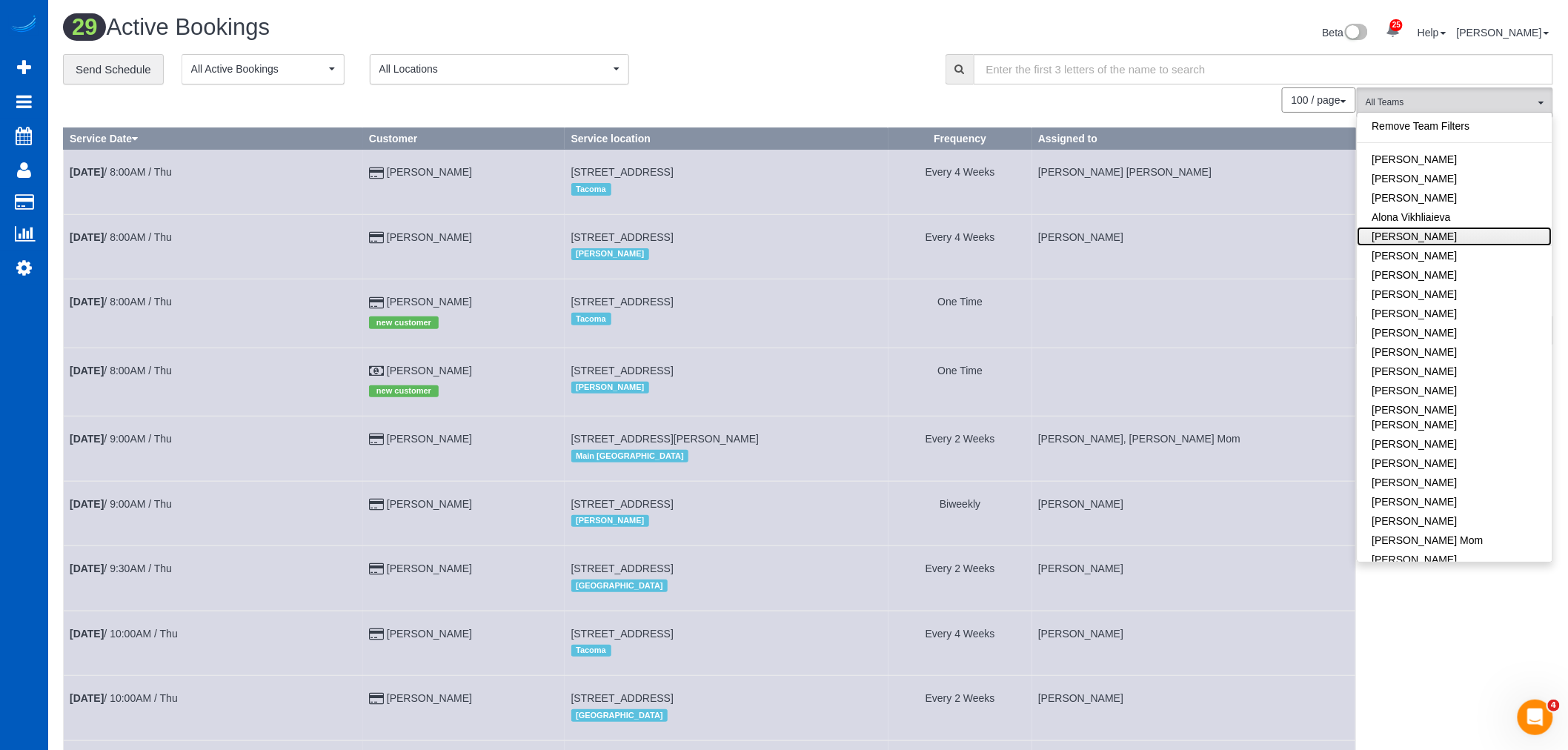
click at [1443, 241] on link "[PERSON_NAME]" at bounding box center [1455, 237] width 195 height 19
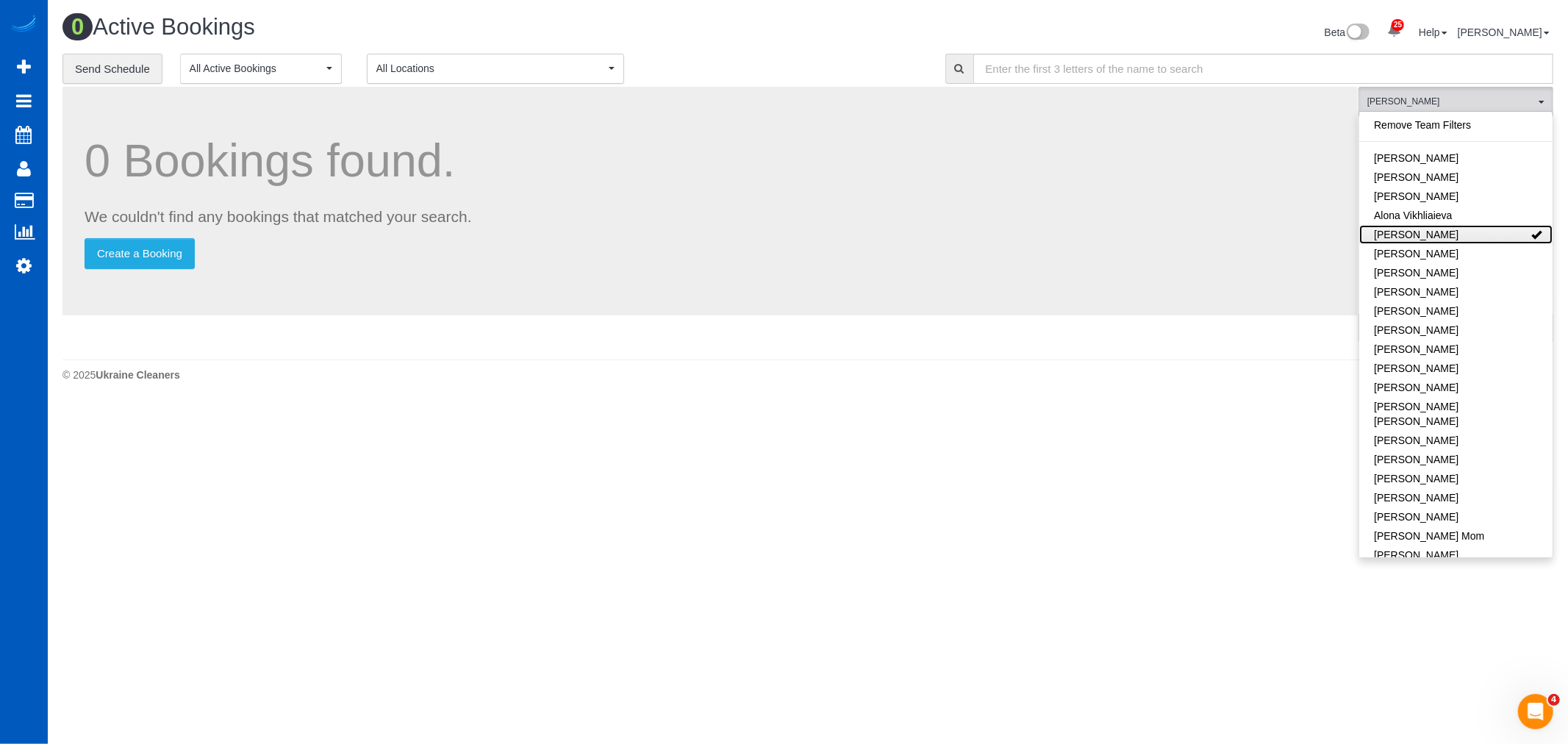
click at [1432, 239] on link "[PERSON_NAME]" at bounding box center [1456, 235] width 193 height 19
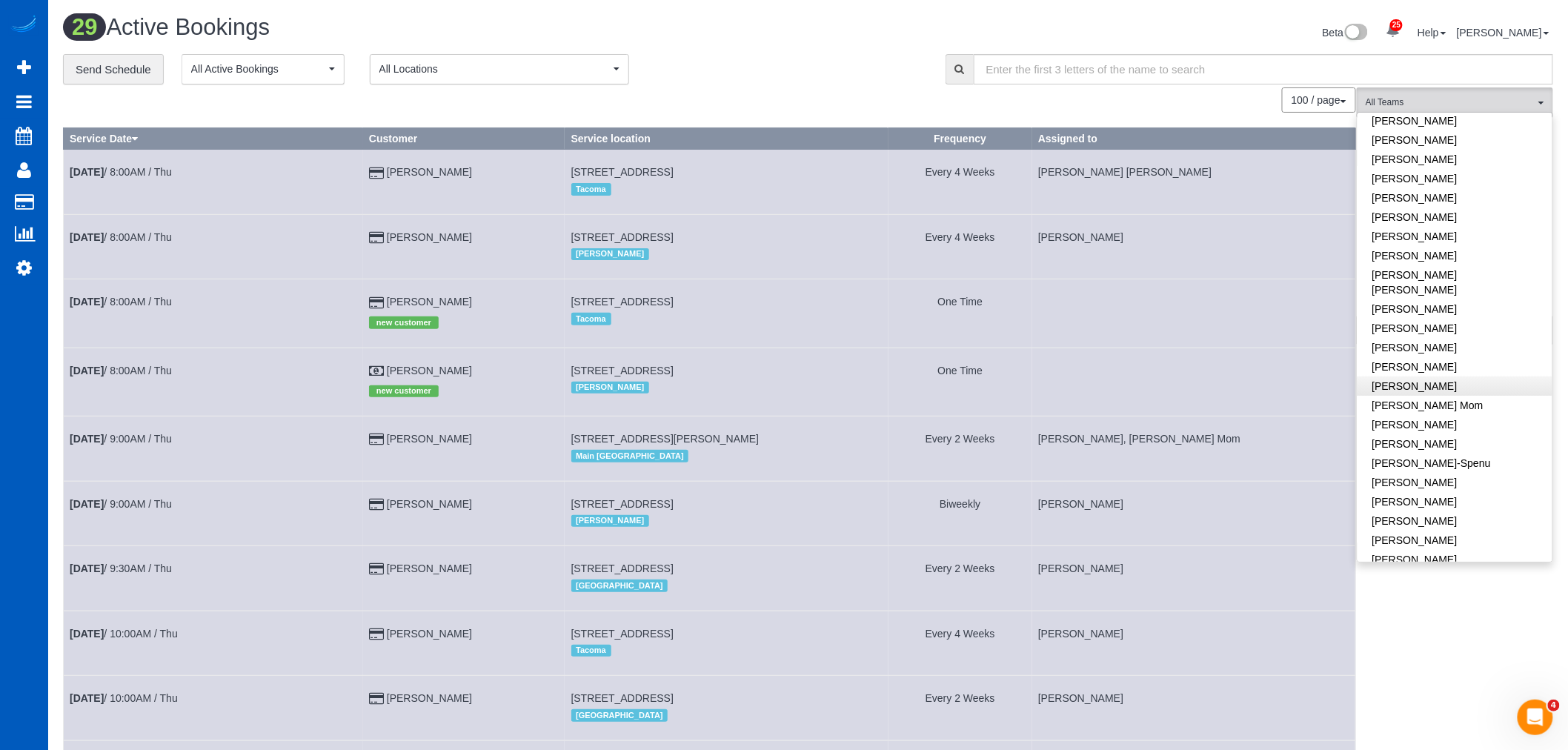
scroll to position [165, 0]
click at [1494, 109] on span "All Teams" at bounding box center [1450, 102] width 169 height 13
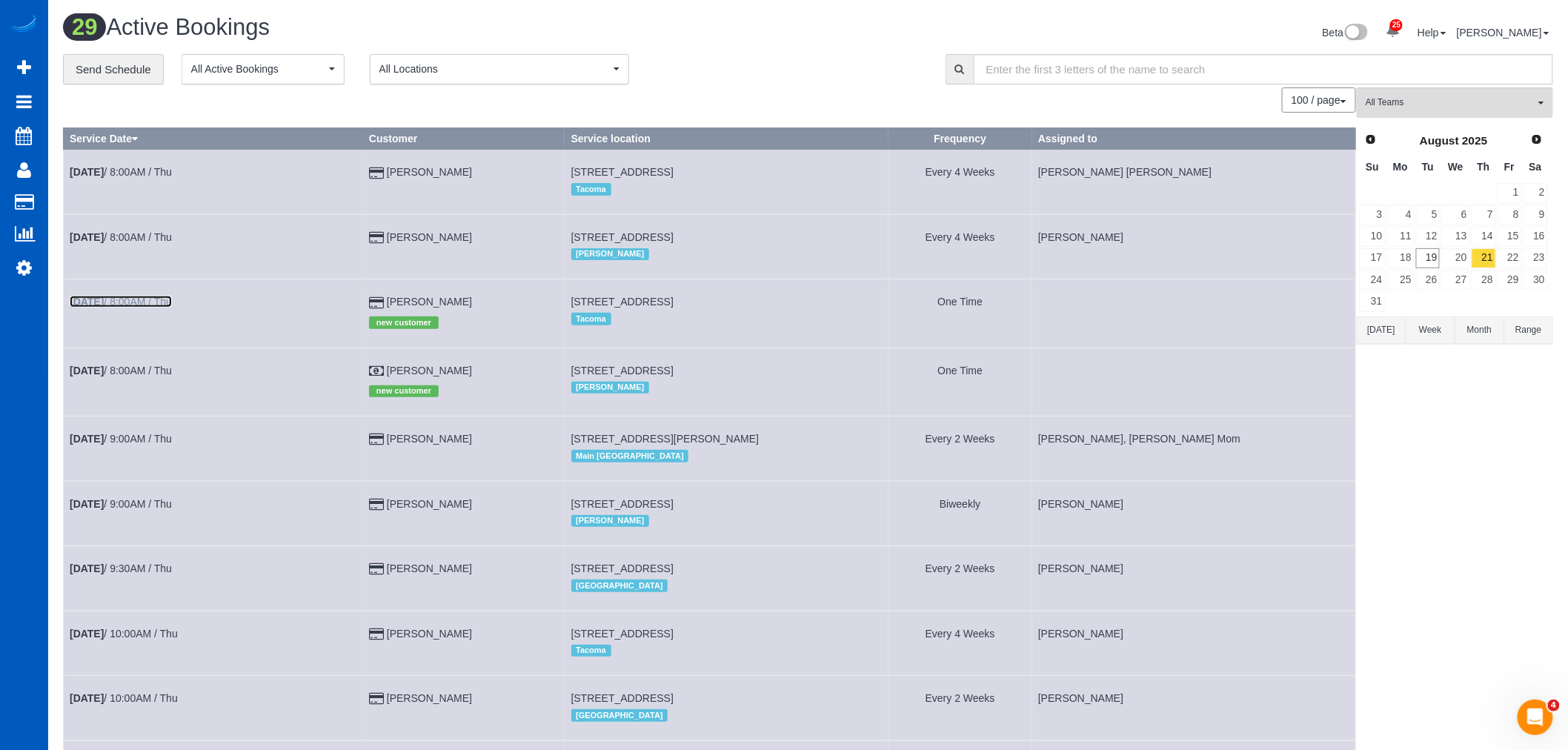
click at [149, 305] on link "Aug 21st / 8:00AM / Thu" at bounding box center [120, 302] width 102 height 12
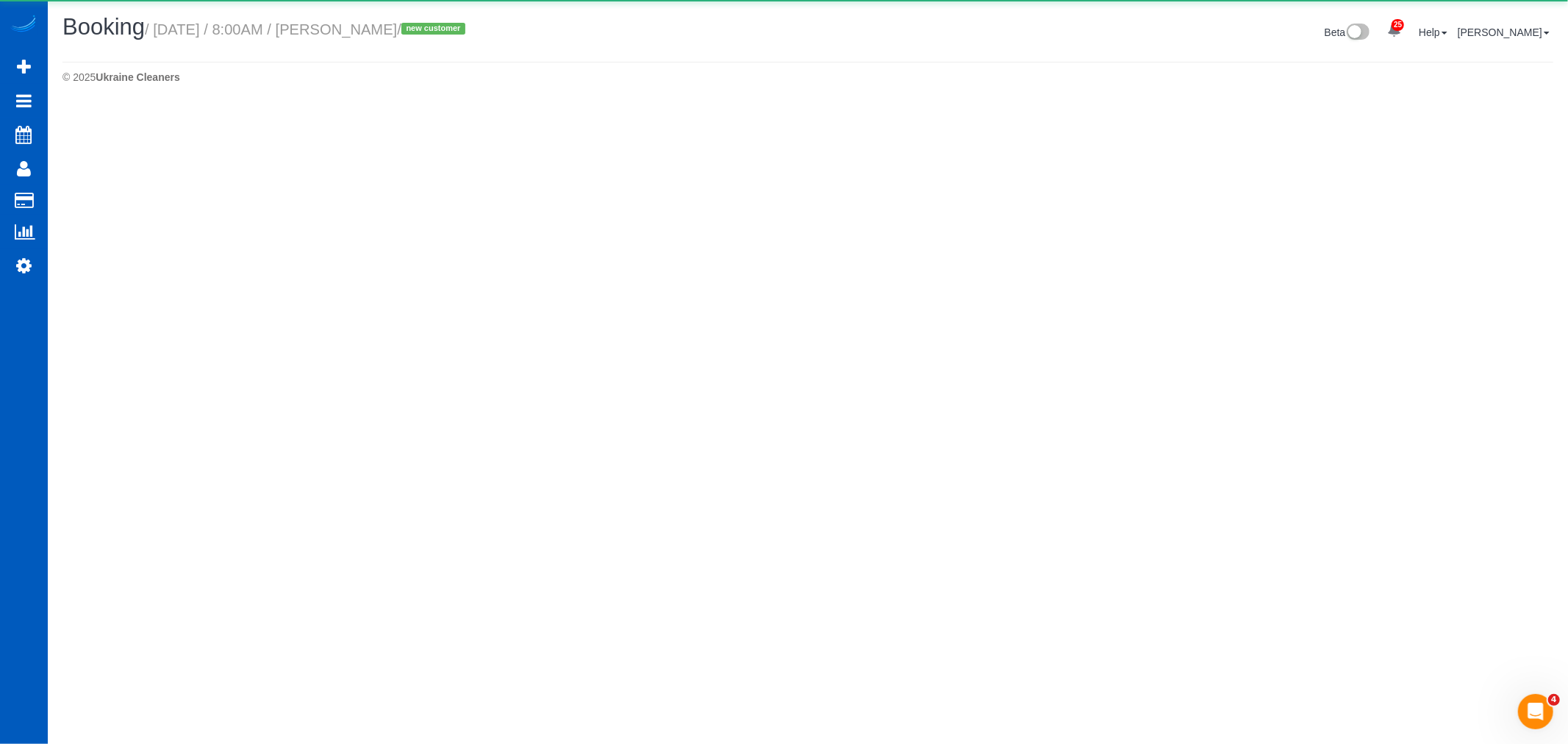
select select "WA"
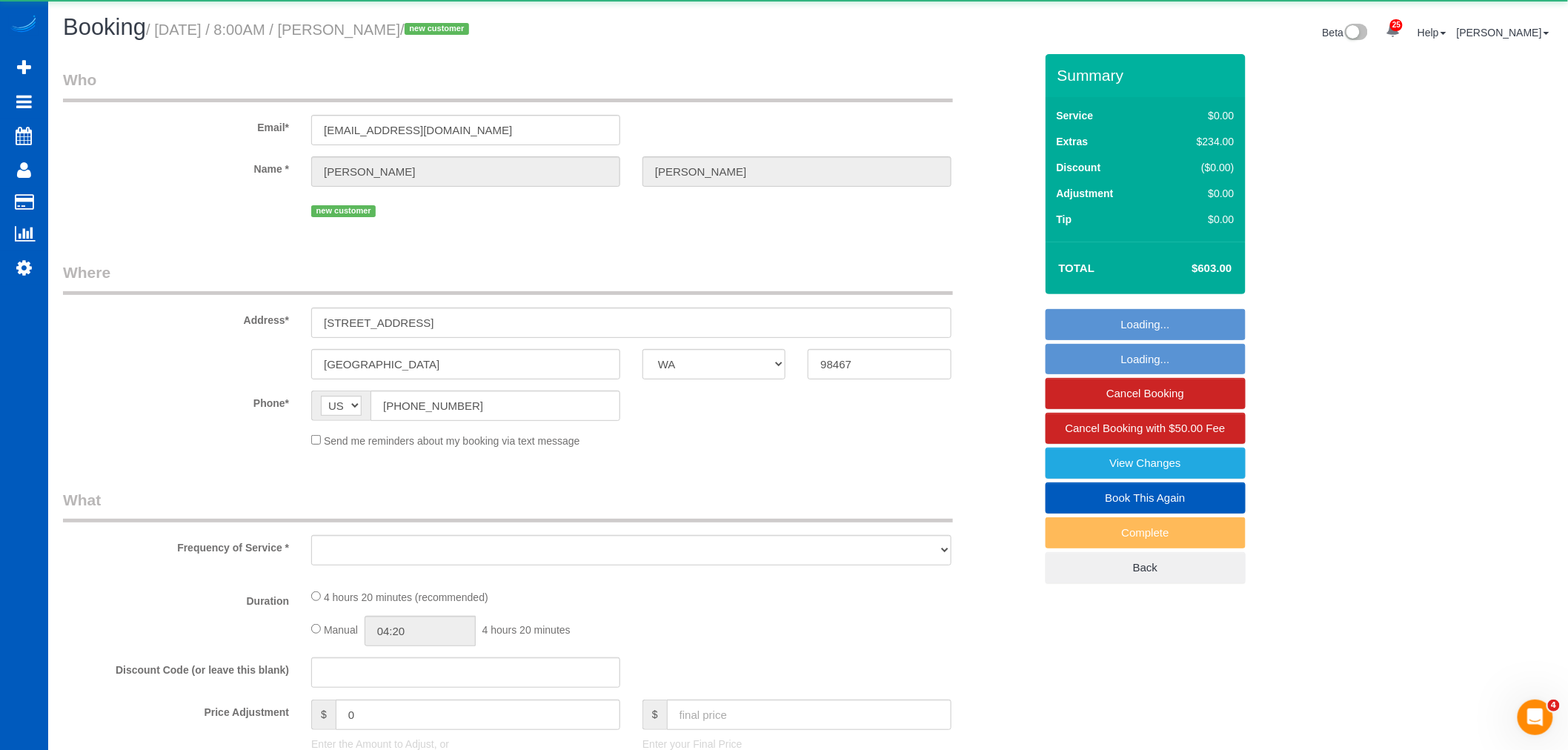
select select "object:16900"
select select "string:fspay-25b6cb8b-f68e-4b50-bd60-6452c152e6b2"
select select "199"
select select "2001"
select select "4"
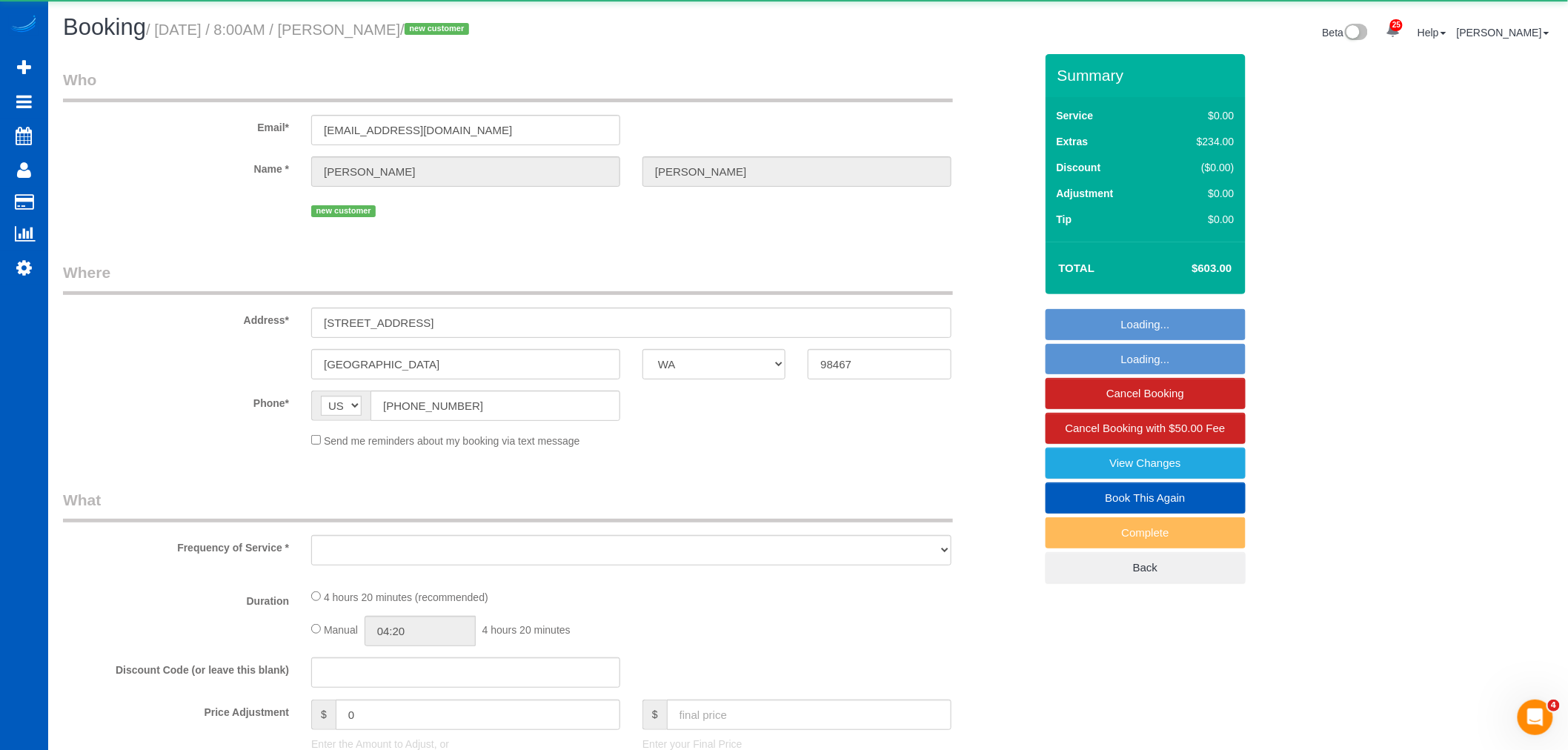
select select "3"
select select "spot44"
select select "number:8"
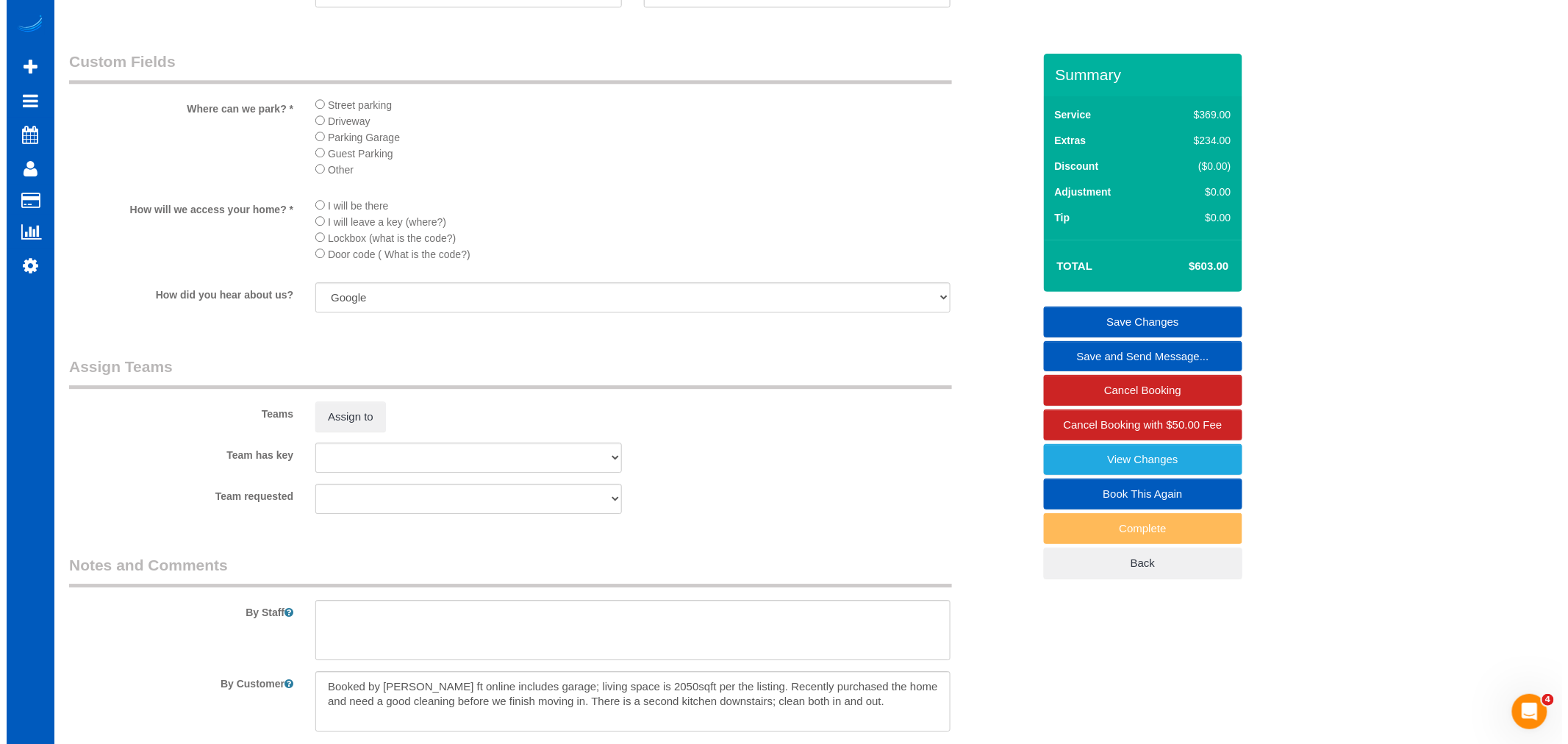
scroll to position [1797, 0]
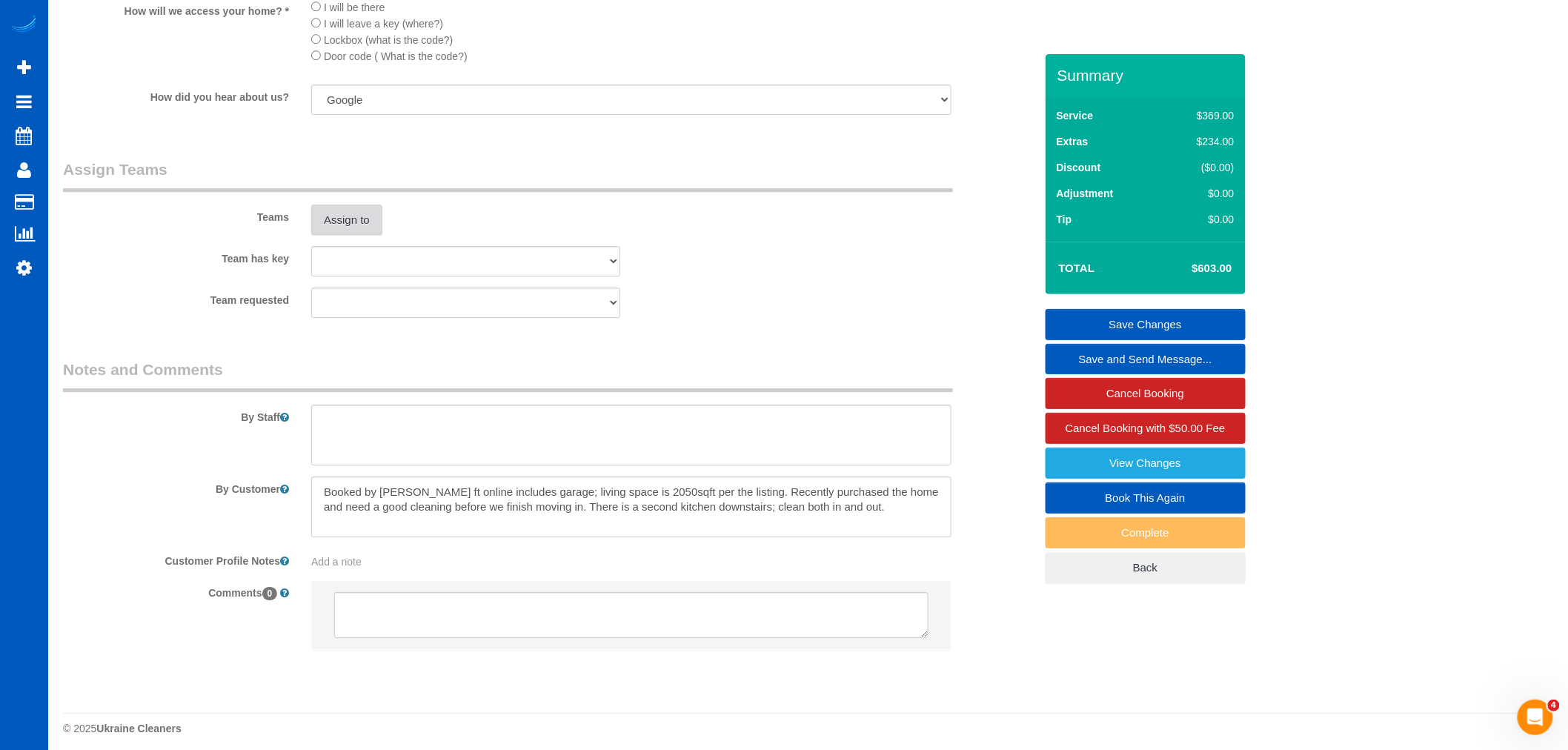
click at [358, 235] on button "Assign to" at bounding box center [346, 220] width 71 height 31
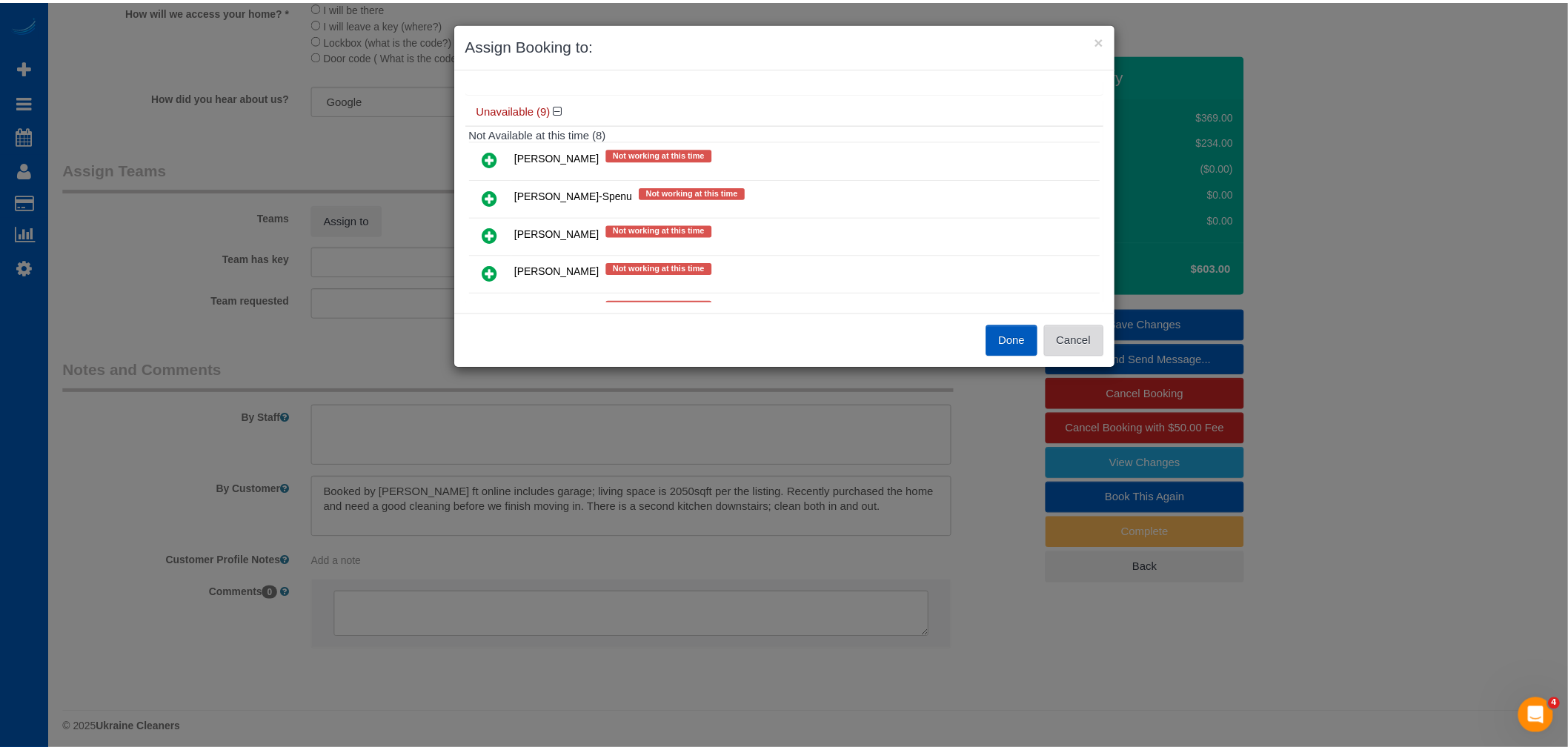
scroll to position [165, 0]
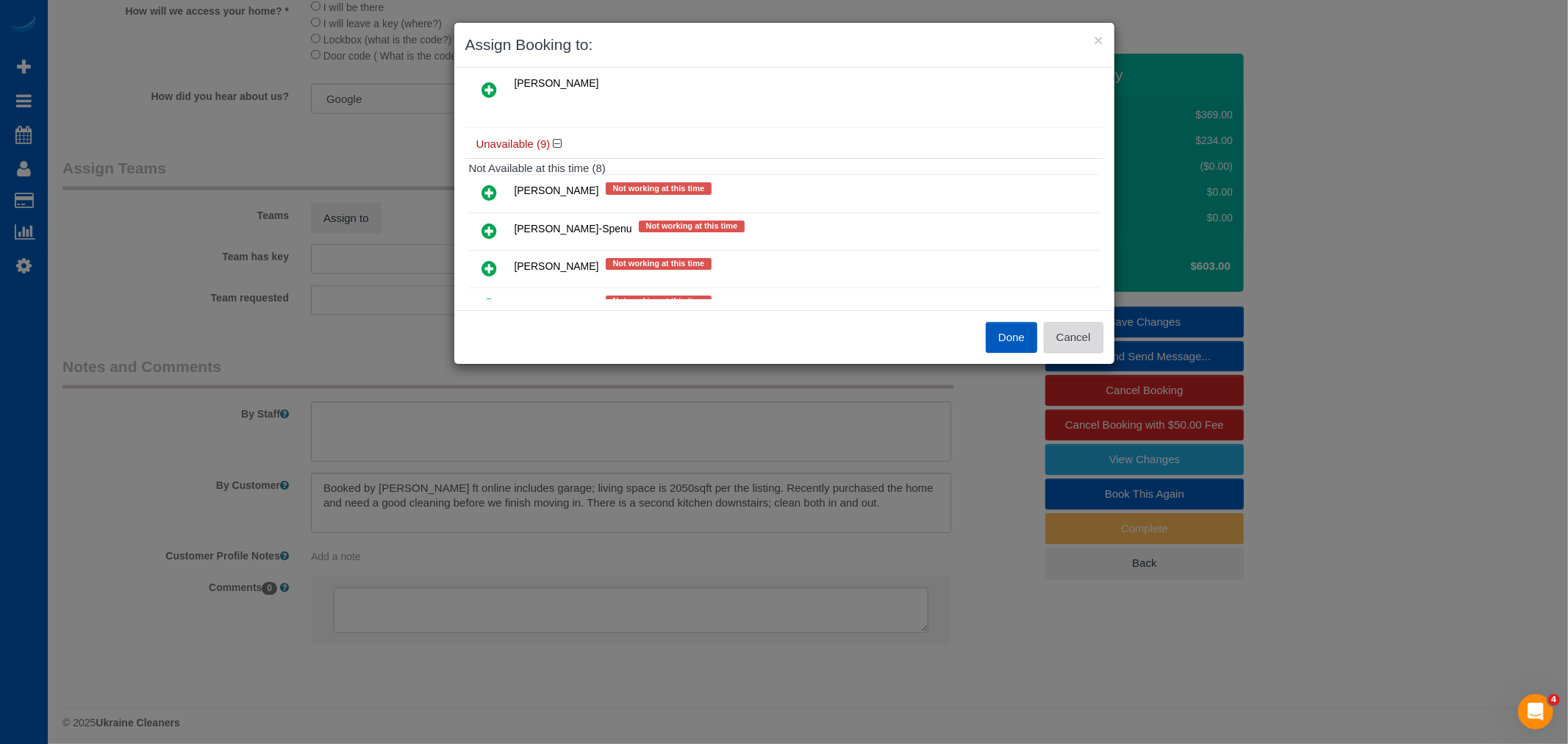
click at [1097, 343] on button "Cancel" at bounding box center [1074, 338] width 60 height 31
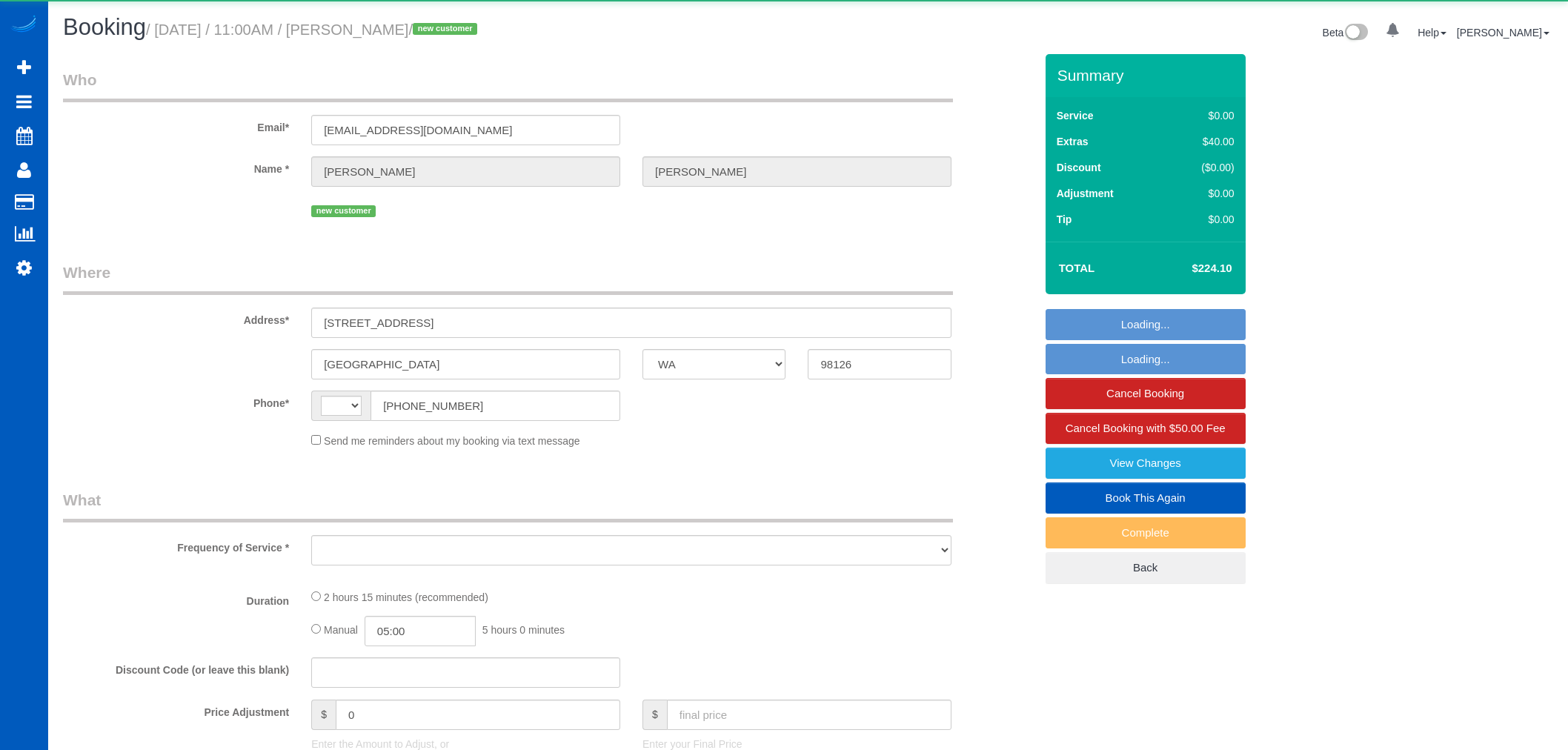
select select "WA"
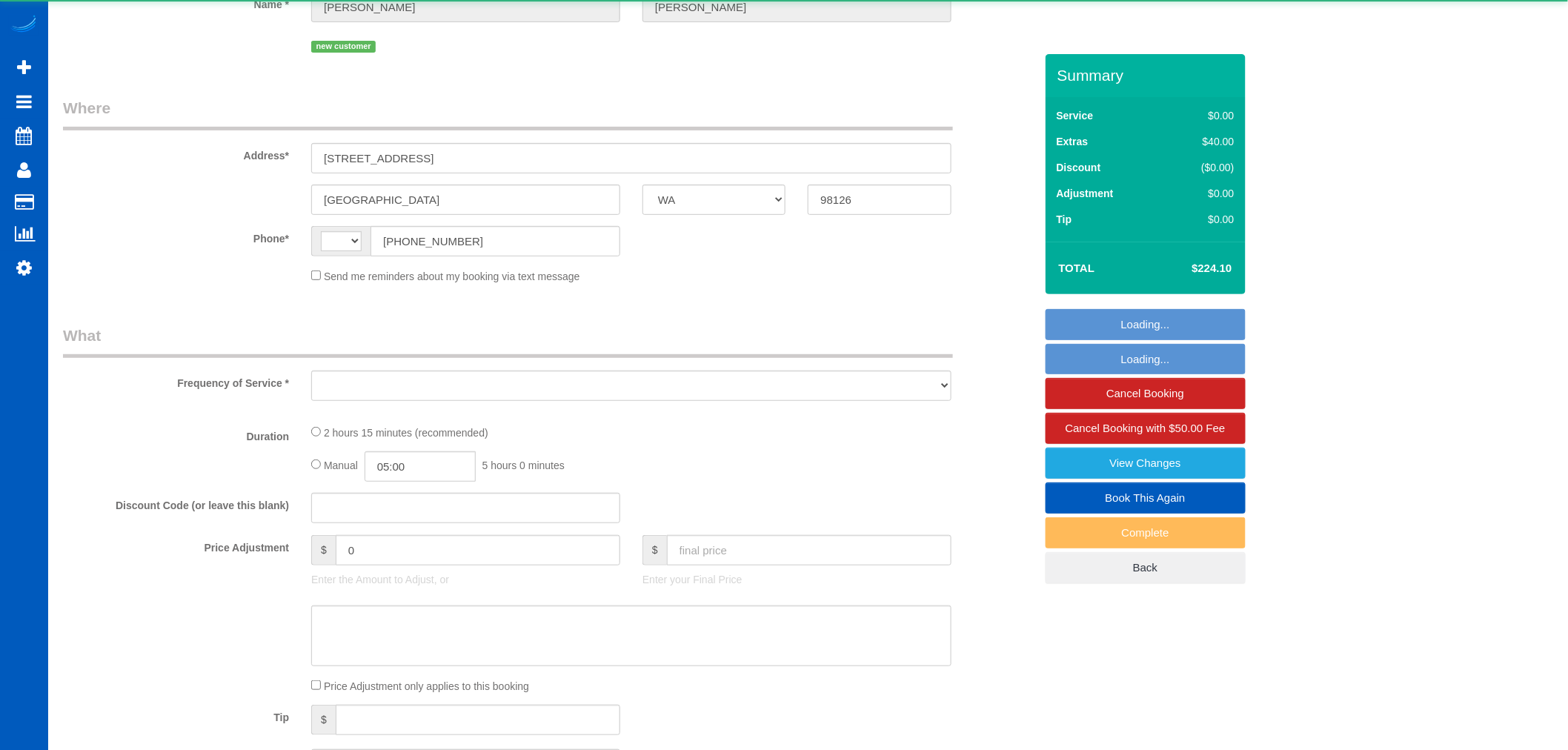
select select "string:[GEOGRAPHIC_DATA]"
select select "object:1208"
select select "string:fspay-3c6a807c-bbc7-41f2-ae3c-2a12eb6c981c"
select select "199"
select select "1501"
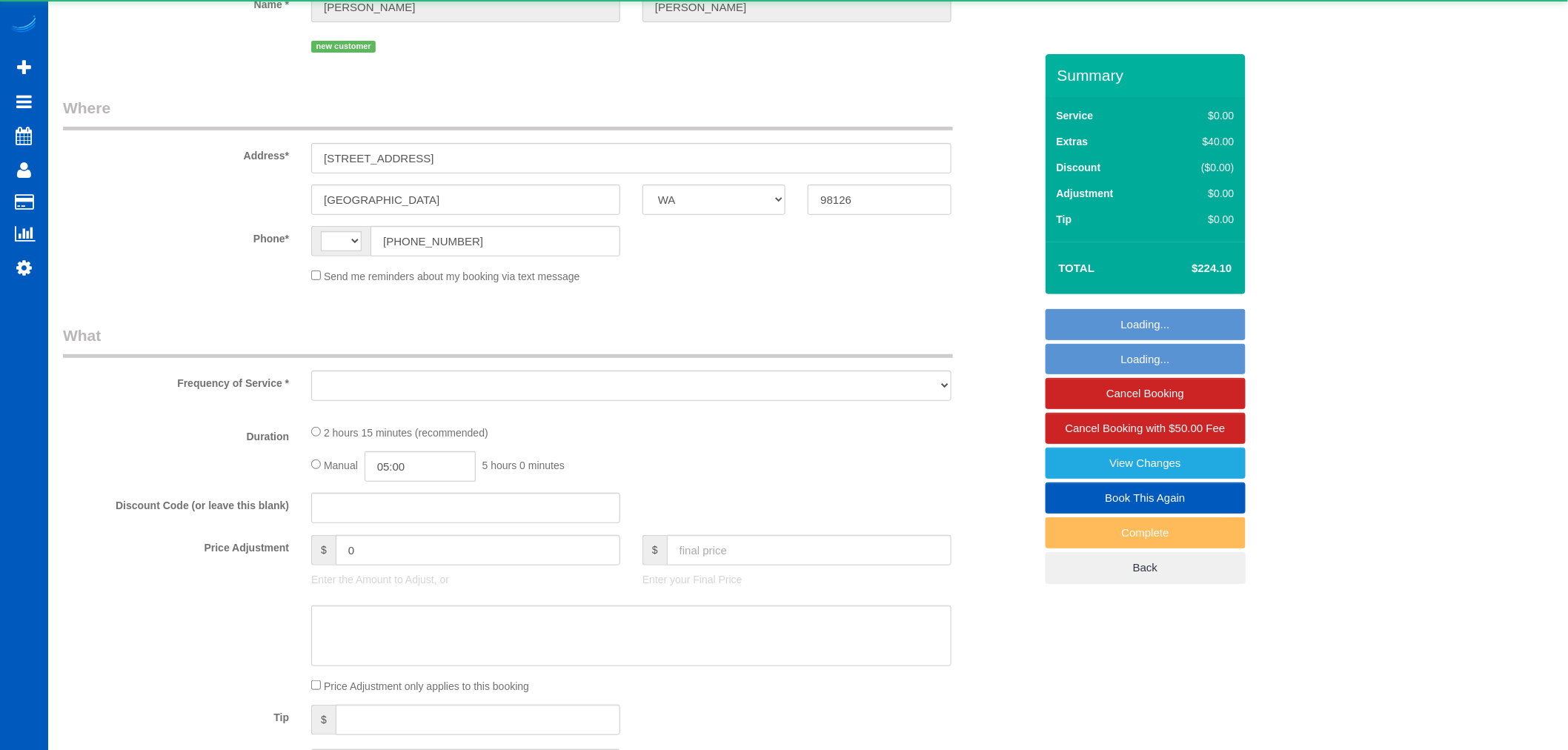
select select "3"
select select "2"
select select "spot1"
select select "number:8"
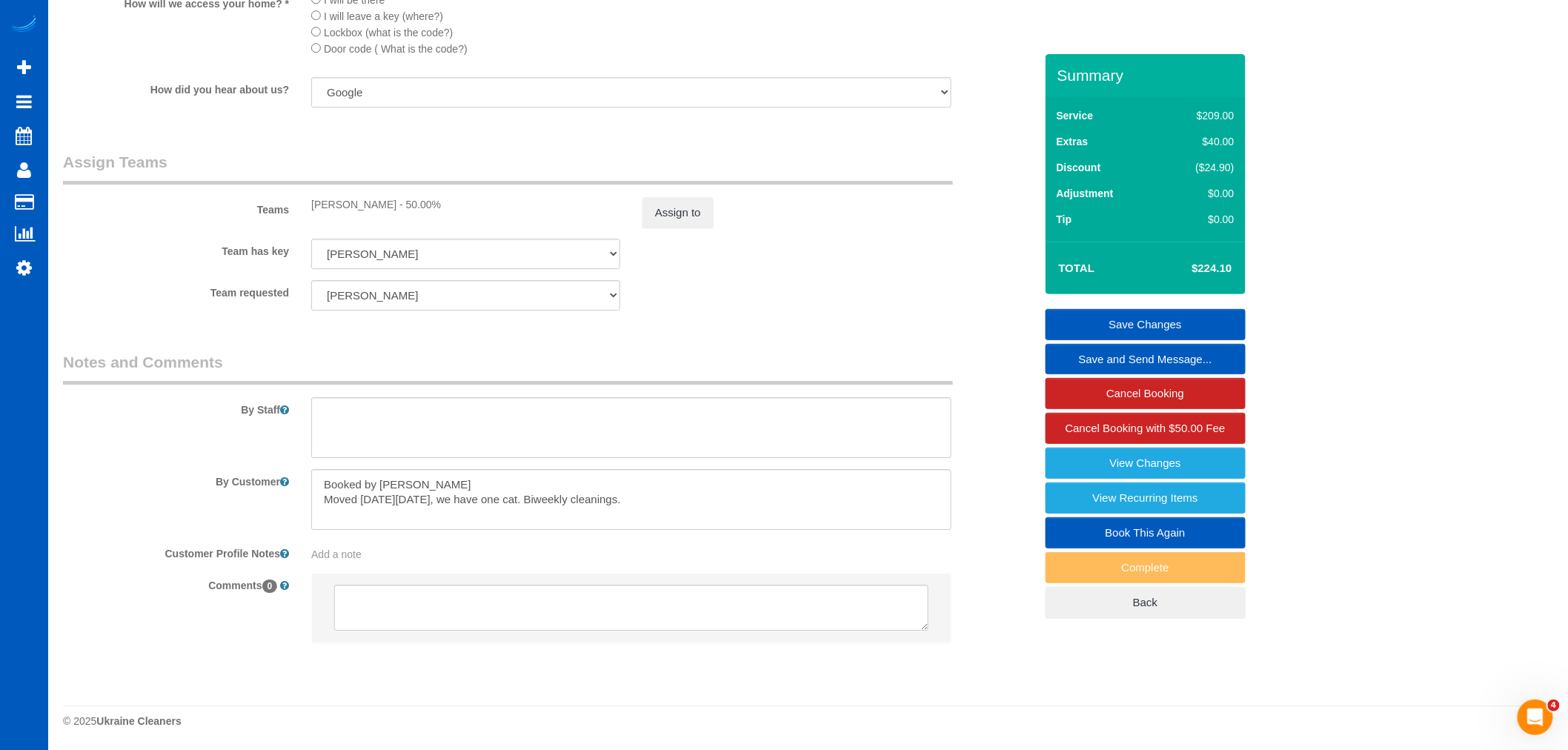
scroll to position [1840, 0]
click at [479, 408] on textarea at bounding box center [631, 427] width 640 height 61
type textarea "W"
click at [356, 412] on textarea at bounding box center [631, 427] width 640 height 61
type textarea "If you finish and he is not home, just close the door and leave"
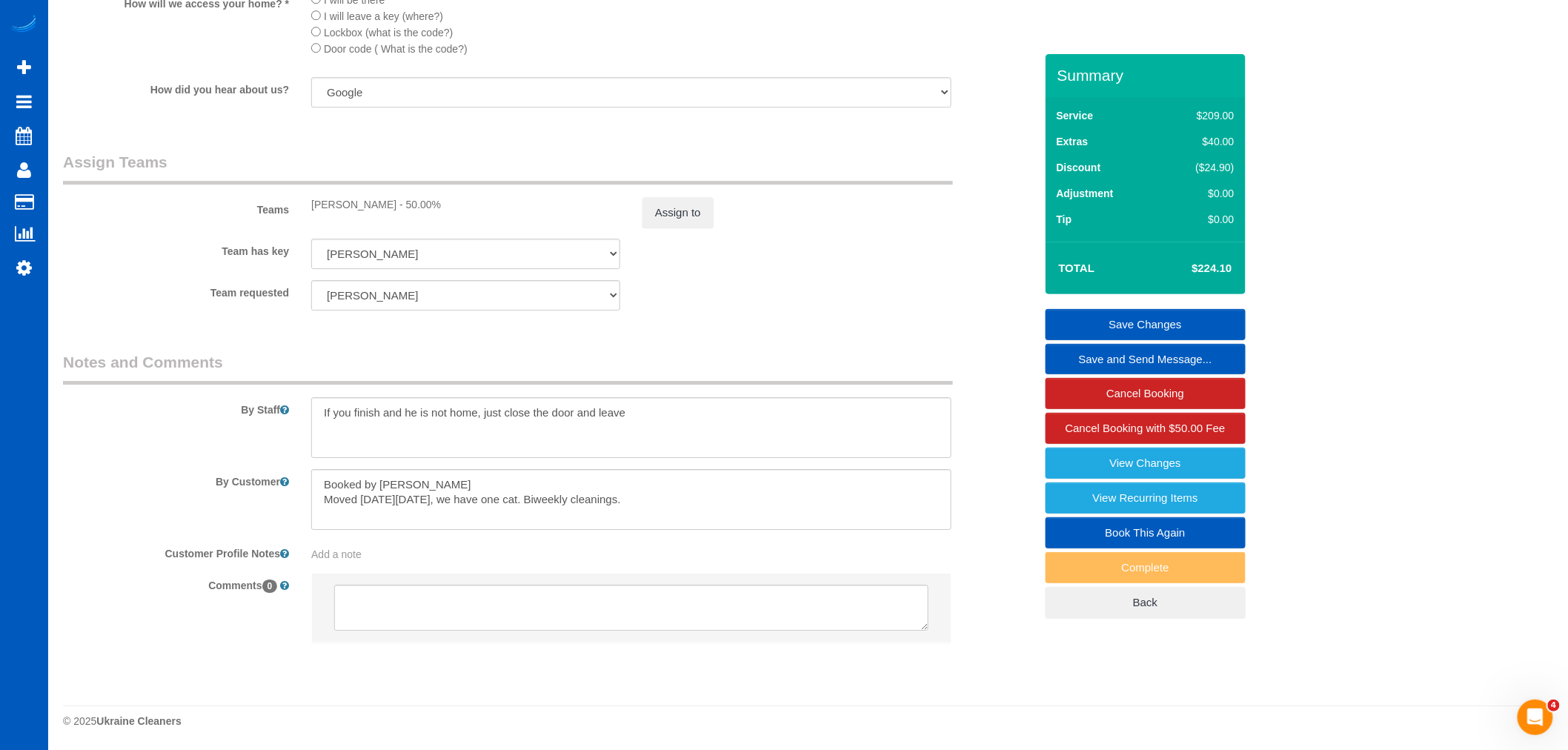
click at [1128, 314] on link "Save Changes" at bounding box center [1145, 325] width 200 height 31
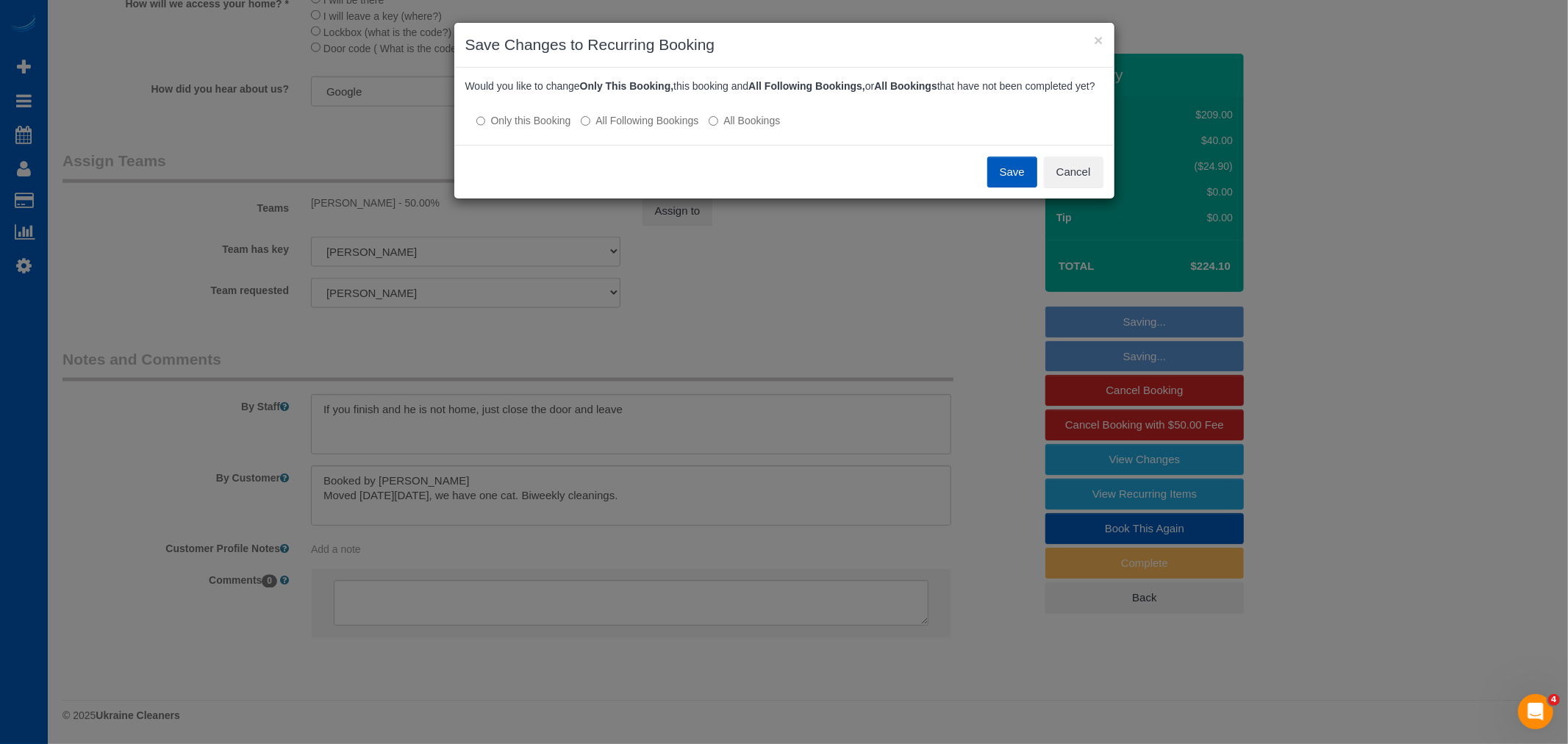
click at [1039, 185] on div "Save Cancel" at bounding box center [784, 171] width 660 height 54
click at [1011, 178] on button "Save" at bounding box center [1013, 172] width 50 height 31
